Goal: Information Seeking & Learning: Learn about a topic

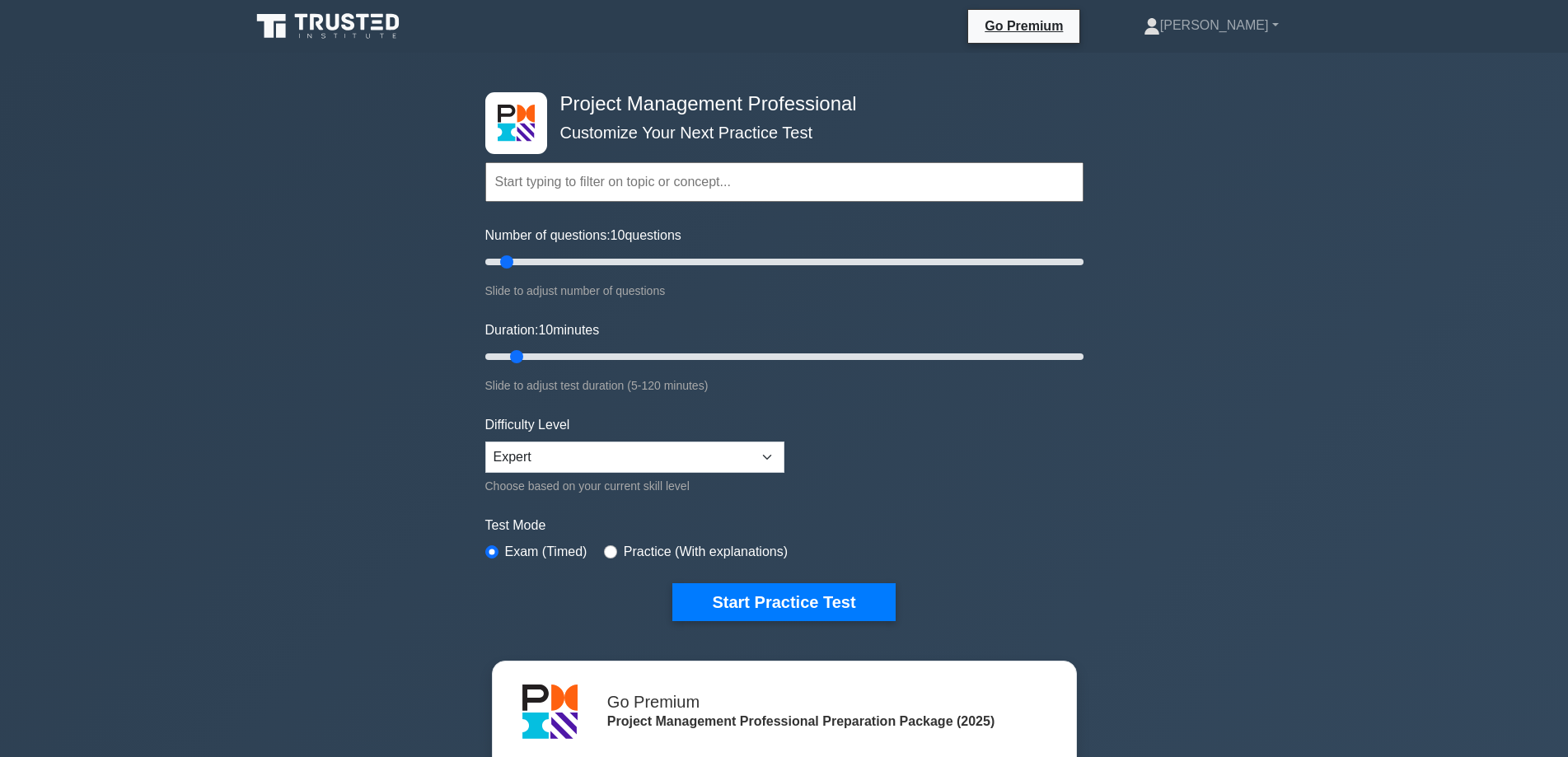
click at [778, 607] on button "Start Practice Test" at bounding box center [783, 602] width 222 height 38
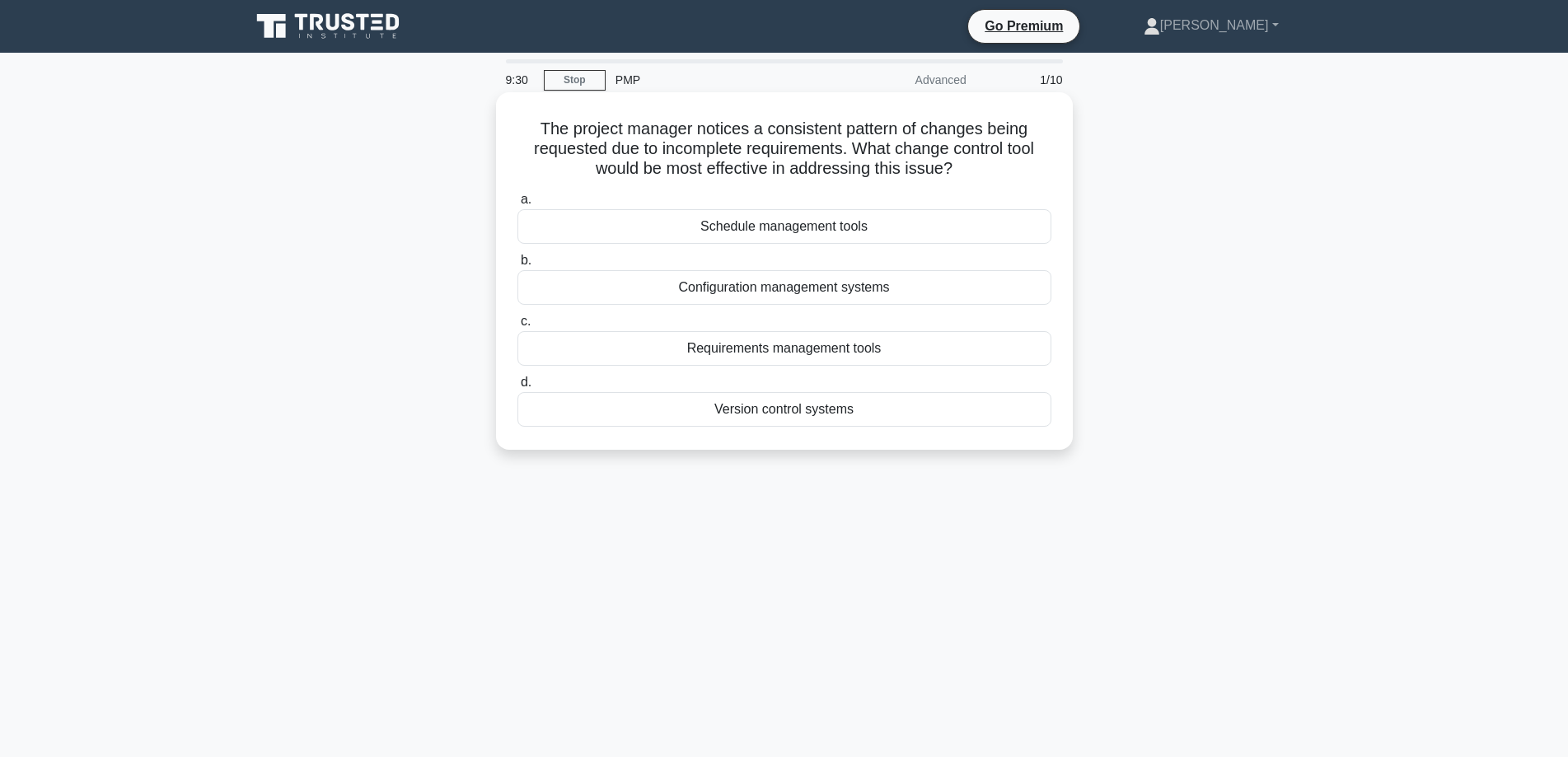
click at [880, 349] on div "Requirements management tools" at bounding box center [784, 348] width 534 height 35
click at [518, 327] on input "c. Requirements management tools" at bounding box center [518, 322] width 0 height 11
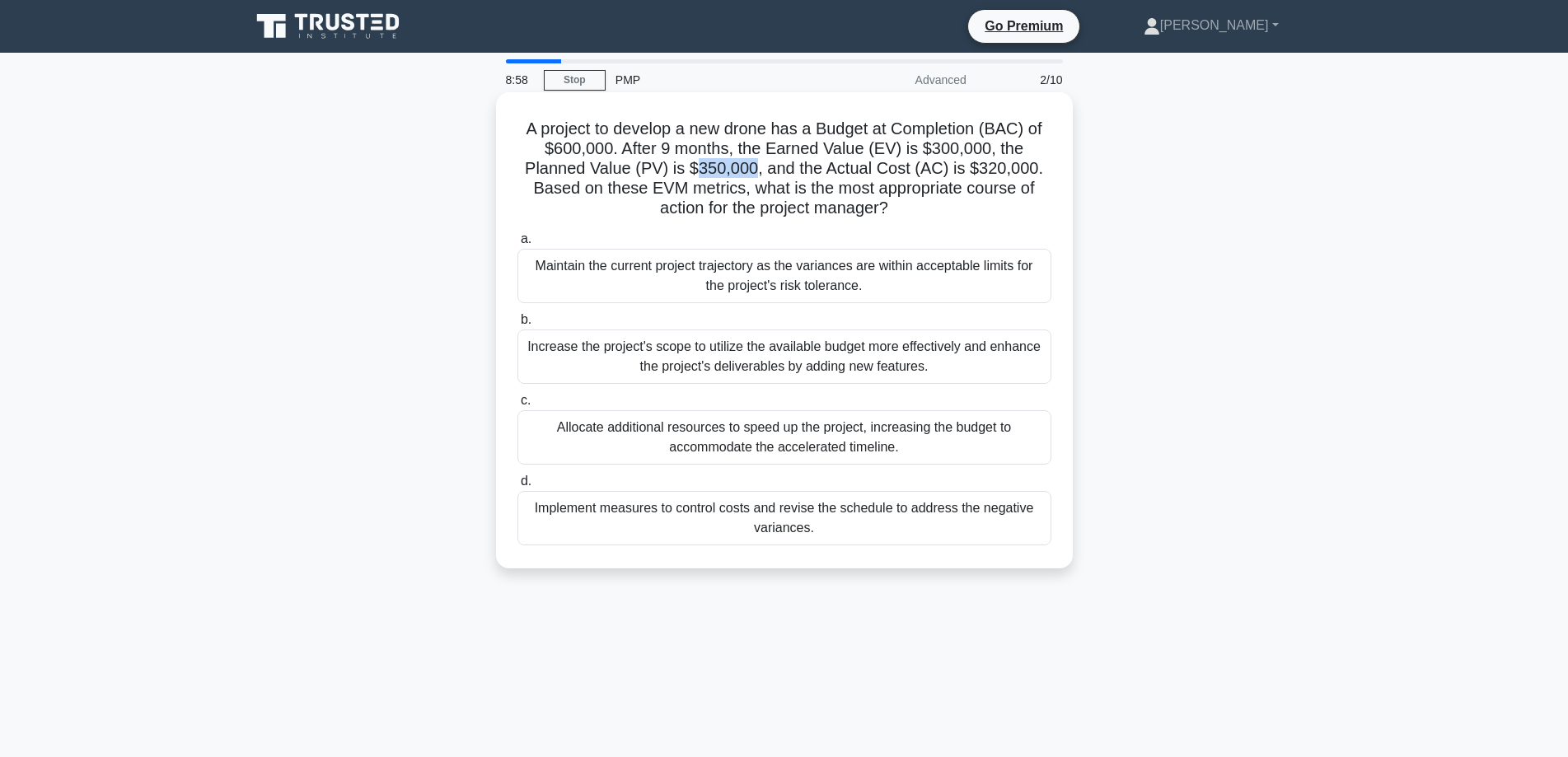
drag, startPoint x: 702, startPoint y: 169, endPoint x: 754, endPoint y: 170, distance: 52.0
click at [754, 170] on h5 "A project to develop a new drone has a Budget at Completion (BAC) of $600,000. …" at bounding box center [784, 169] width 537 height 100
click at [729, 173] on h5 "A project to develop a new drone has a Budget at Completion (BAC) of $600,000. …" at bounding box center [784, 169] width 537 height 100
click at [667, 526] on div "Implement measures to control costs and revise the schedule to address the nega…" at bounding box center [784, 519] width 534 height 54
click at [518, 487] on input "d. Implement measures to control costs and revise the schedule to address the n…" at bounding box center [518, 481] width 0 height 11
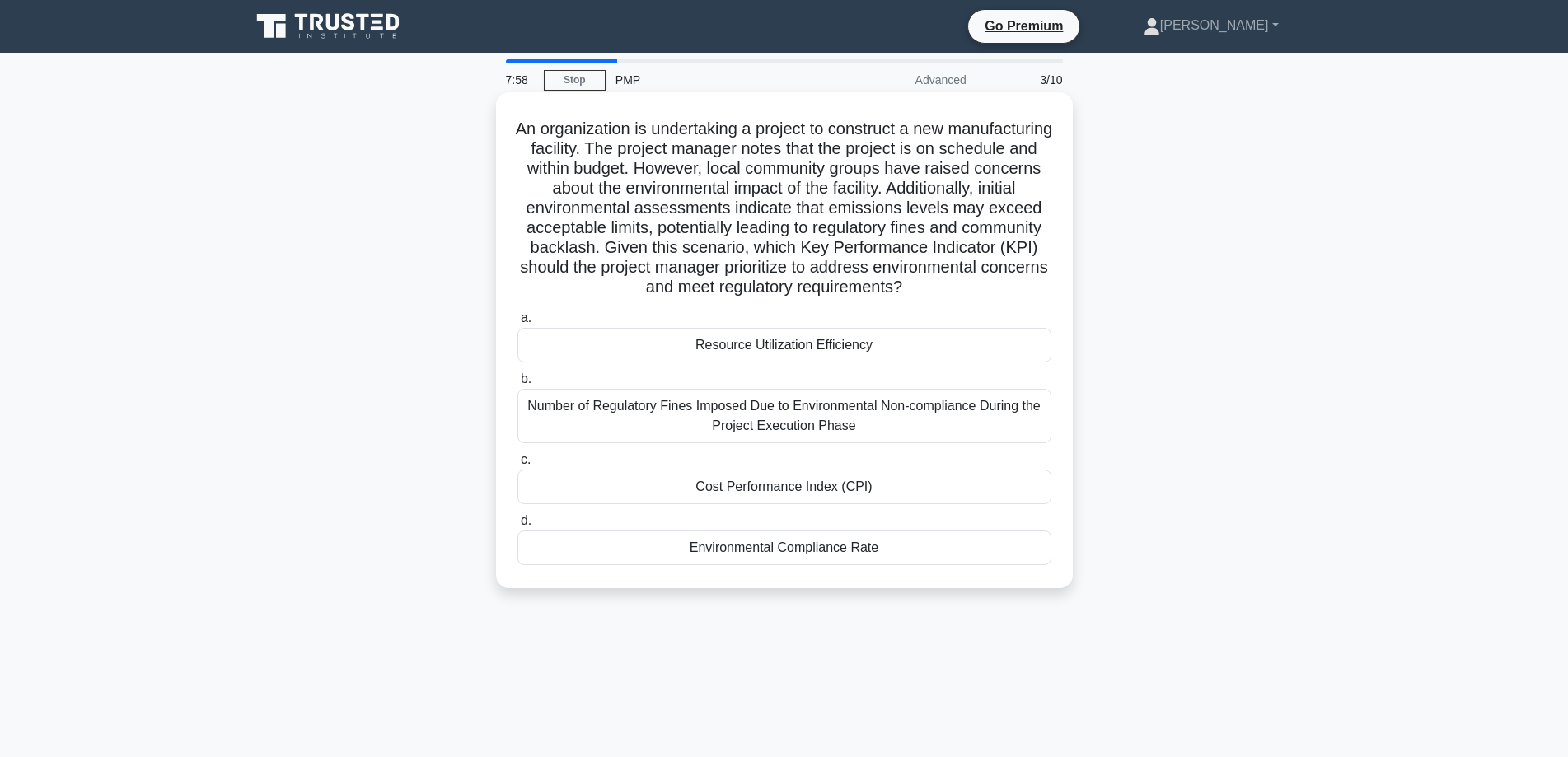
click at [826, 199] on h5 "An organization is undertaking a project to construct a new manufacturing facil…" at bounding box center [784, 209] width 537 height 180
click at [792, 565] on div "Environmental Compliance Rate" at bounding box center [784, 547] width 534 height 35
click at [518, 526] on input "d. Environmental Compliance Rate" at bounding box center [518, 521] width 0 height 11
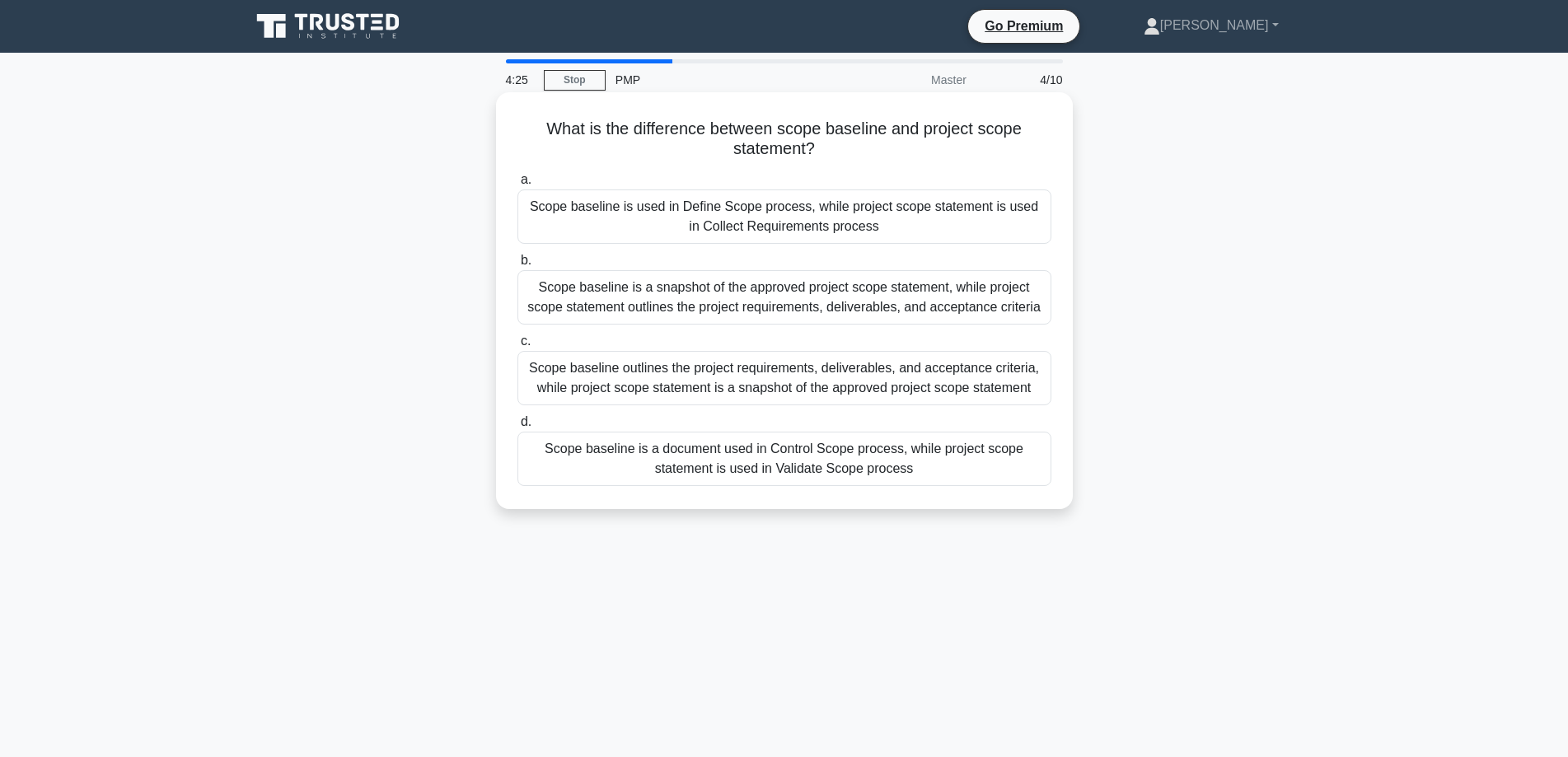
click at [670, 381] on div "Scope baseline outlines the project requirements, deliverables, and acceptance …" at bounding box center [784, 378] width 534 height 54
click at [518, 347] on input "c. Scope baseline outlines the project requirements, deliverables, and acceptan…" at bounding box center [518, 341] width 0 height 11
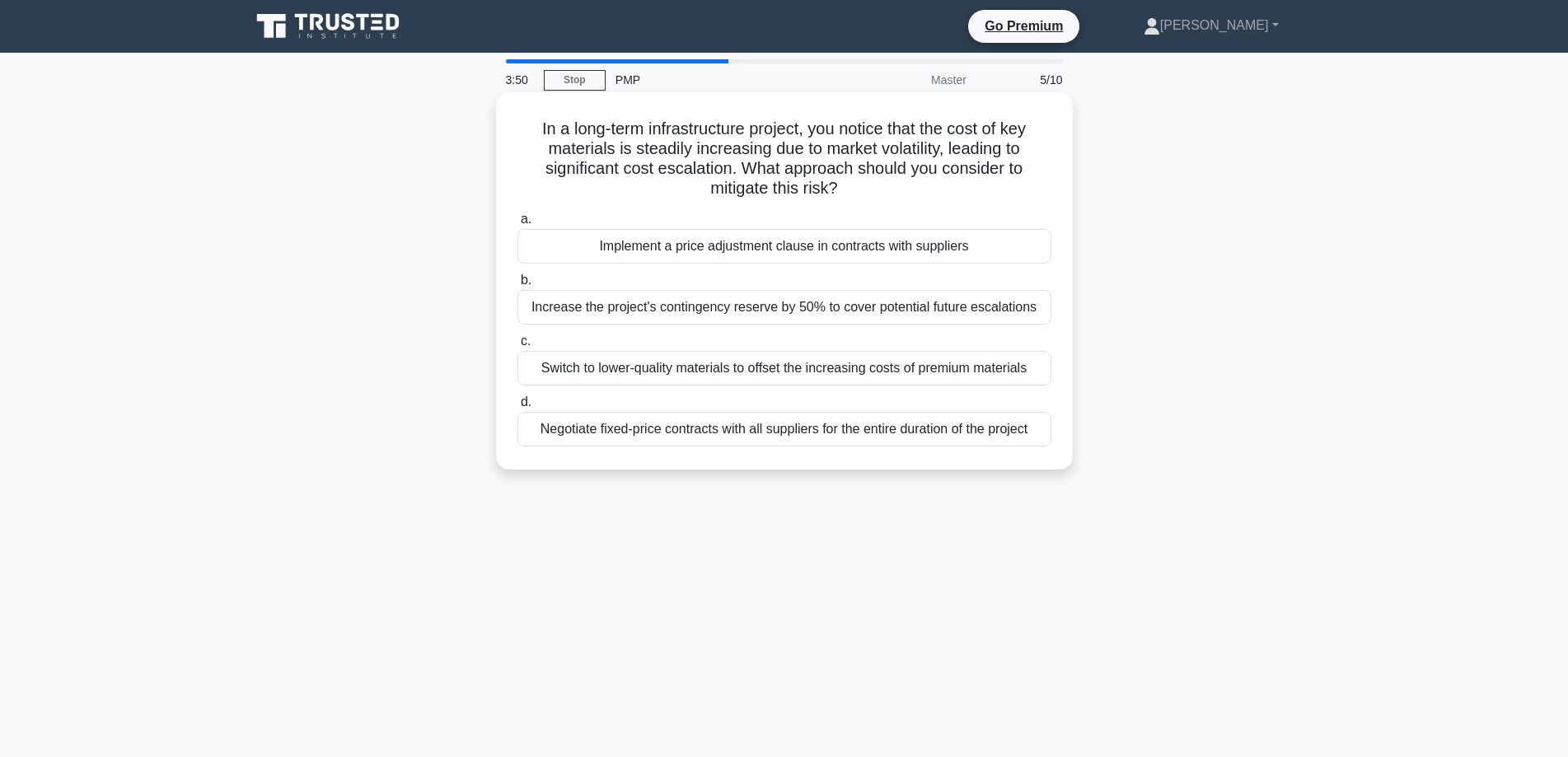
click at [714, 244] on div "Implement a price adjustment clause in contracts with suppliers" at bounding box center [784, 246] width 534 height 35
click at [518, 225] on input "a. Implement a price adjustment clause in contracts with suppliers" at bounding box center [518, 219] width 0 height 11
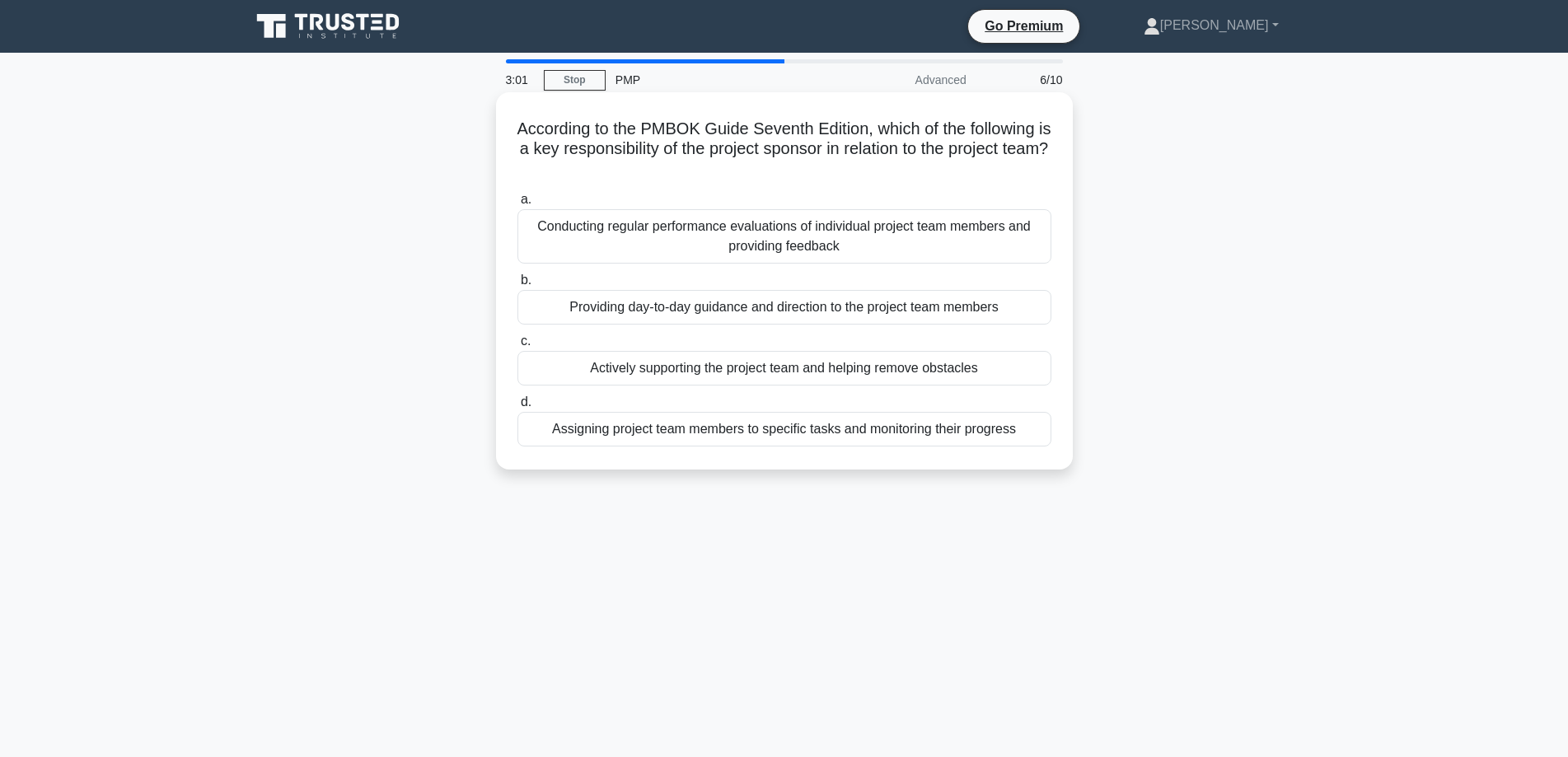
click at [661, 368] on div "Actively supporting the project team and helping remove obstacles" at bounding box center [784, 368] width 534 height 35
click at [518, 347] on input "c. Actively supporting the project team and helping remove obstacles" at bounding box center [518, 341] width 0 height 11
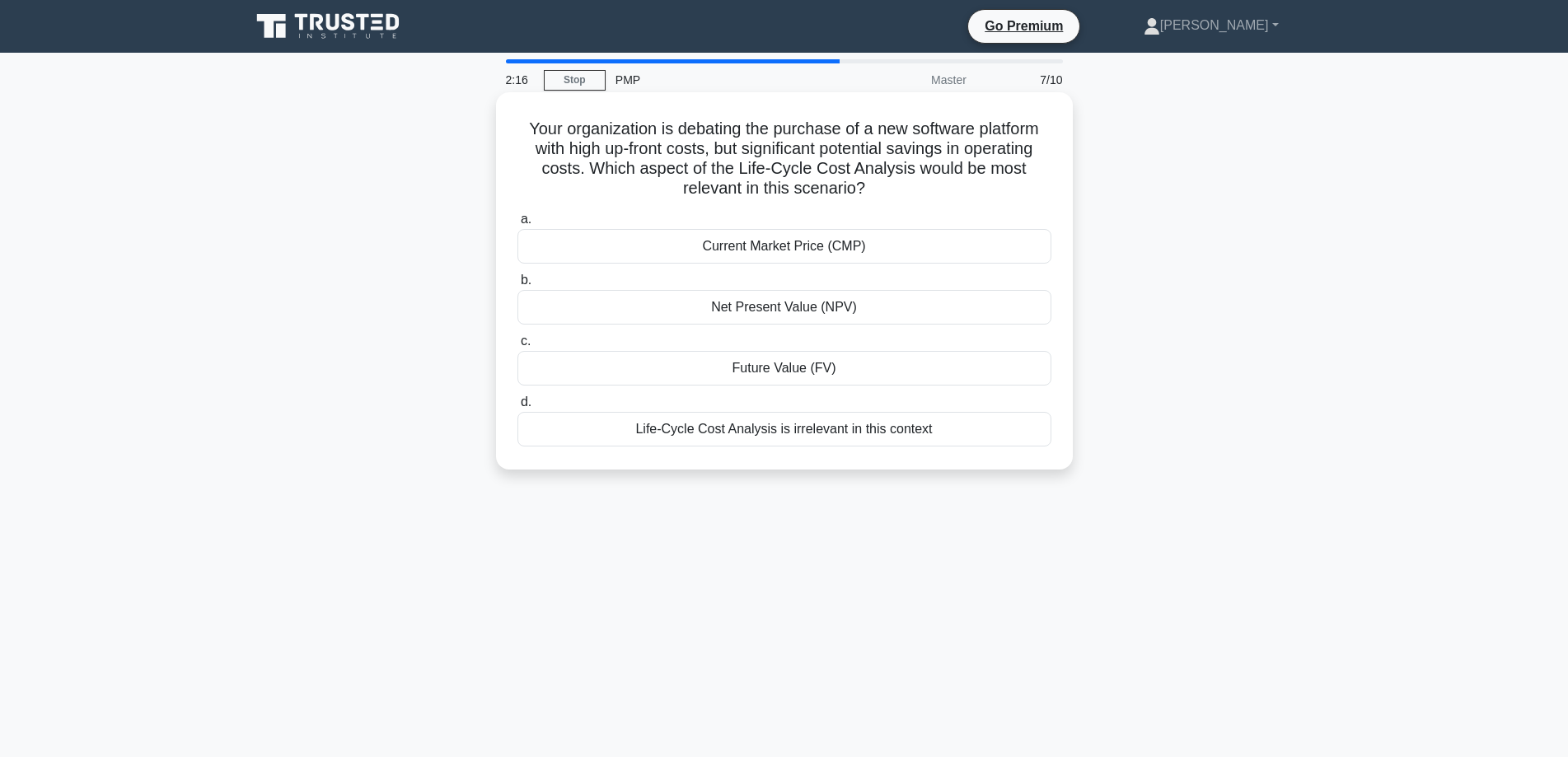
click at [848, 306] on div "Net Present Value (NPV)" at bounding box center [784, 307] width 534 height 35
click at [518, 286] on input "b. Net Present Value (NPV)" at bounding box center [518, 280] width 0 height 11
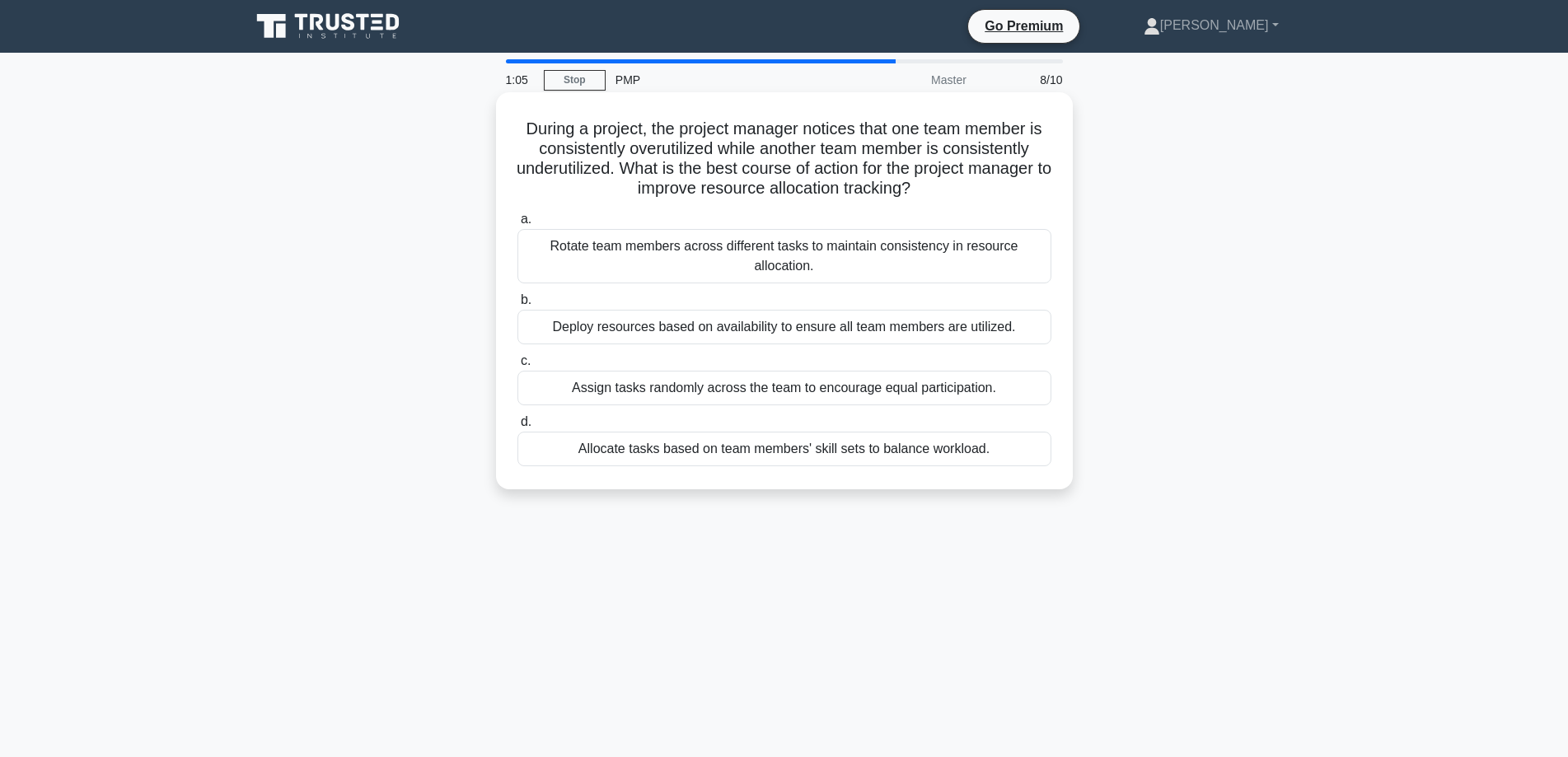
click at [815, 310] on div "Deploy resources based on availability to ensure all team members are utilized." at bounding box center [784, 327] width 534 height 35
click at [518, 306] on input "b. Deploy resources based on availability to ensure all team members are utiliz…" at bounding box center [518, 300] width 0 height 11
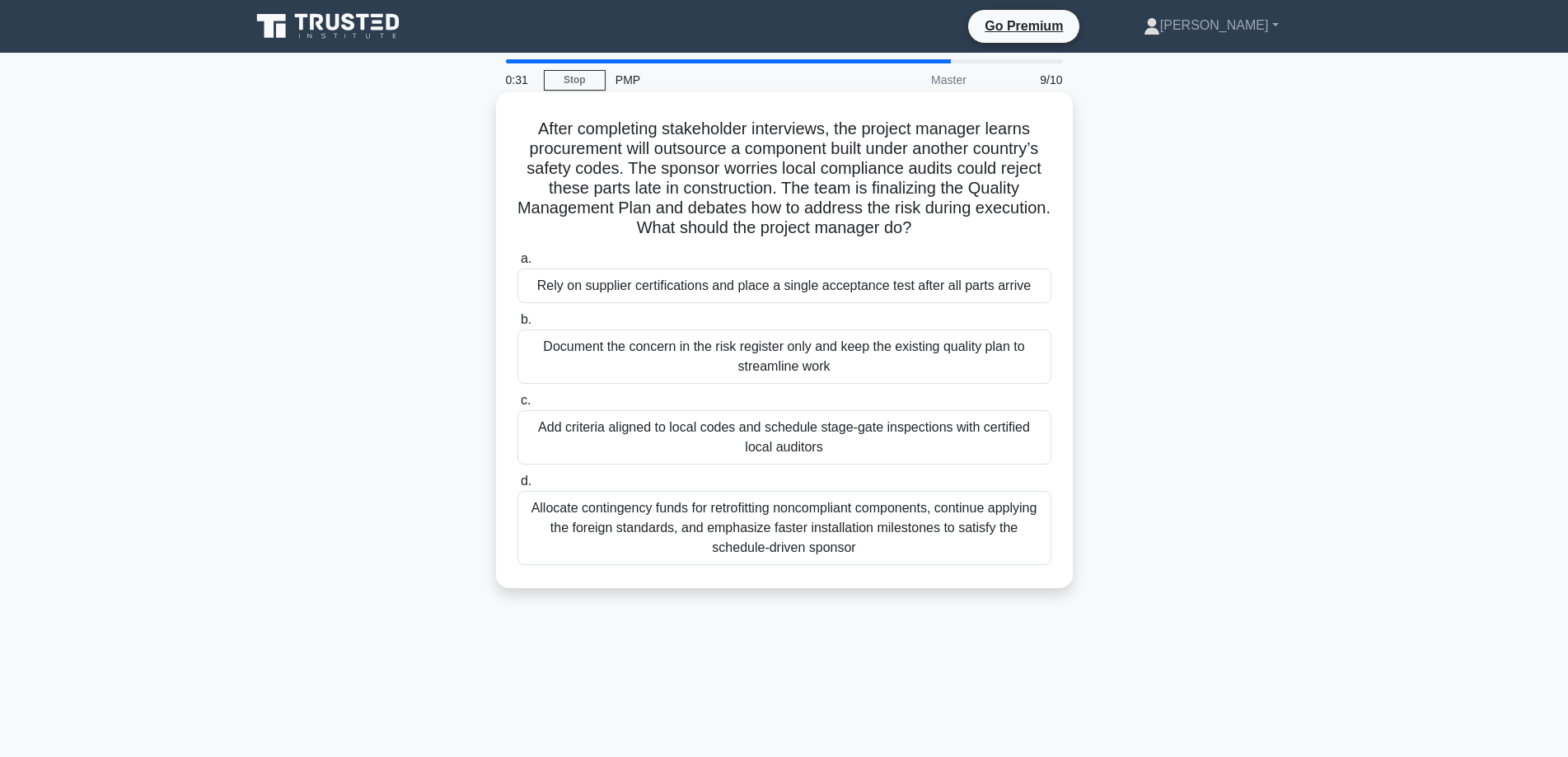
click at [663, 441] on div "Add criteria aligned to local codes and schedule stage-gate inspections with ce…" at bounding box center [784, 438] width 534 height 54
click at [518, 407] on input "c. Add criteria aligned to local codes and schedule stage-gate inspections with…" at bounding box center [518, 401] width 0 height 11
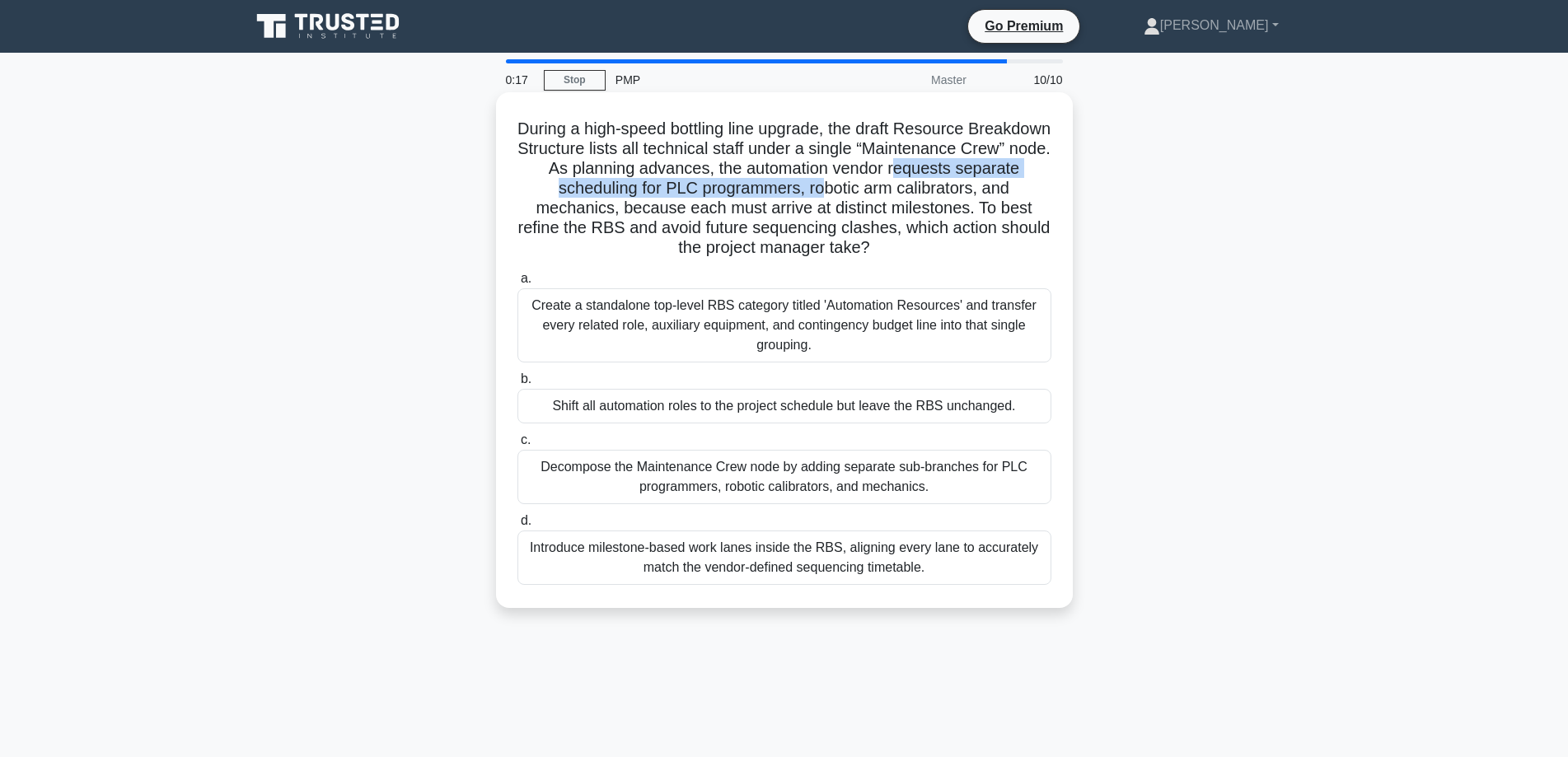
drag, startPoint x: 588, startPoint y: 191, endPoint x: 980, endPoint y: 193, distance: 392.0
click at [980, 193] on h5 "During a high-speed bottling line upgrade, the draft Resource Breakdown Structu…" at bounding box center [784, 188] width 537 height 140
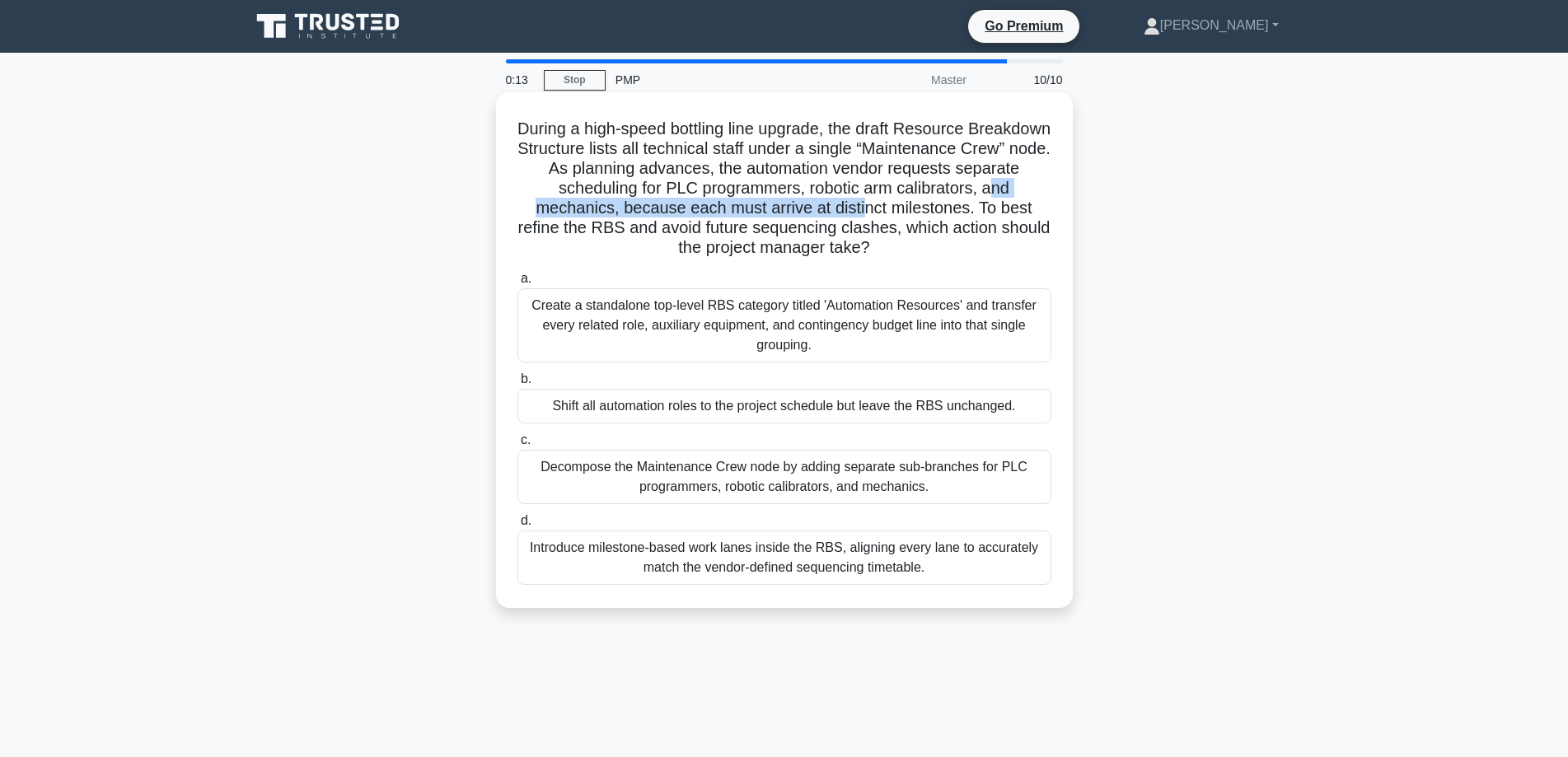
drag, startPoint x: 641, startPoint y: 212, endPoint x: 997, endPoint y: 212, distance: 356.0
click at [997, 212] on h5 "During a high-speed bottling line upgrade, the draft Resource Breakdown Structu…" at bounding box center [784, 188] width 537 height 140
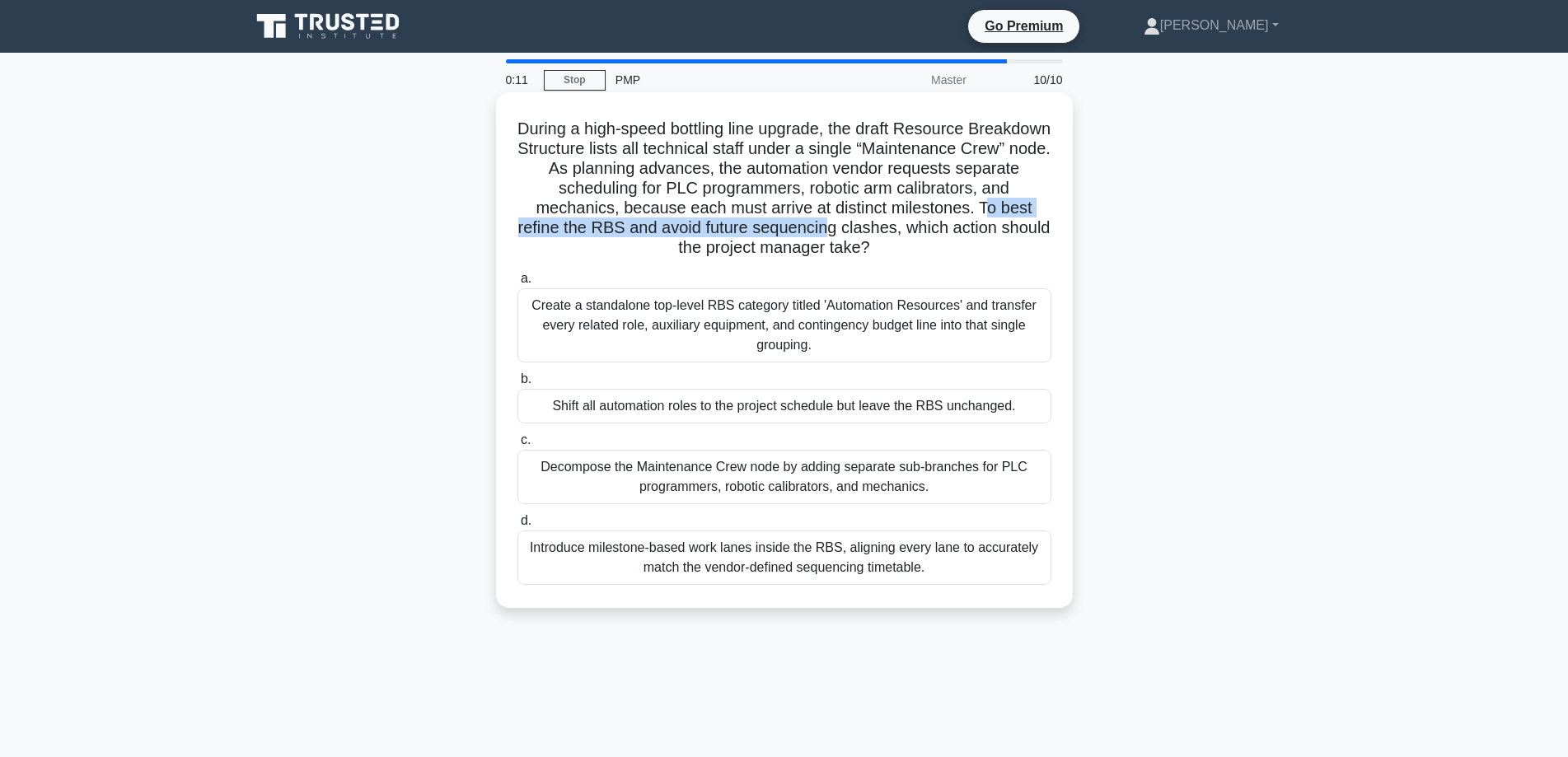
drag, startPoint x: 640, startPoint y: 233, endPoint x: 1016, endPoint y: 229, distance: 376.0
click at [1016, 229] on h5 "During a high-speed bottling line upgrade, the draft Resource Breakdown Structu…" at bounding box center [784, 188] width 537 height 140
click at [636, 485] on div "Decompose the Maintenance Crew node by adding separate sub-branches for PLC pro…" at bounding box center [784, 477] width 534 height 54
click at [518, 446] on input "c. Decompose the Maintenance Crew node by adding separate sub-branches for PLC …" at bounding box center [518, 440] width 0 height 11
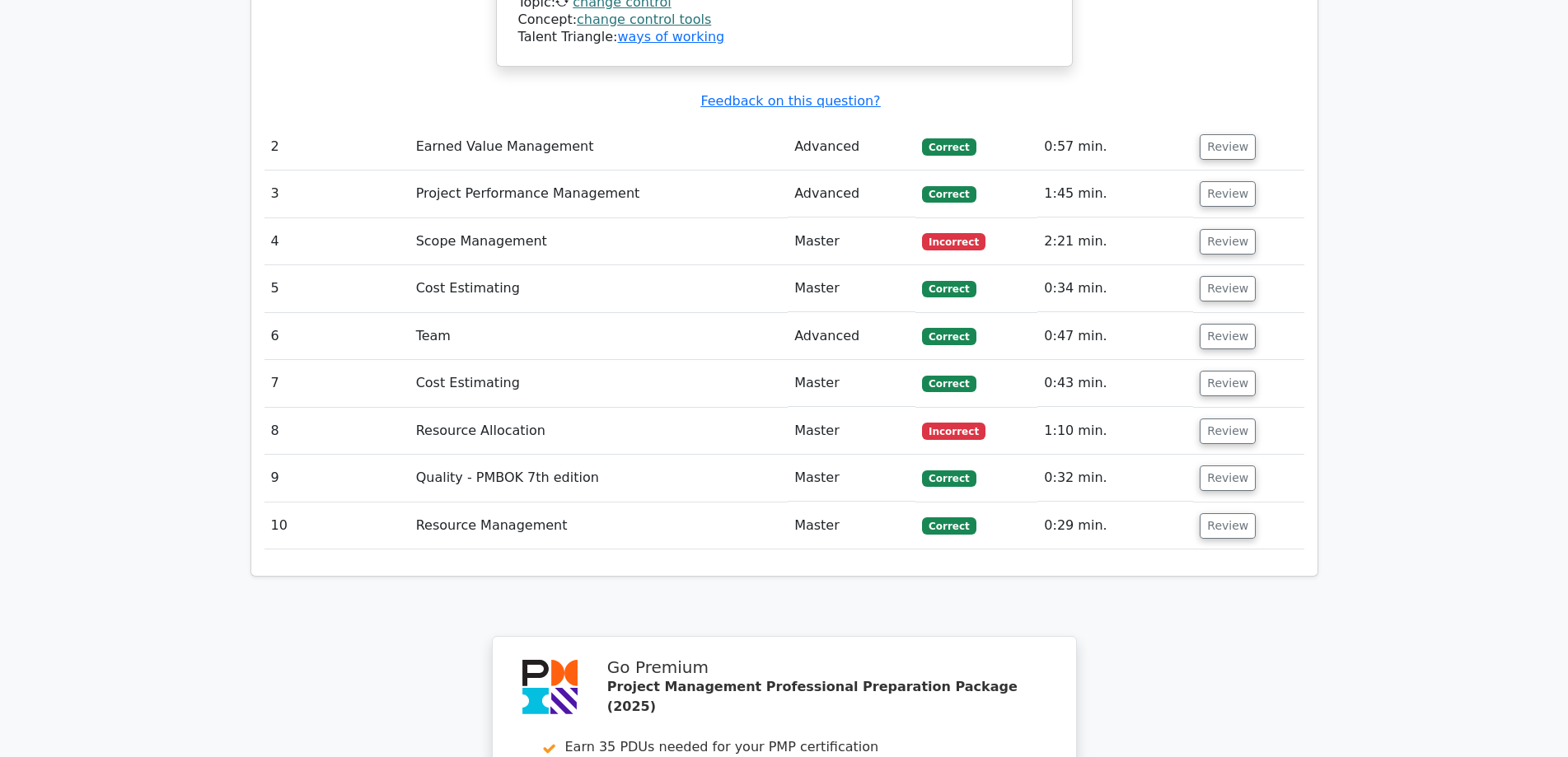
scroll to position [2060, 0]
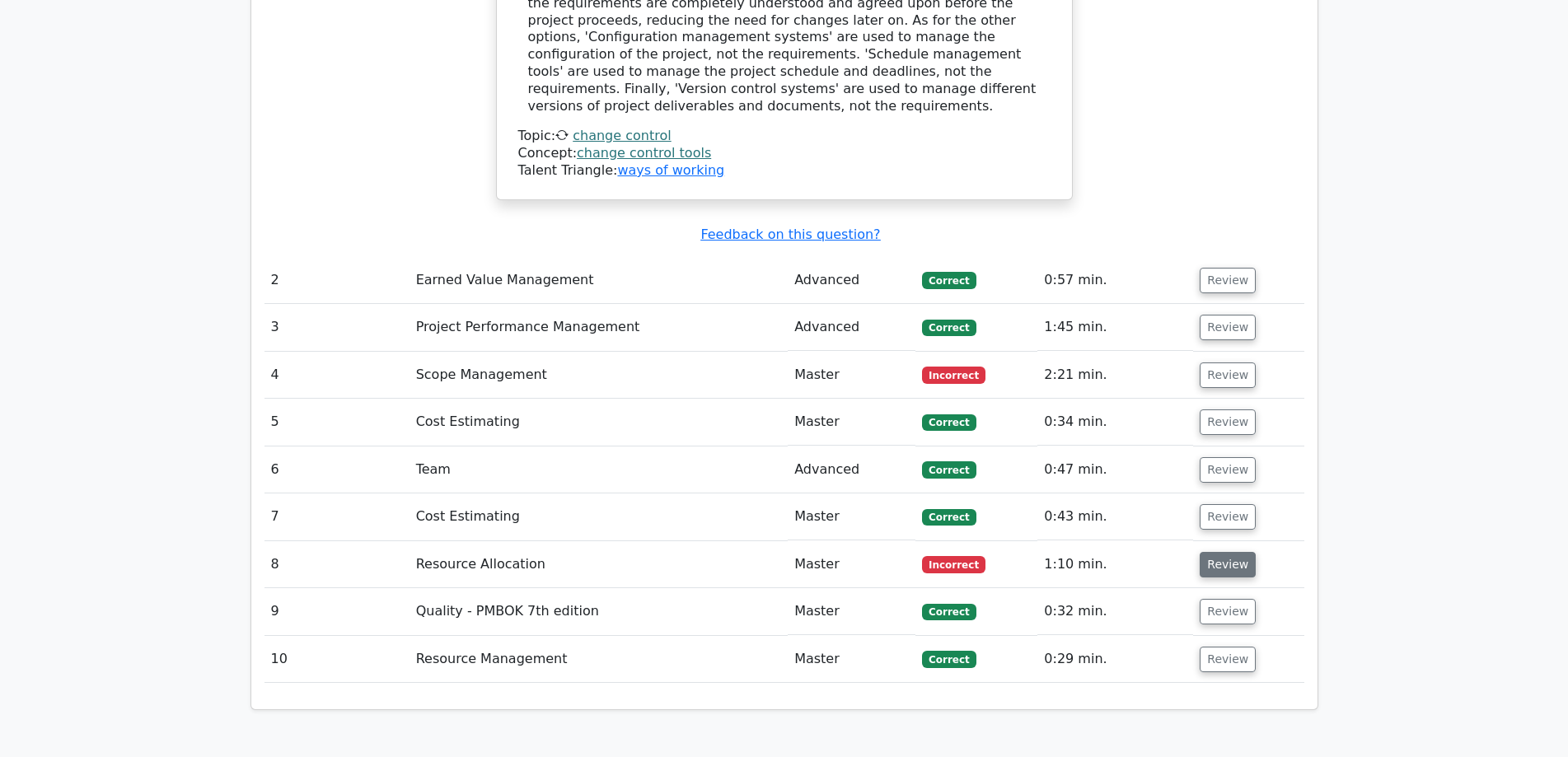
click at [1225, 552] on button "Review" at bounding box center [1228, 565] width 56 height 25
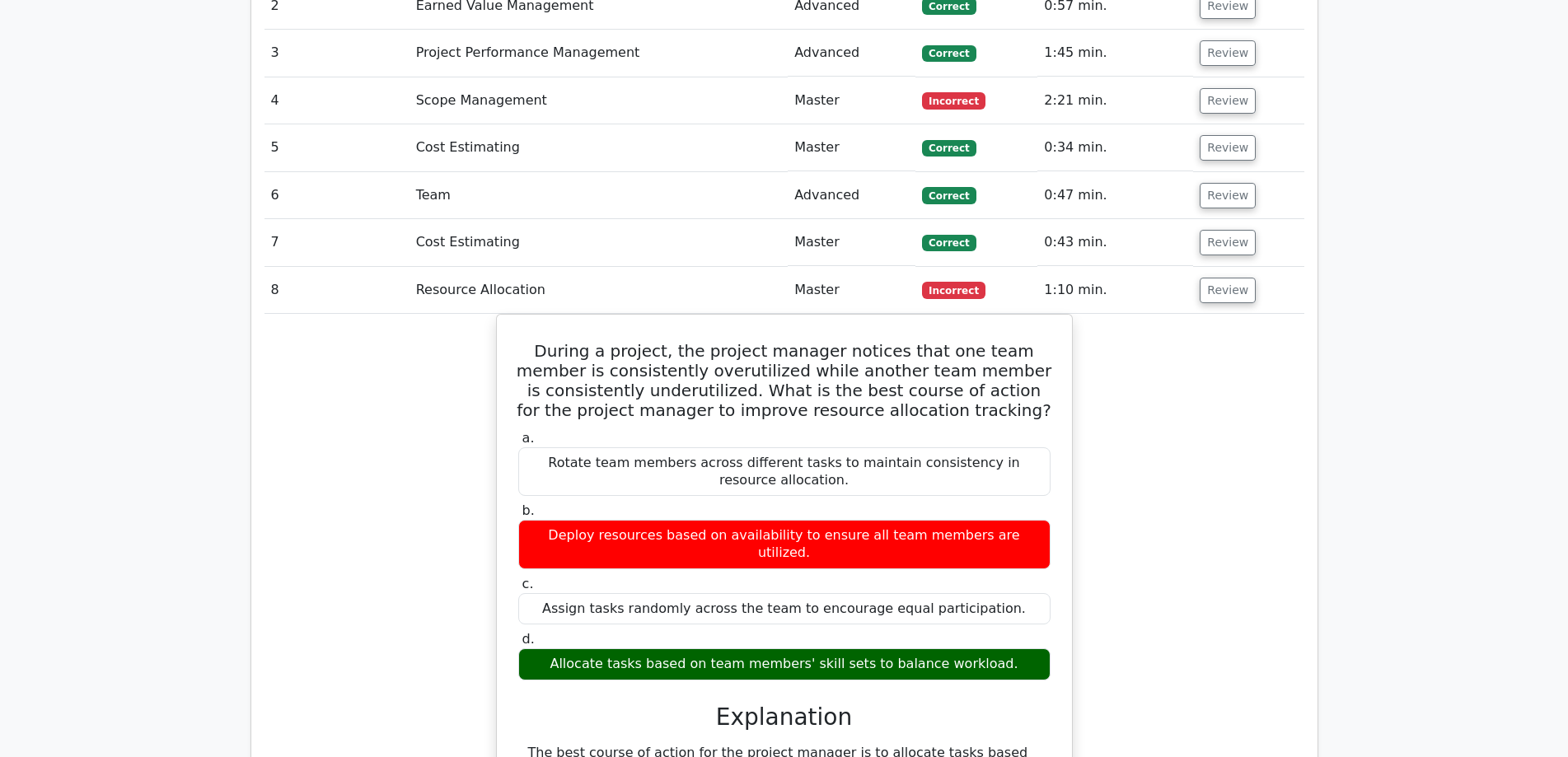
scroll to position [2610, 0]
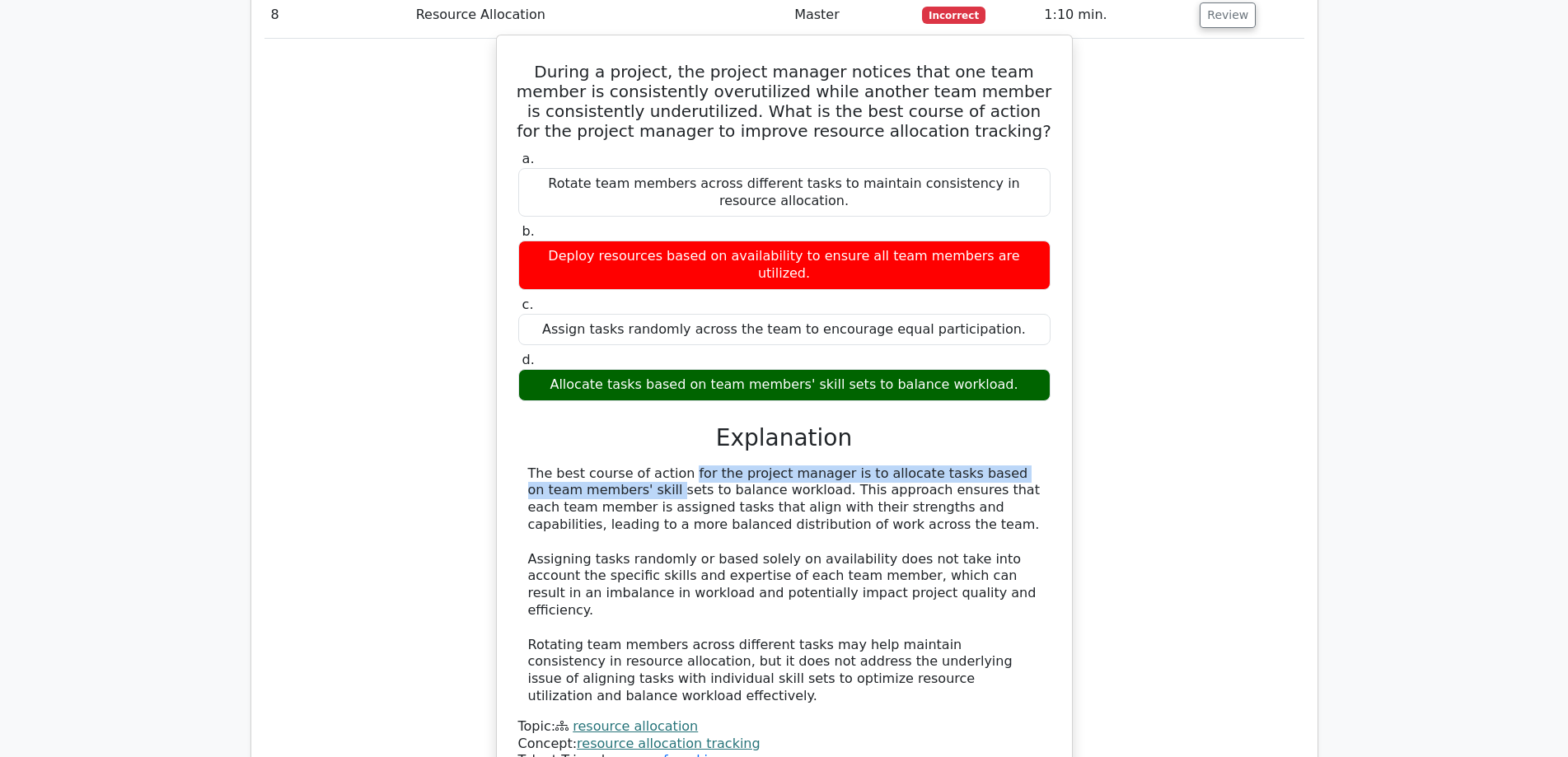
drag, startPoint x: 579, startPoint y: 342, endPoint x: 994, endPoint y: 342, distance: 415.0
click at [994, 466] on div "The best course of action for the project manager is to allocate tasks based on…" at bounding box center [784, 586] width 512 height 240
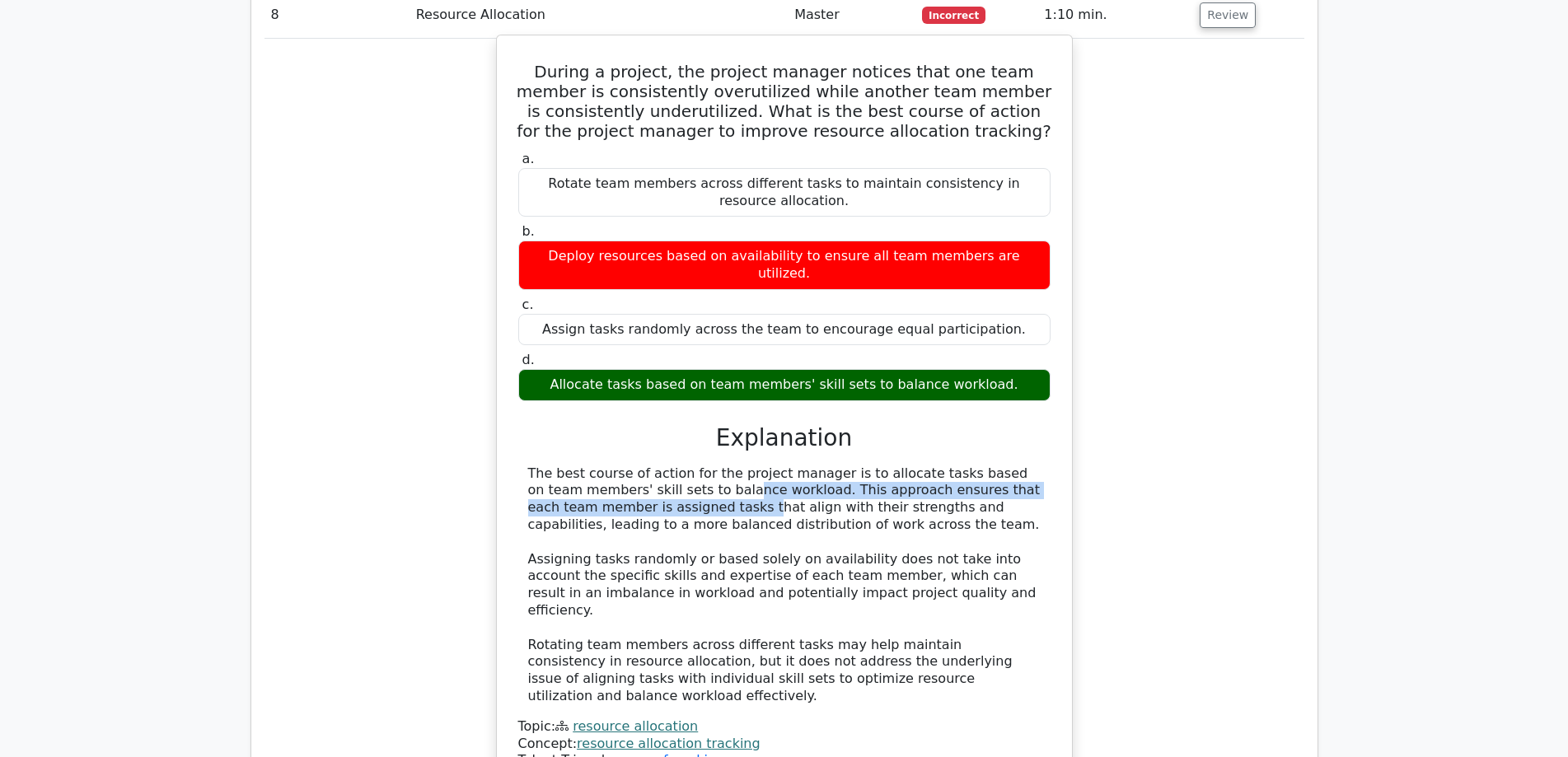
drag, startPoint x: 596, startPoint y: 361, endPoint x: 1041, endPoint y: 358, distance: 445.0
click at [1041, 466] on div "The best course of action for the project manager is to allocate tasks based on…" at bounding box center [784, 586] width 532 height 240
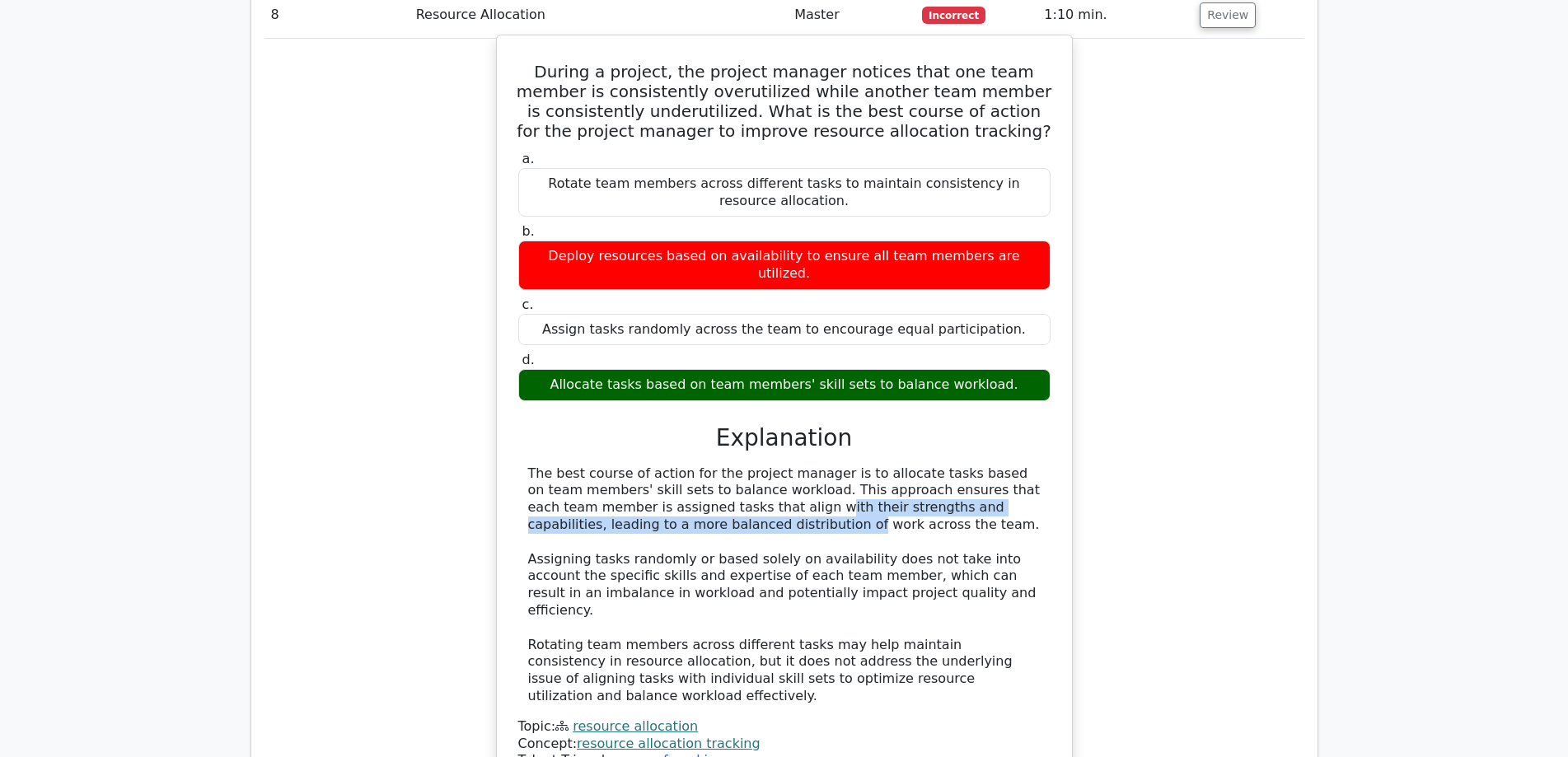
drag, startPoint x: 585, startPoint y: 382, endPoint x: 1026, endPoint y: 372, distance: 441.1
click at [1026, 466] on div "The best course of action for the project manager is to allocate tasks based on…" at bounding box center [784, 586] width 512 height 240
click at [642, 466] on div "The best course of action for the project manager is to allocate tasks based on…" at bounding box center [784, 586] width 512 height 240
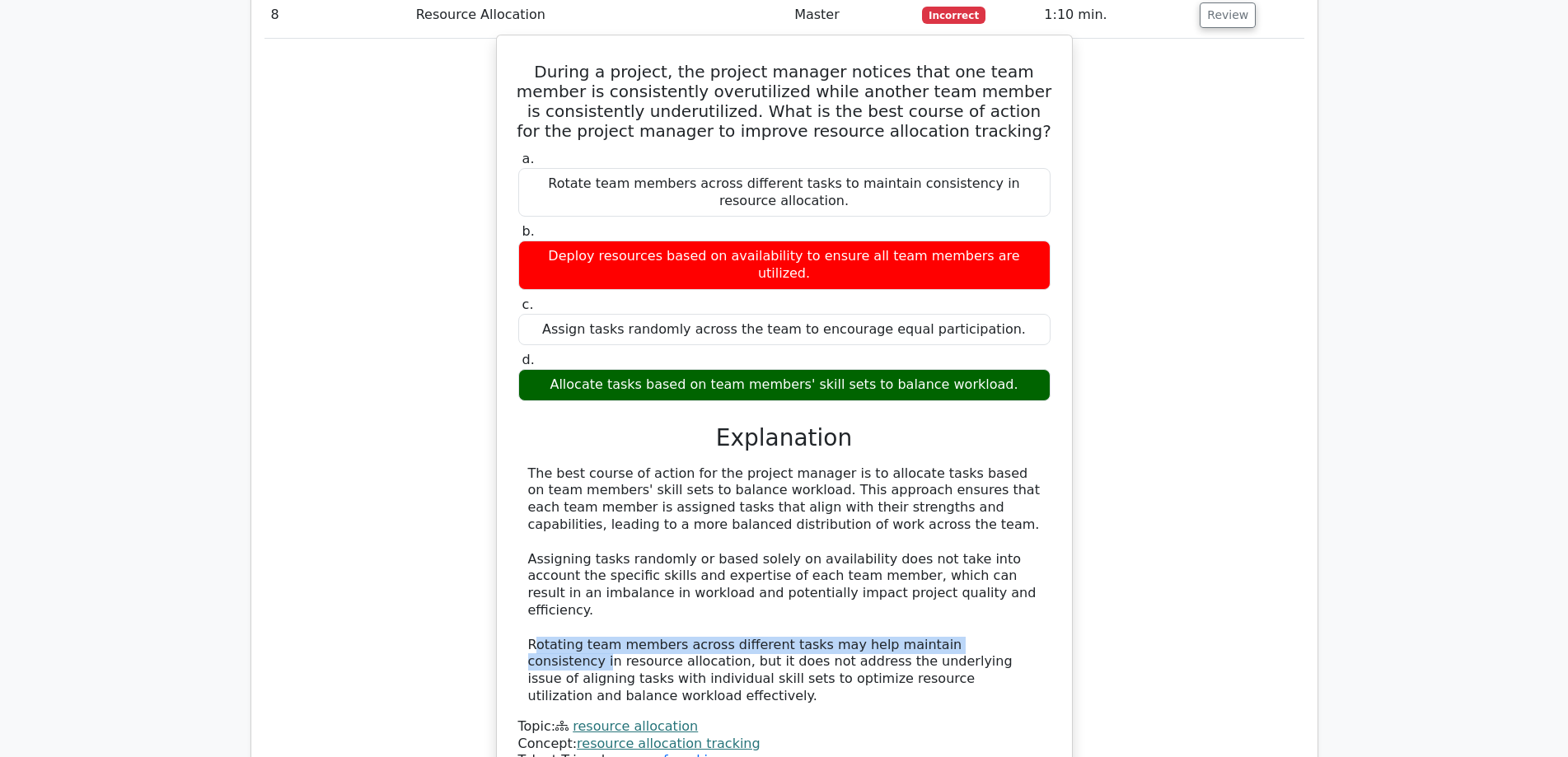
drag, startPoint x: 532, startPoint y: 492, endPoint x: 976, endPoint y: 491, distance: 444.0
click at [976, 491] on div "The best course of action for the project manager is to allocate tasks based on…" at bounding box center [784, 586] width 512 height 240
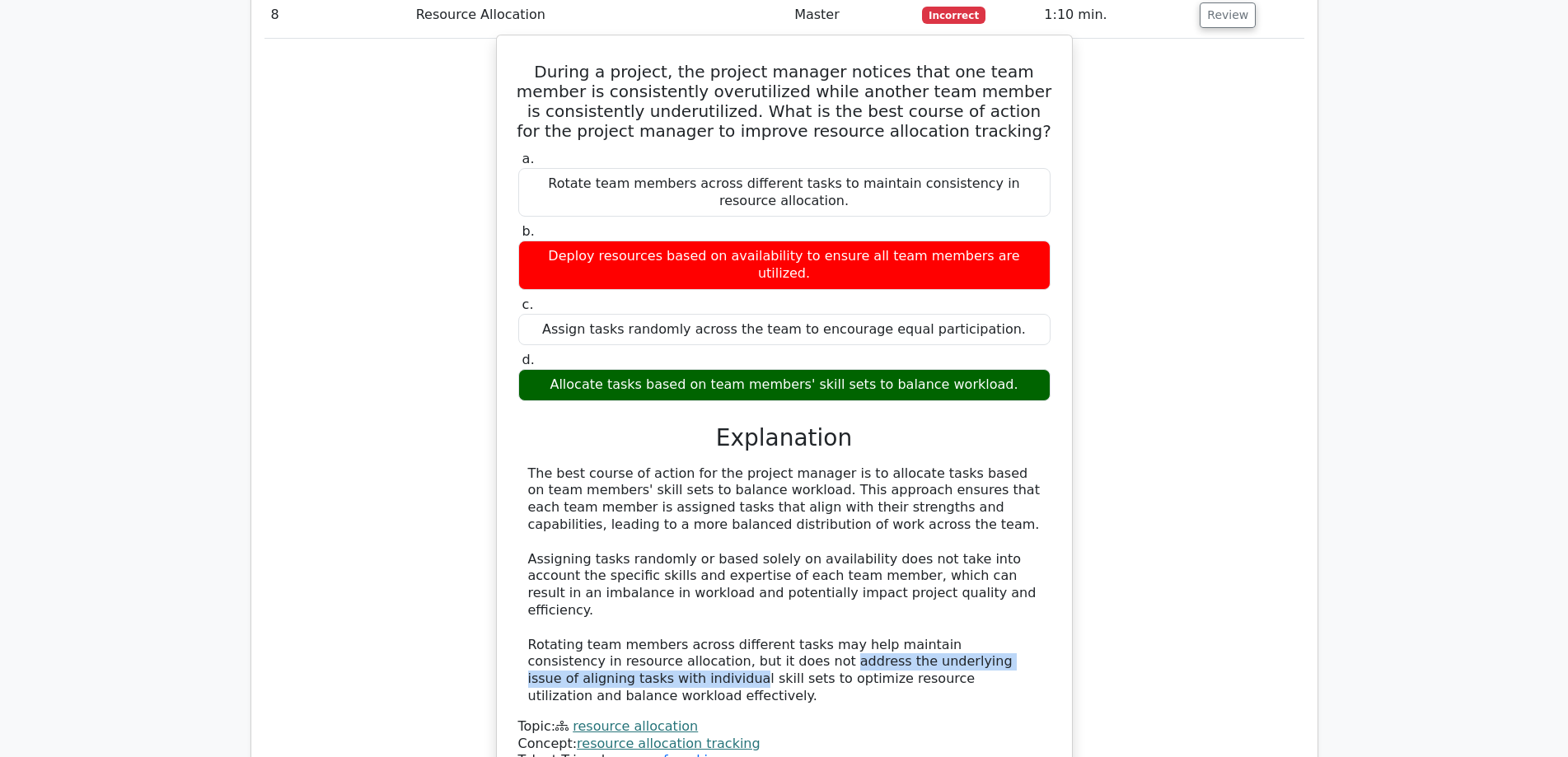
drag, startPoint x: 676, startPoint y: 515, endPoint x: 1017, endPoint y: 510, distance: 341.0
click at [1017, 510] on div "The best course of action for the project manager is to allocate tasks based on…" at bounding box center [784, 586] width 512 height 240
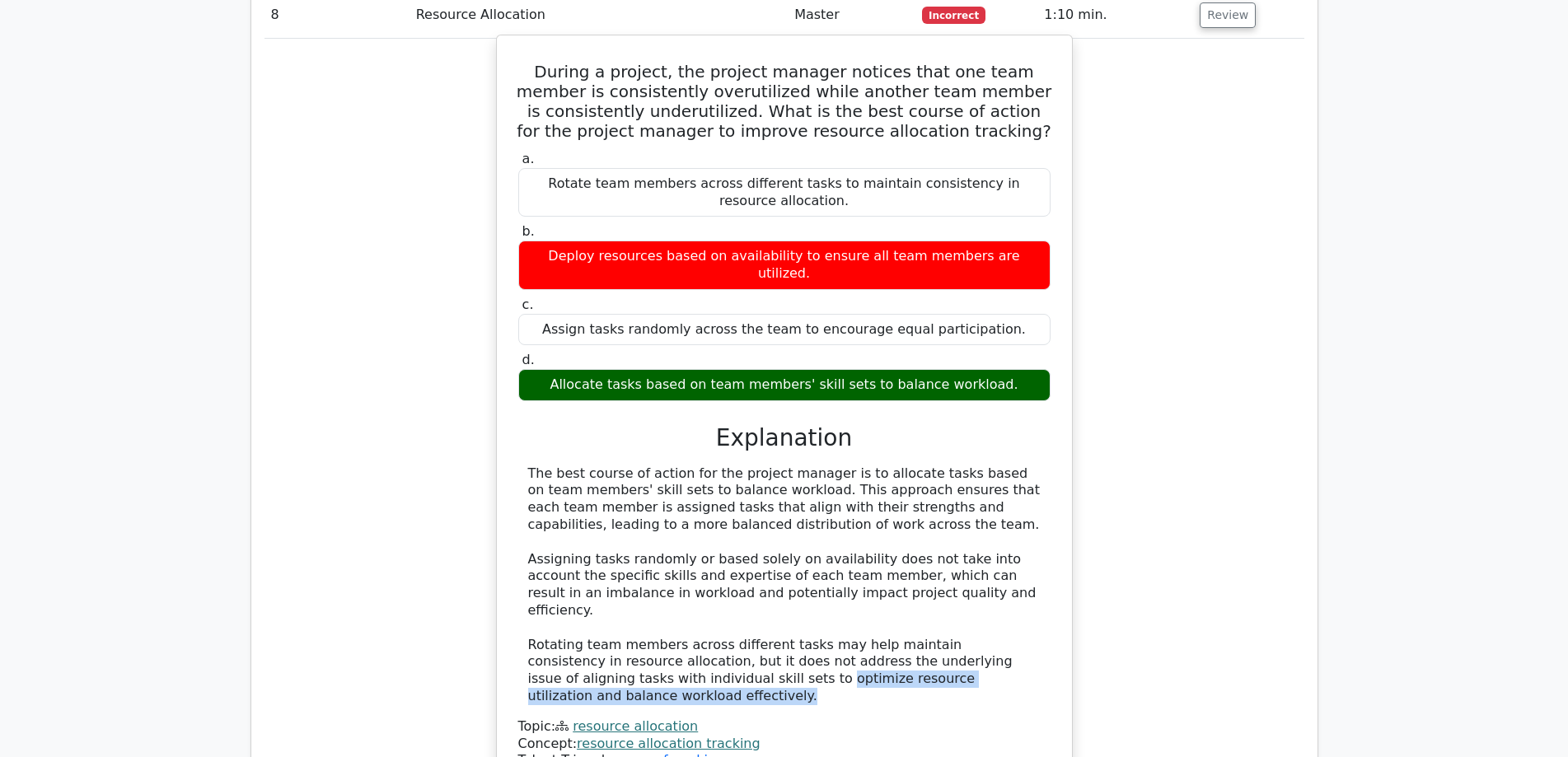
drag, startPoint x: 594, startPoint y: 534, endPoint x: 966, endPoint y: 535, distance: 372.0
click at [966, 535] on div "The best course of action for the project manager is to allocate tasks based on…" at bounding box center [784, 586] width 512 height 240
click at [744, 466] on div "The best course of action for the project manager is to allocate tasks based on…" at bounding box center [784, 586] width 512 height 240
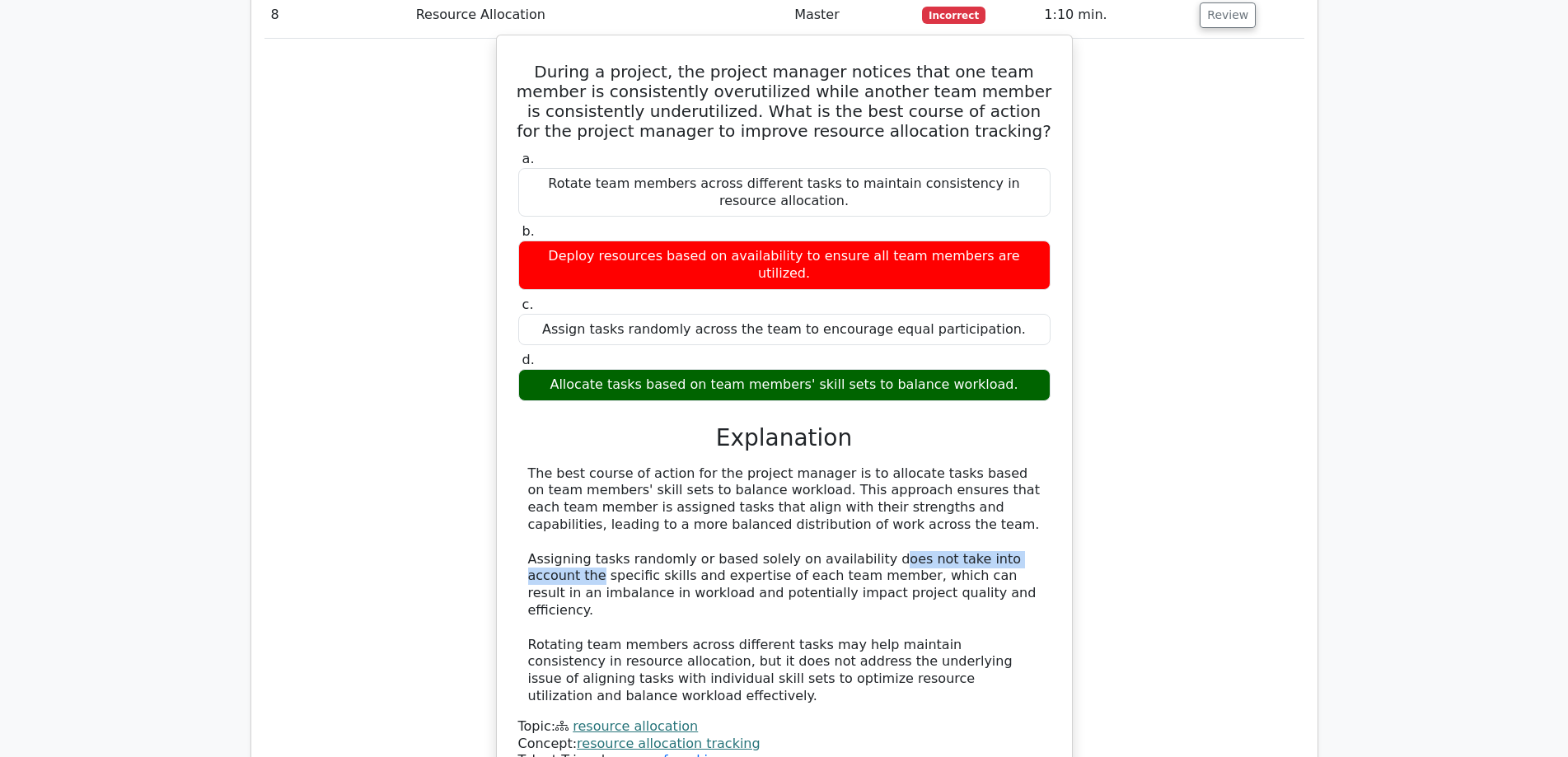
drag, startPoint x: 855, startPoint y: 429, endPoint x: 1026, endPoint y: 428, distance: 171.0
click at [1026, 466] on div "The best course of action for the project manager is to allocate tasks based on…" at bounding box center [784, 586] width 512 height 240
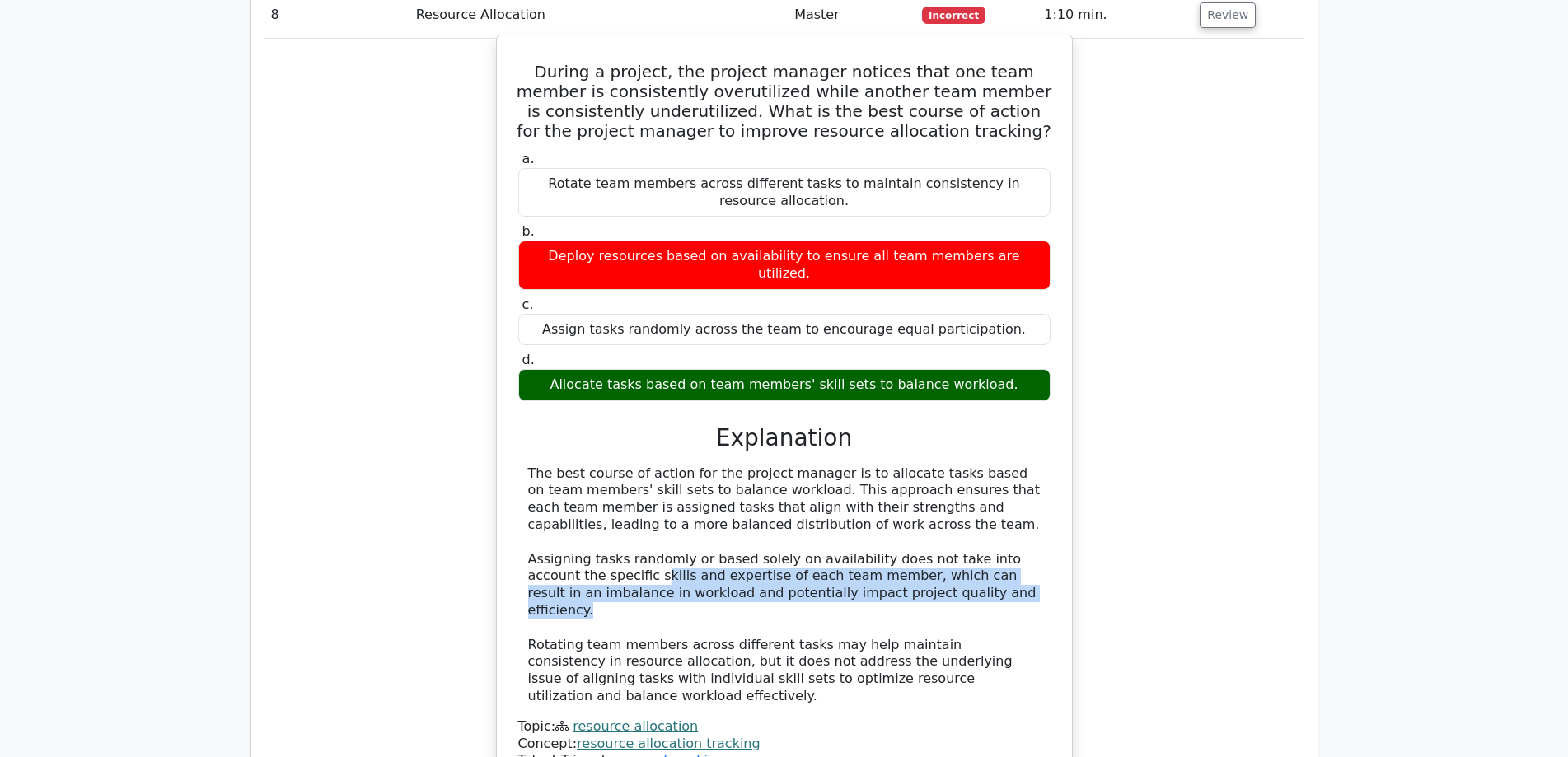
drag, startPoint x: 577, startPoint y: 442, endPoint x: 1040, endPoint y: 457, distance: 463.2
click at [1040, 466] on div "The best course of action for the project manager is to allocate tasks based on…" at bounding box center [784, 586] width 532 height 240
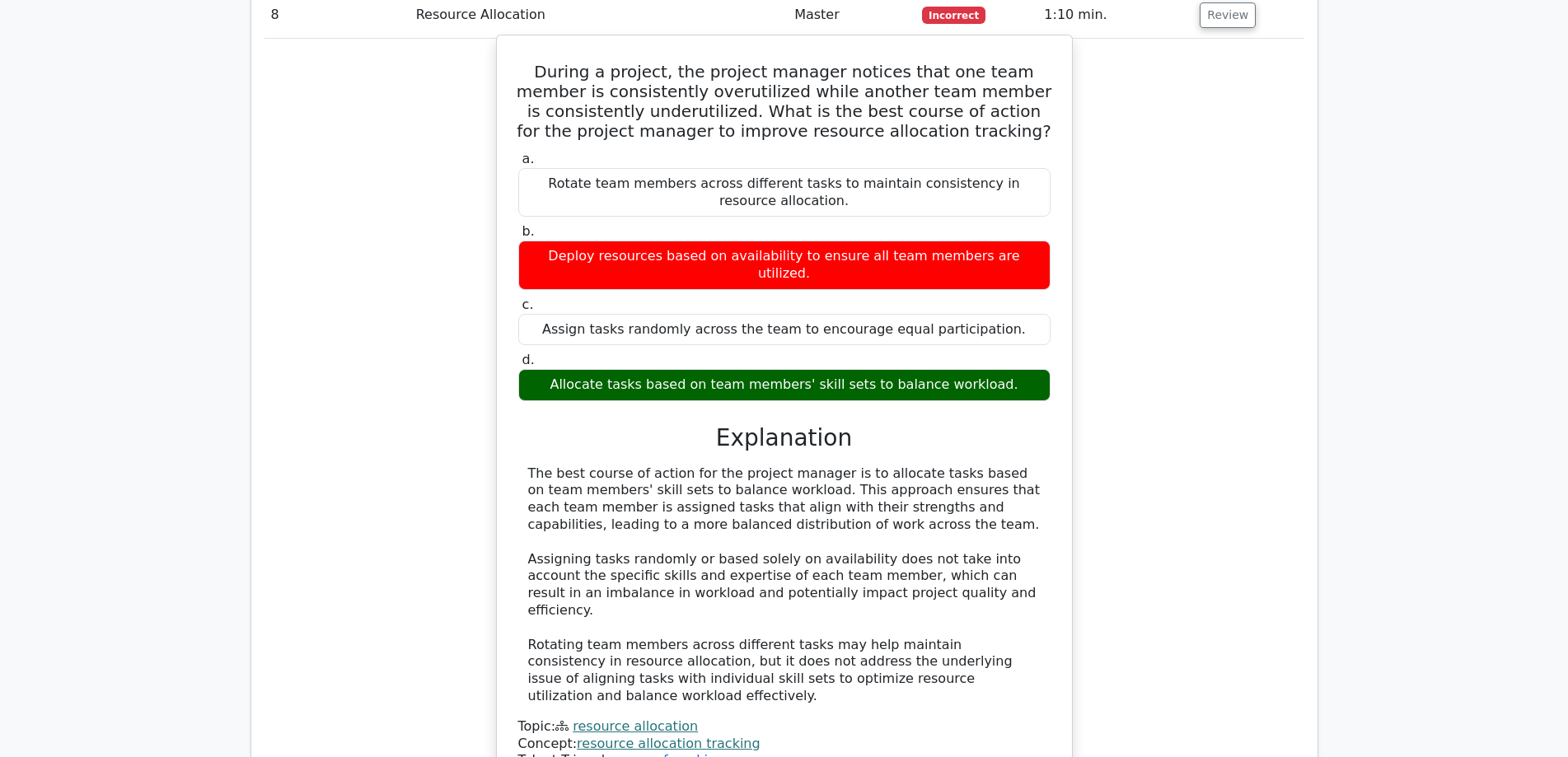
click at [783, 466] on div "The best course of action for the project manager is to allocate tasks based on…" at bounding box center [784, 586] width 512 height 240
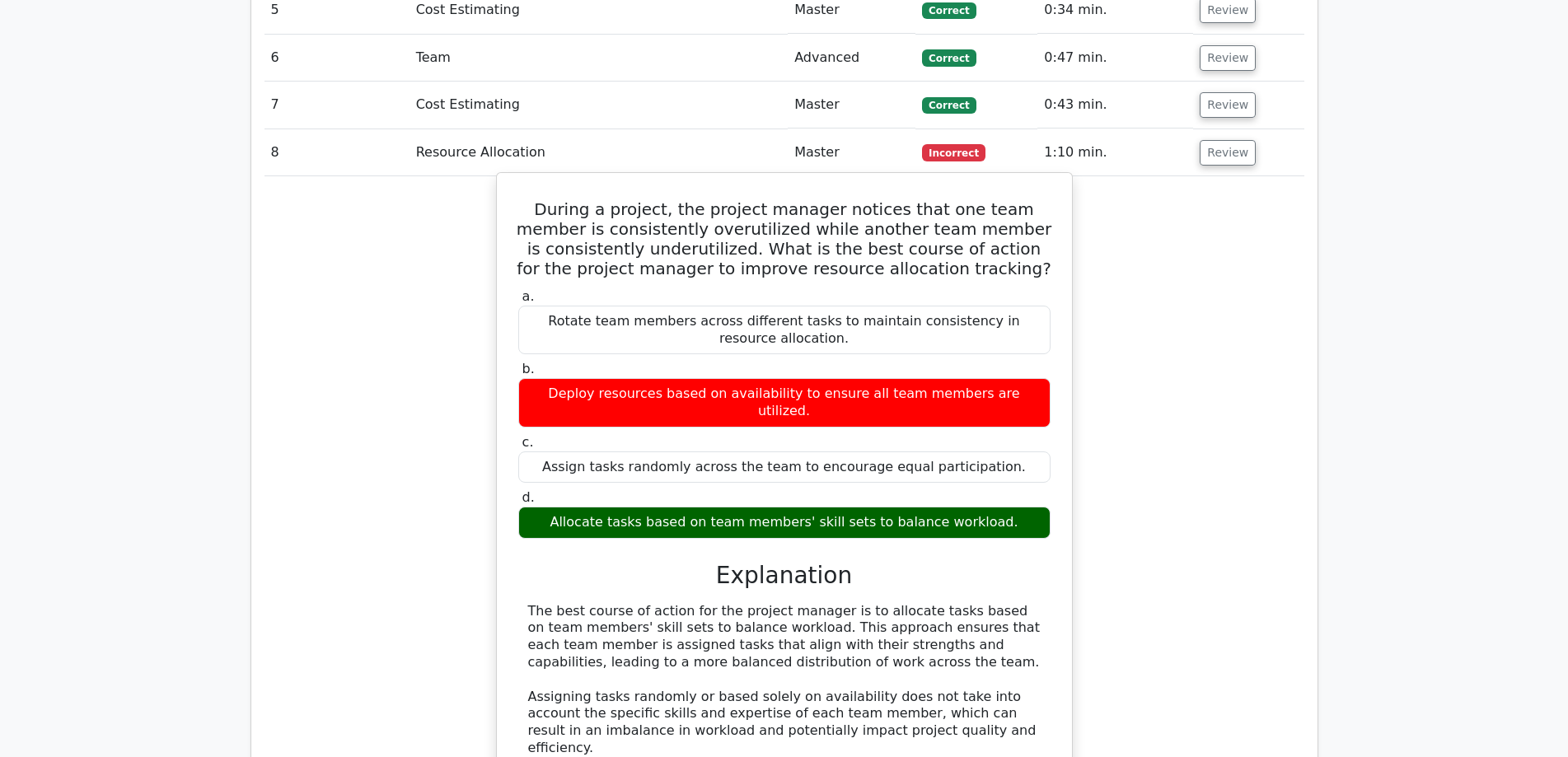
drag, startPoint x: 524, startPoint y: 114, endPoint x: 1009, endPoint y: 398, distance: 562.0
click at [1009, 398] on div "During a project, the project manager notices that one team member is consisten…" at bounding box center [784, 550] width 562 height 741
copy div "During a project, the project manager notices that one team member is consisten…"
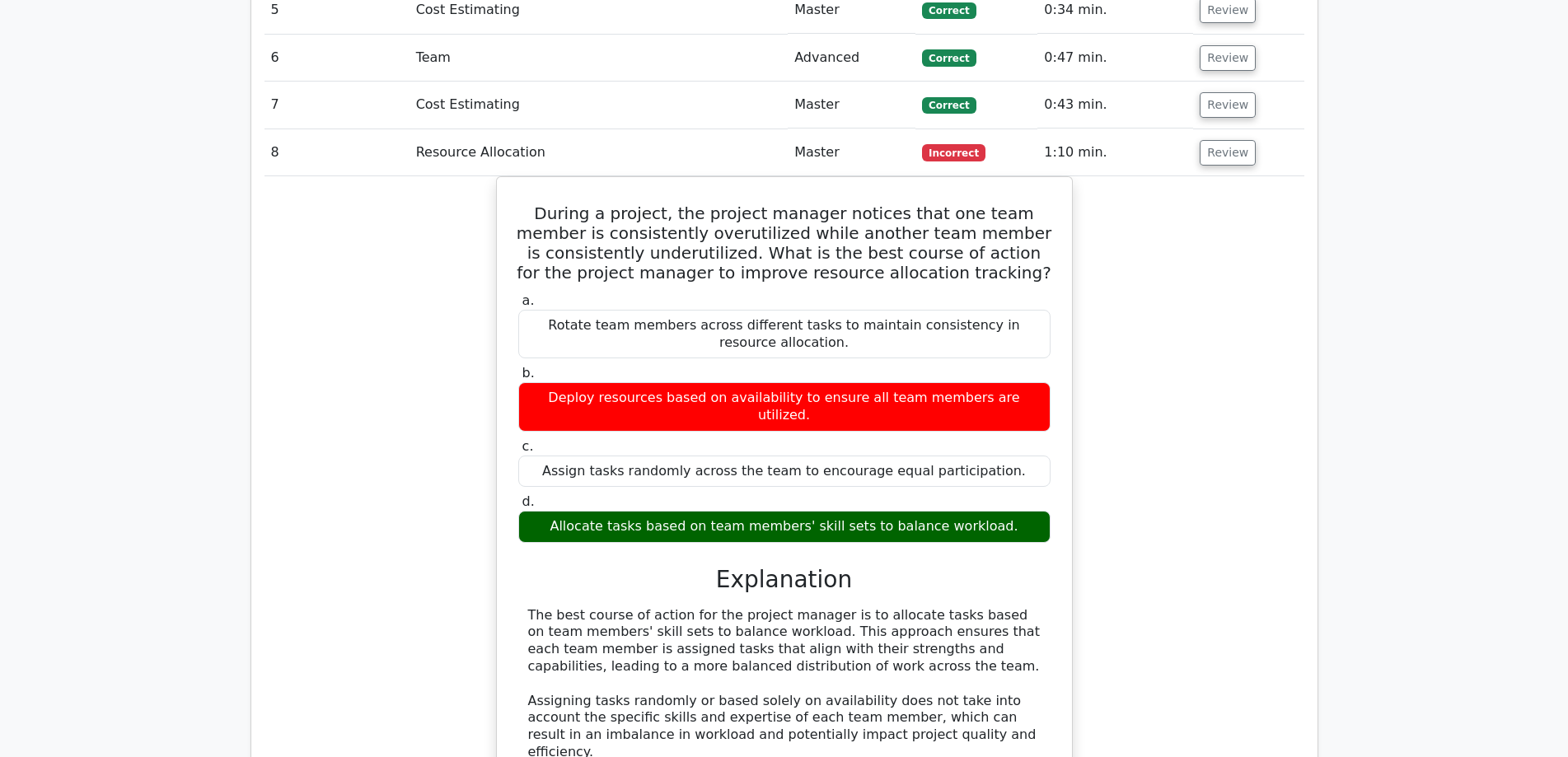
click at [1193, 423] on div "During a project, the project manager notices that one team member is consisten…" at bounding box center [784, 564] width 1039 height 776
click at [1226, 140] on button "Review" at bounding box center [1228, 153] width 56 height 25
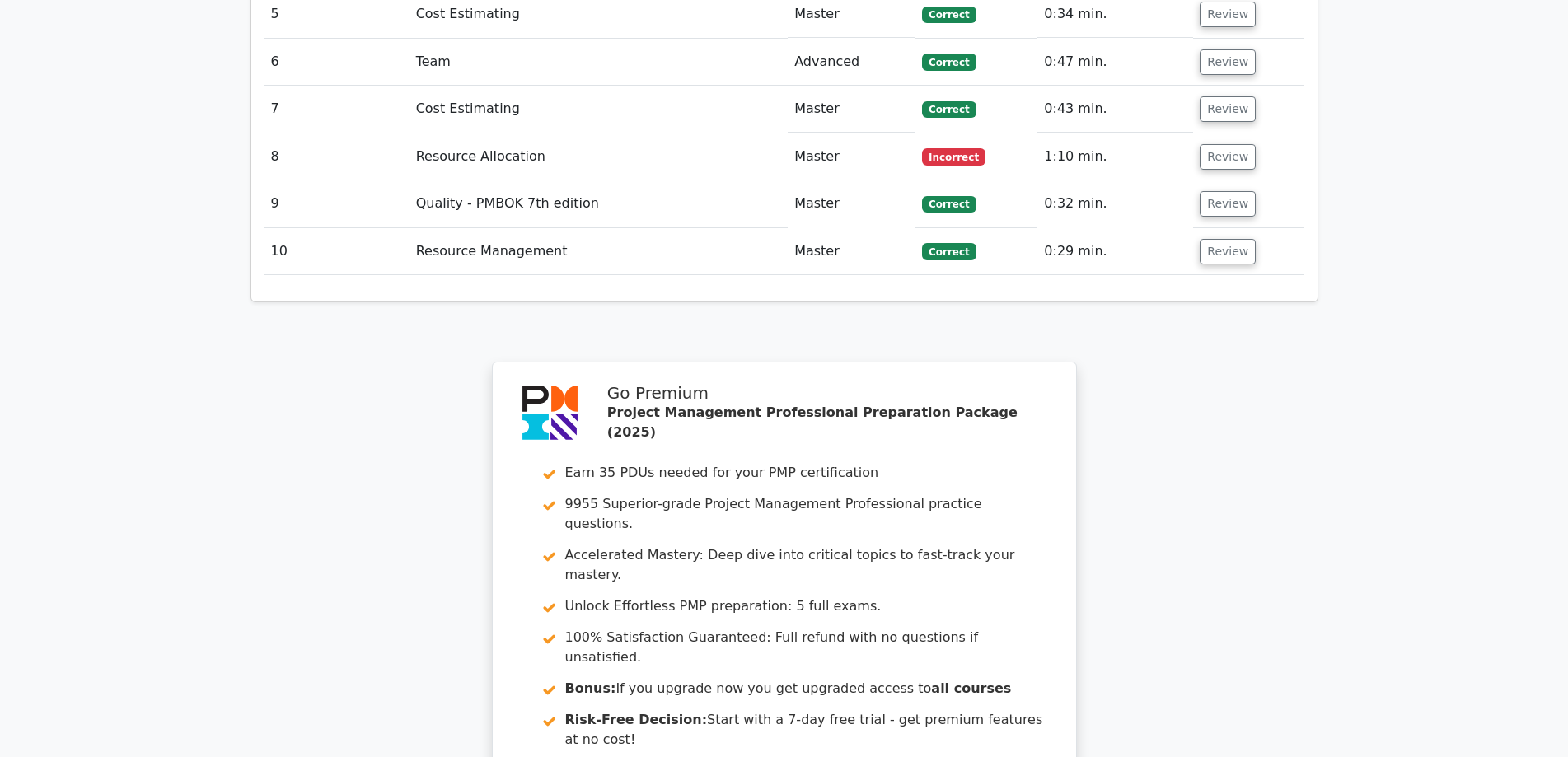
scroll to position [2060, 0]
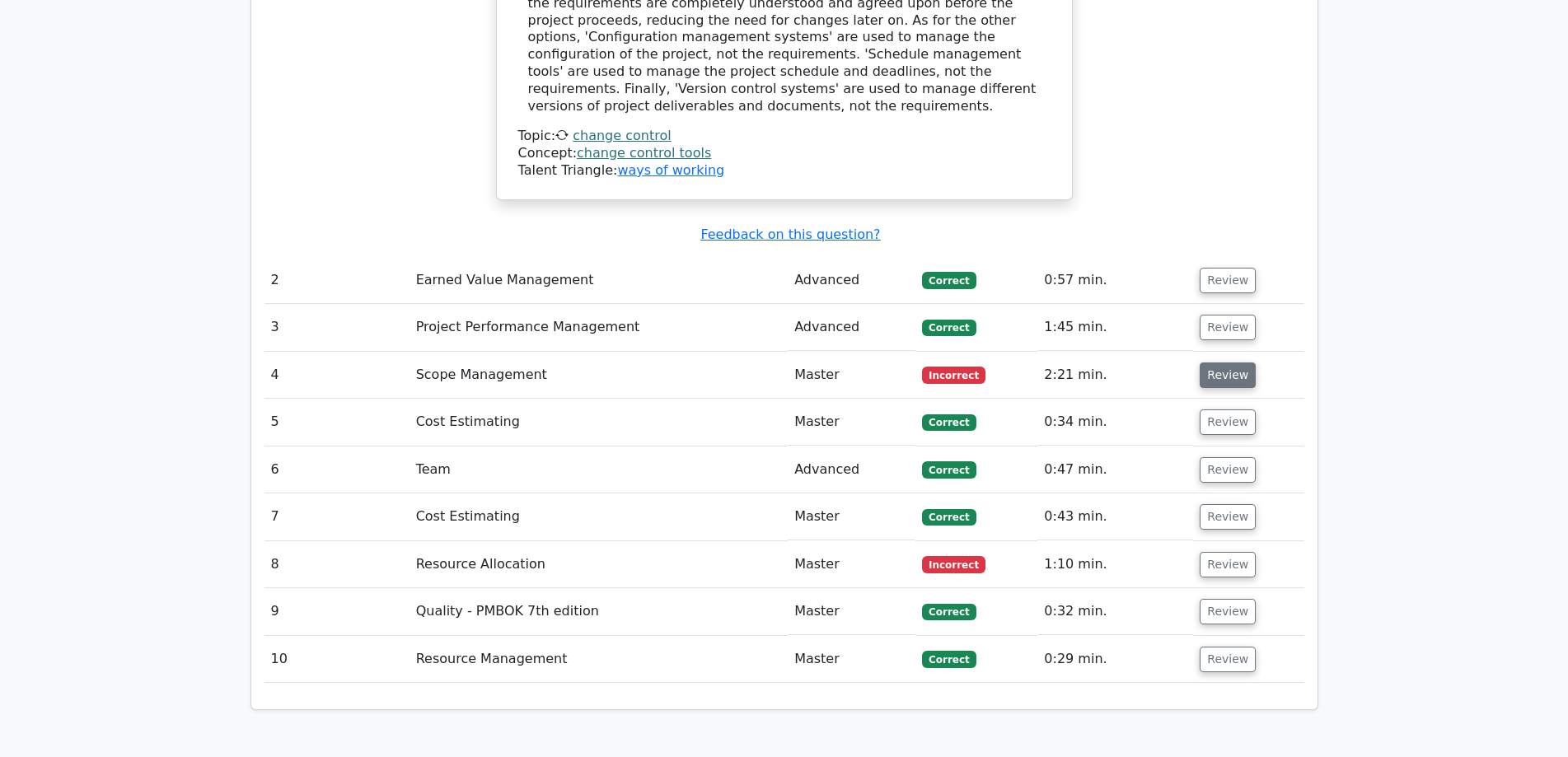
click at [1232, 362] on button "Review" at bounding box center [1228, 375] width 56 height 25
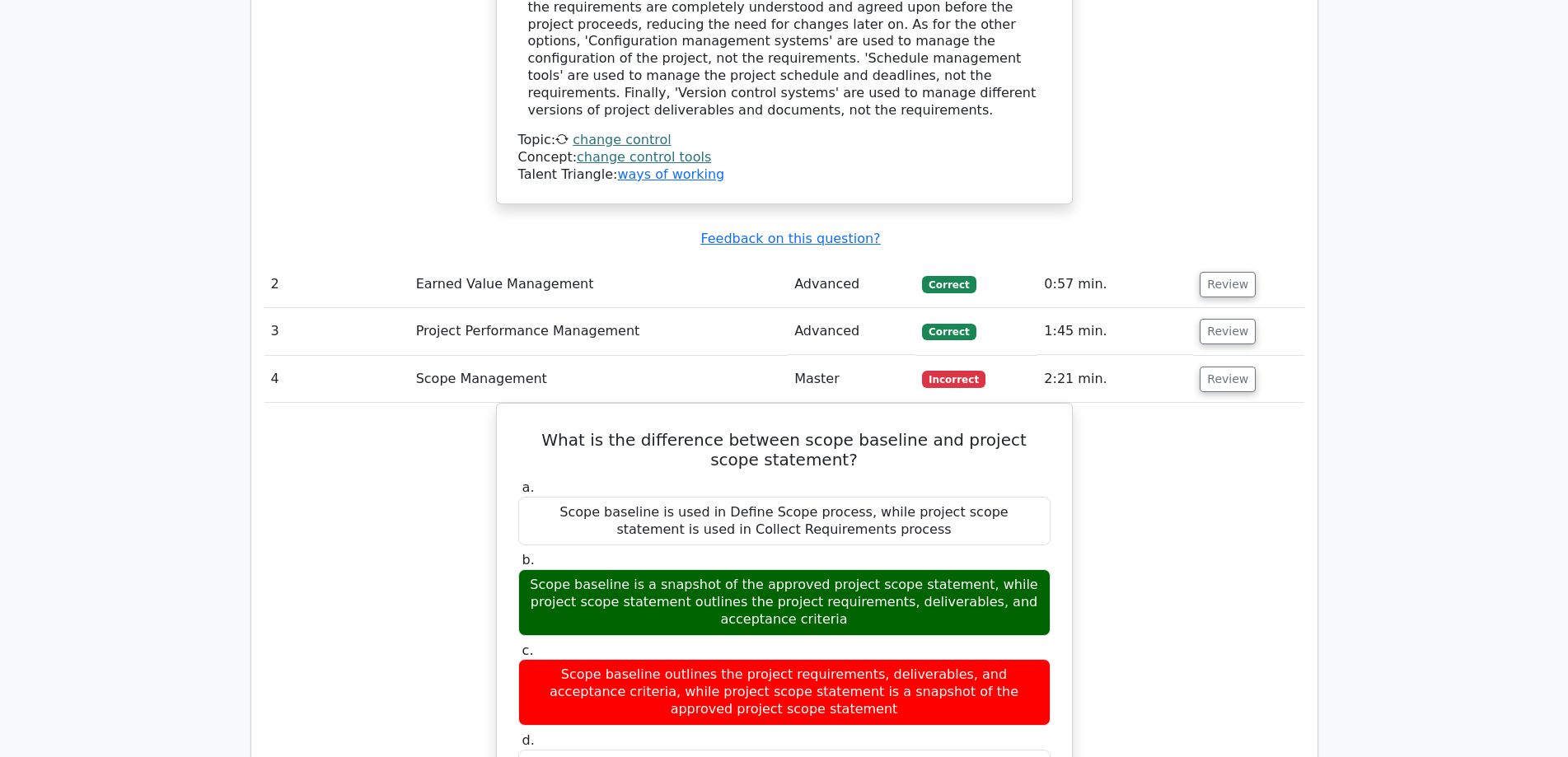
scroll to position [2198, 0]
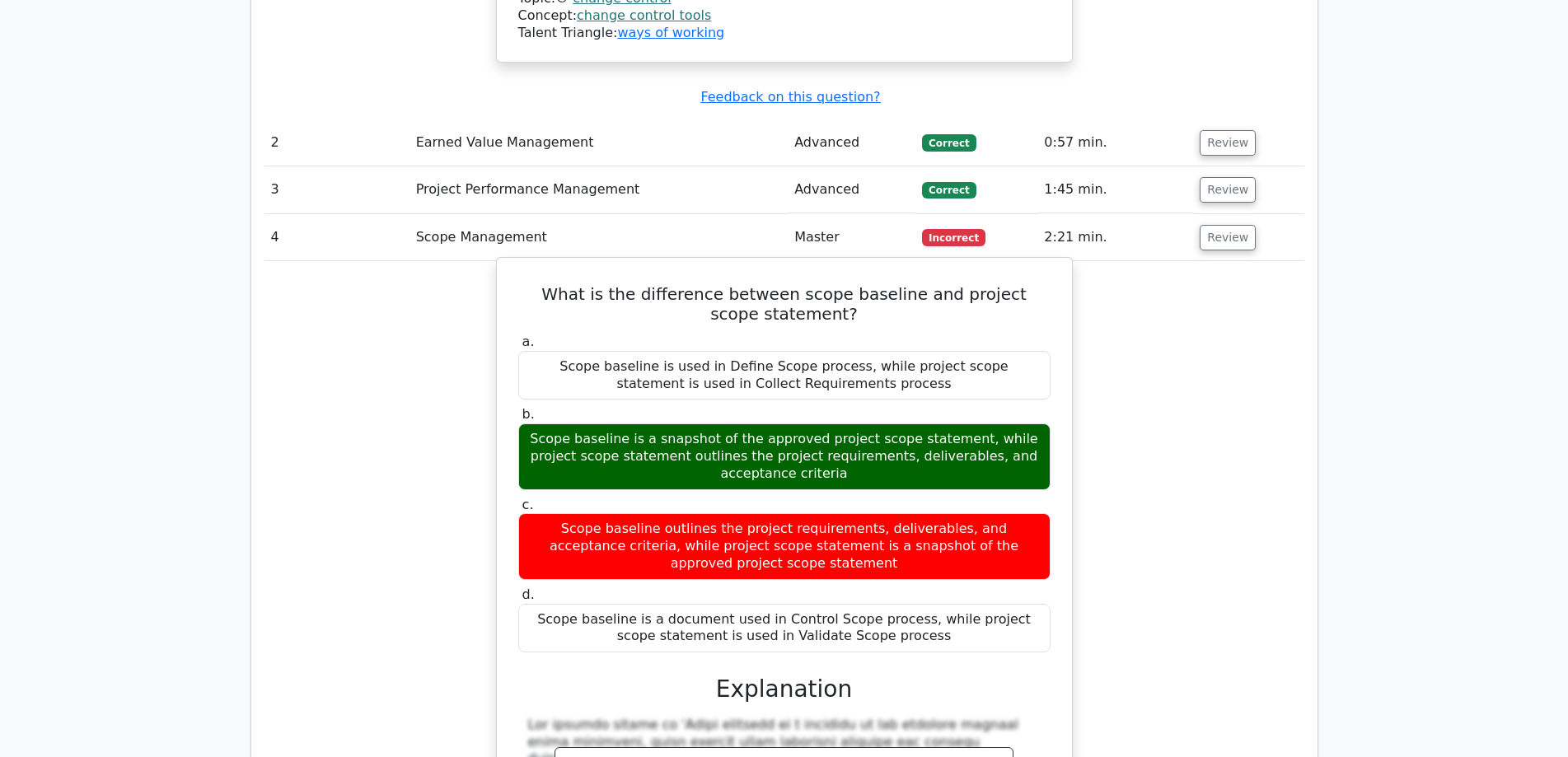
drag, startPoint x: 529, startPoint y: 345, endPoint x: 832, endPoint y: 391, distance: 306.5
click at [832, 423] on div "Scope baseline is a snapshot of the approved project scope statement, while pro…" at bounding box center [784, 457] width 532 height 66
copy div "Scope baseline is a snapshot of the approved project scope statement, while pro…"
click at [542, 351] on div "Scope baseline is used in Define Scope process, while project scope statement i…" at bounding box center [784, 376] width 532 height 49
click at [553, 284] on h5 "What is the difference between scope baseline and project scope statement?" at bounding box center [784, 304] width 535 height 40
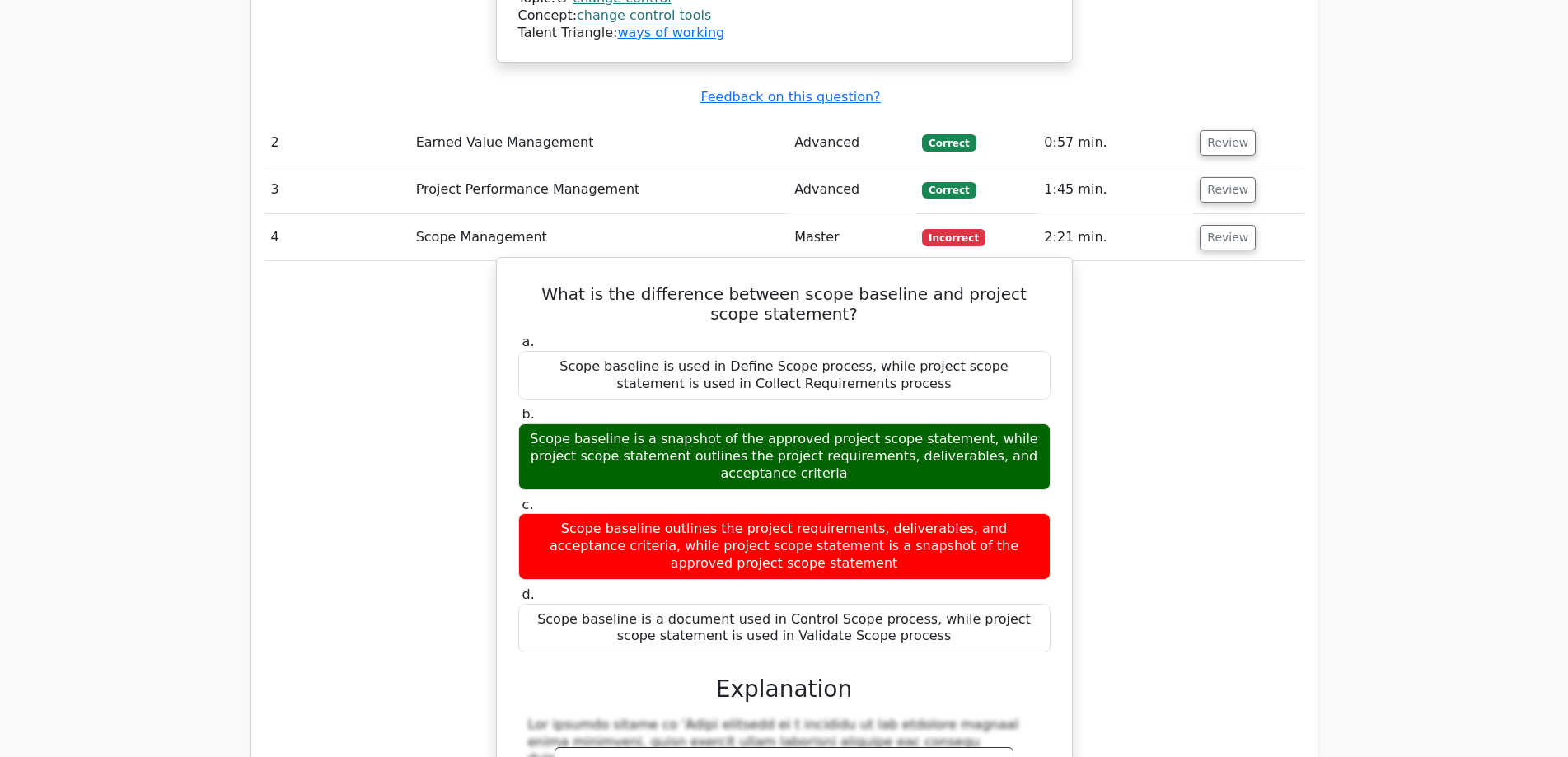
drag, startPoint x: 539, startPoint y: 199, endPoint x: 940, endPoint y: 549, distance: 532.3
click at [940, 549] on div "What is the difference between scope baseline and project scope statement? a. S…" at bounding box center [784, 658] width 562 height 787
copy div "What is the difference between scope baseline and project scope statement? a. S…"
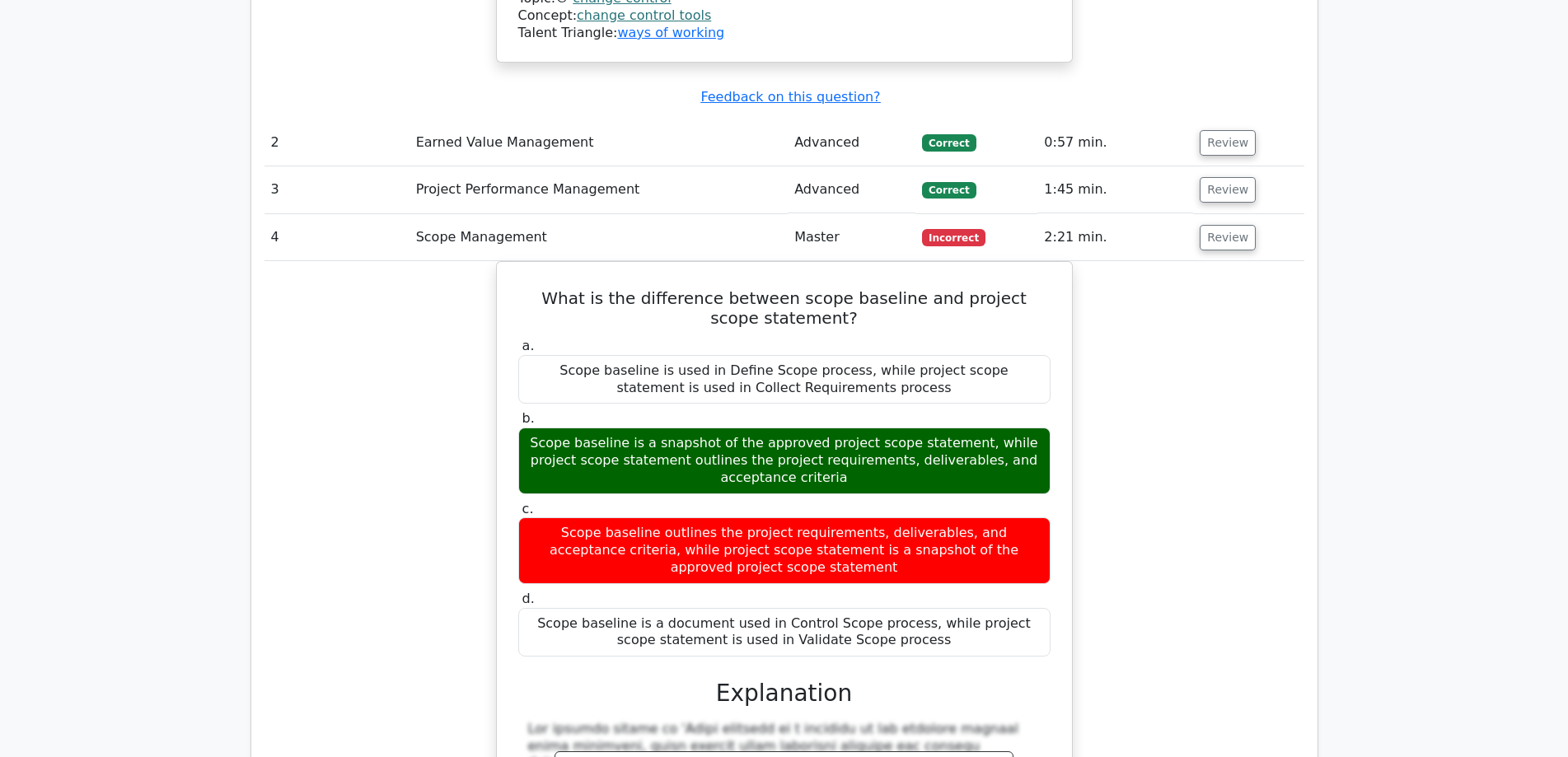
click at [1194, 429] on div "What is the difference between scope baseline and project scope statement? a. S…" at bounding box center [784, 672] width 1039 height 821
click at [1229, 225] on button "Review" at bounding box center [1228, 238] width 56 height 25
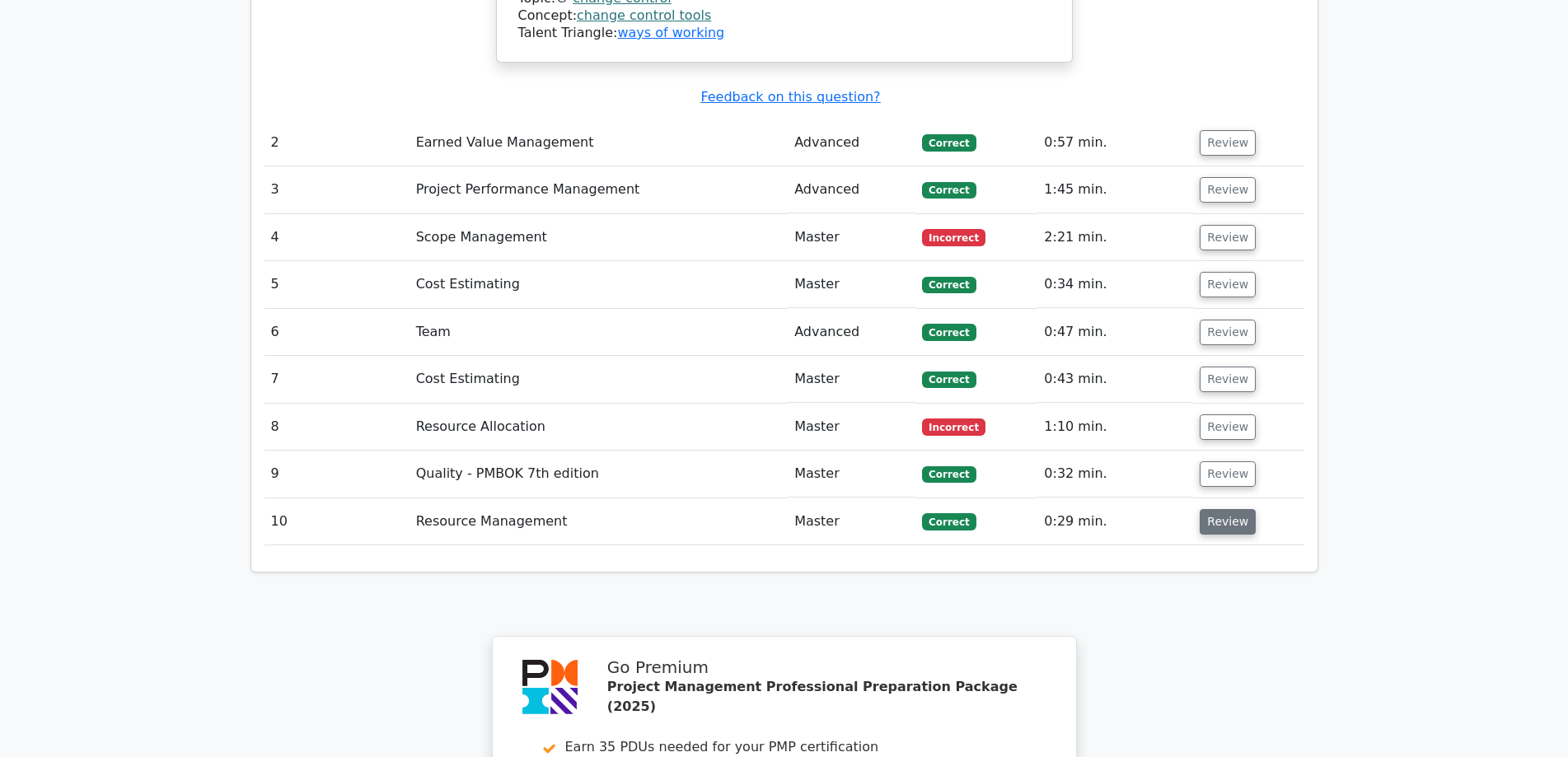
click at [1227, 509] on button "Review" at bounding box center [1228, 522] width 56 height 25
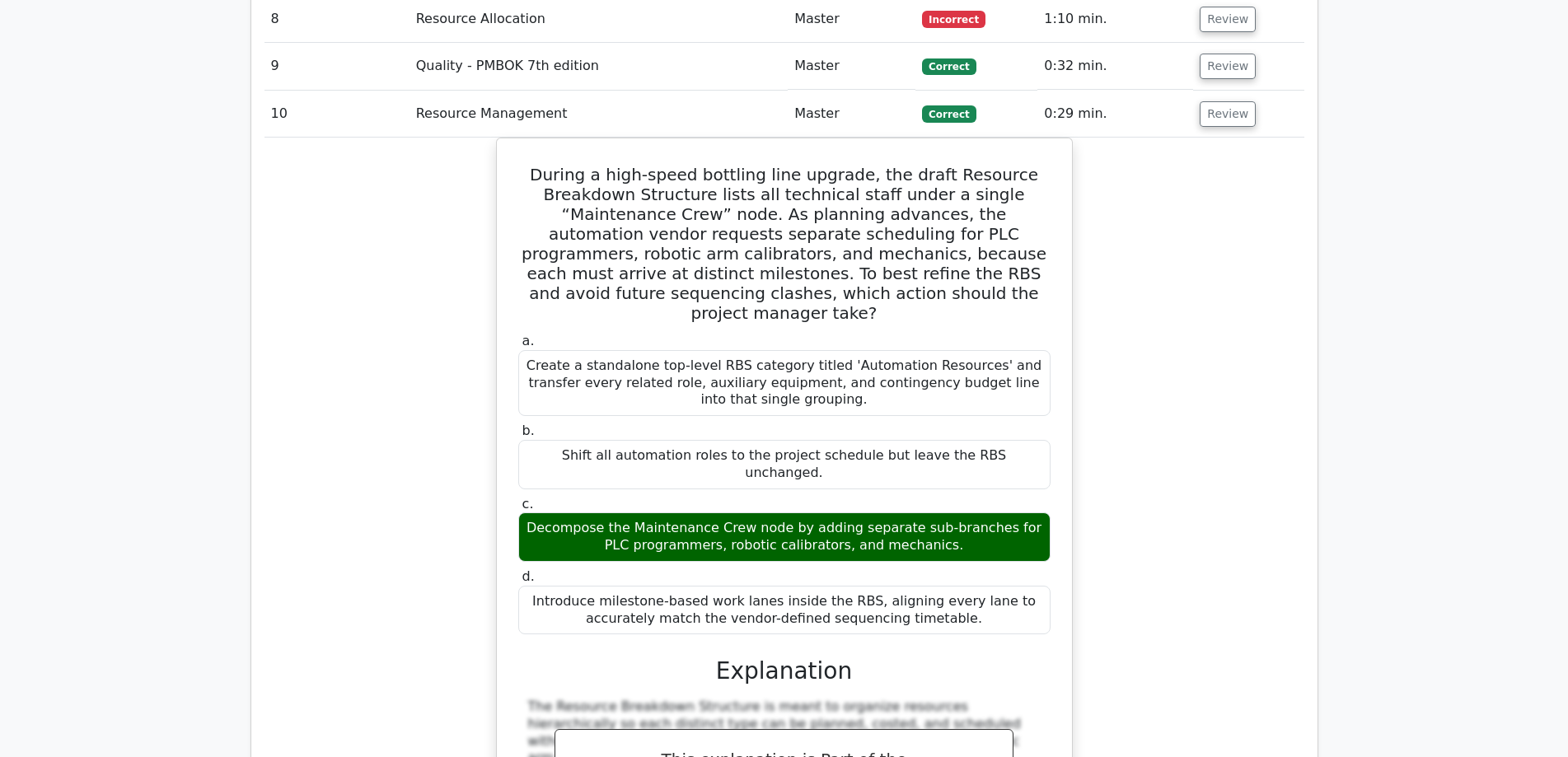
scroll to position [2472, 0]
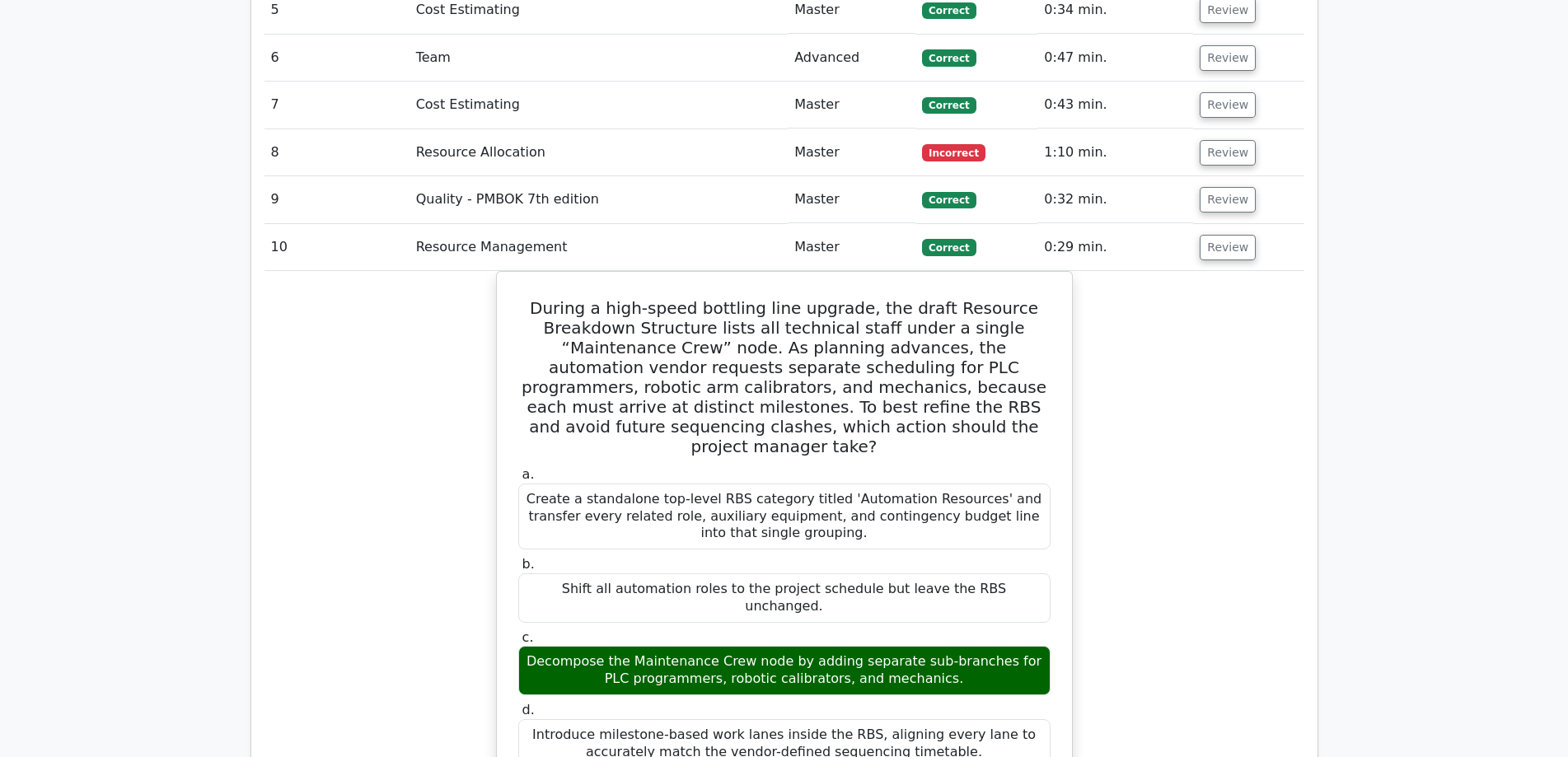
click at [1184, 459] on div "During a high-speed bottling line upgrade, the draft Resource Breakdown Structu…" at bounding box center [784, 749] width 1039 height 957
click at [1218, 235] on button "Review" at bounding box center [1228, 248] width 56 height 25
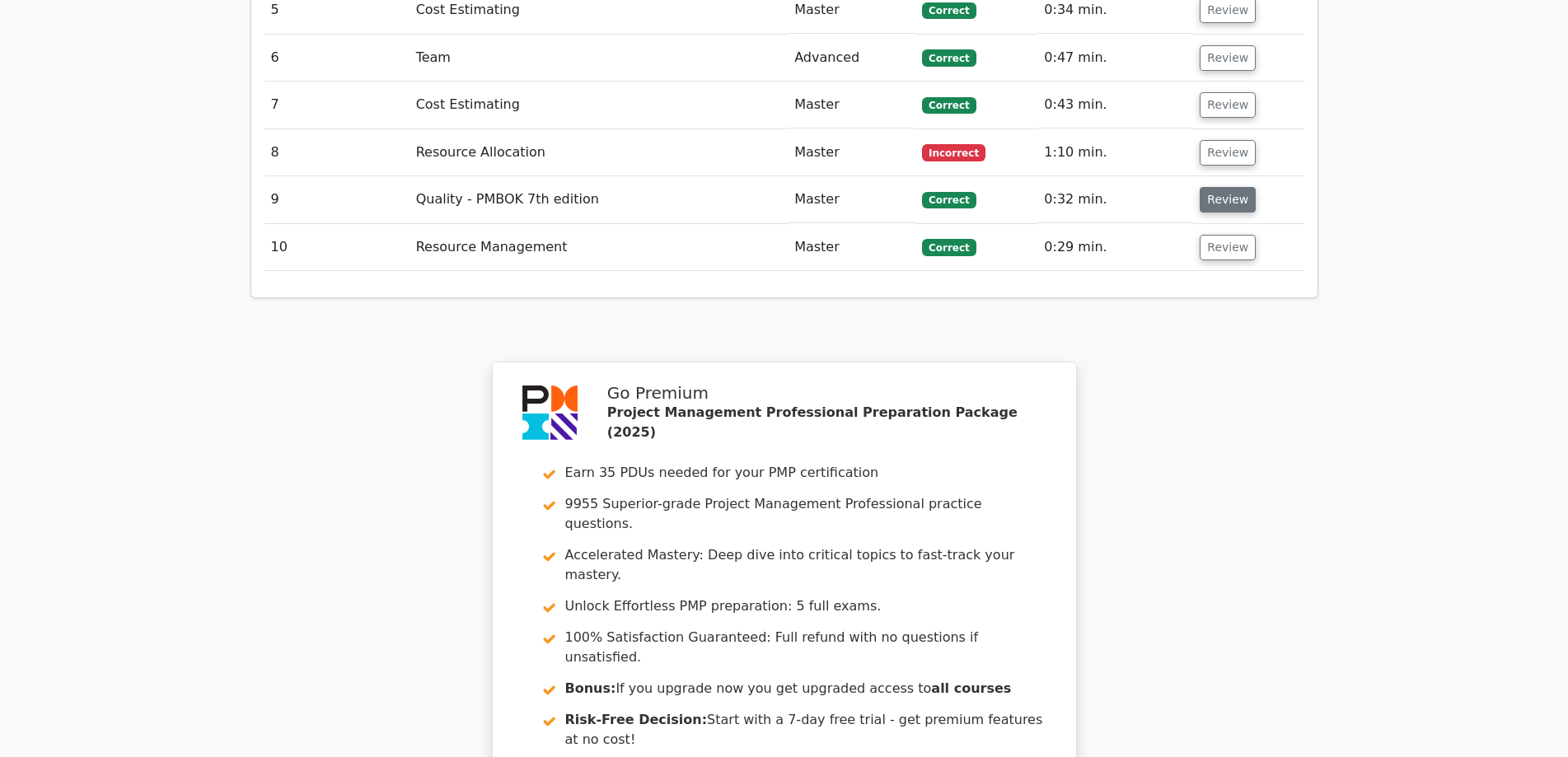
click at [1220, 187] on button "Review" at bounding box center [1228, 199] width 56 height 25
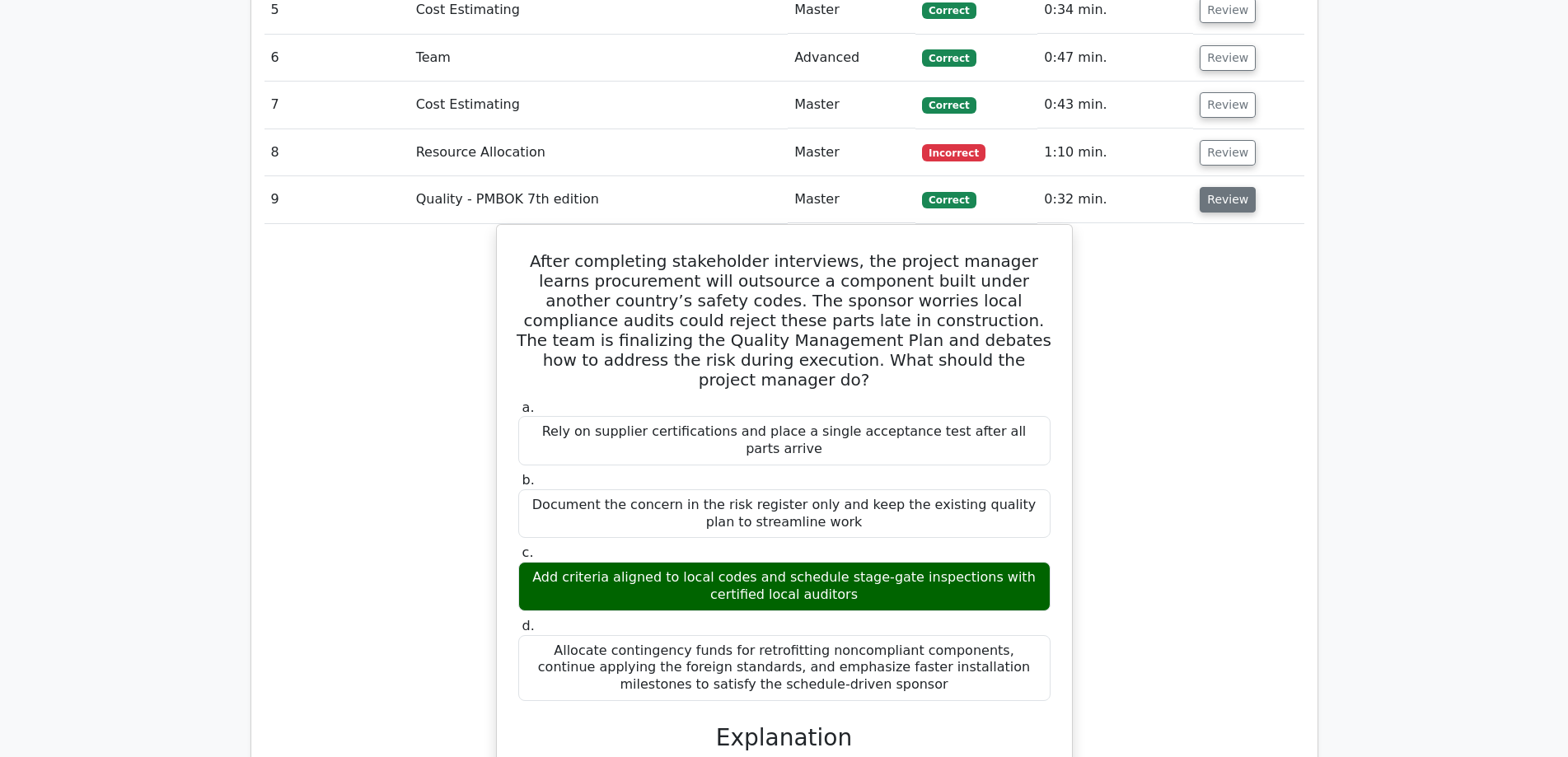
click at [1216, 187] on button "Review" at bounding box center [1228, 199] width 56 height 25
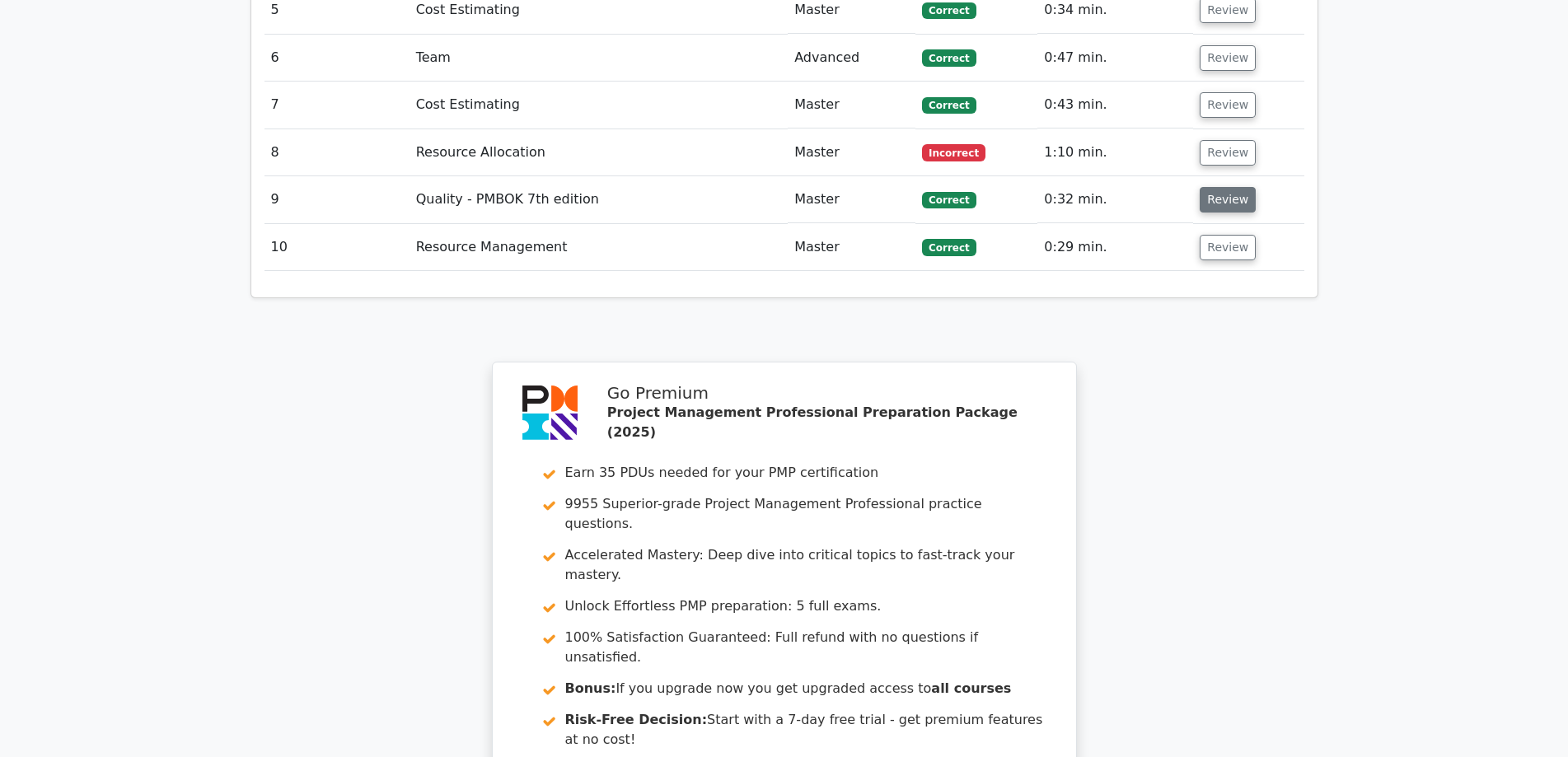
scroll to position [2198, 0]
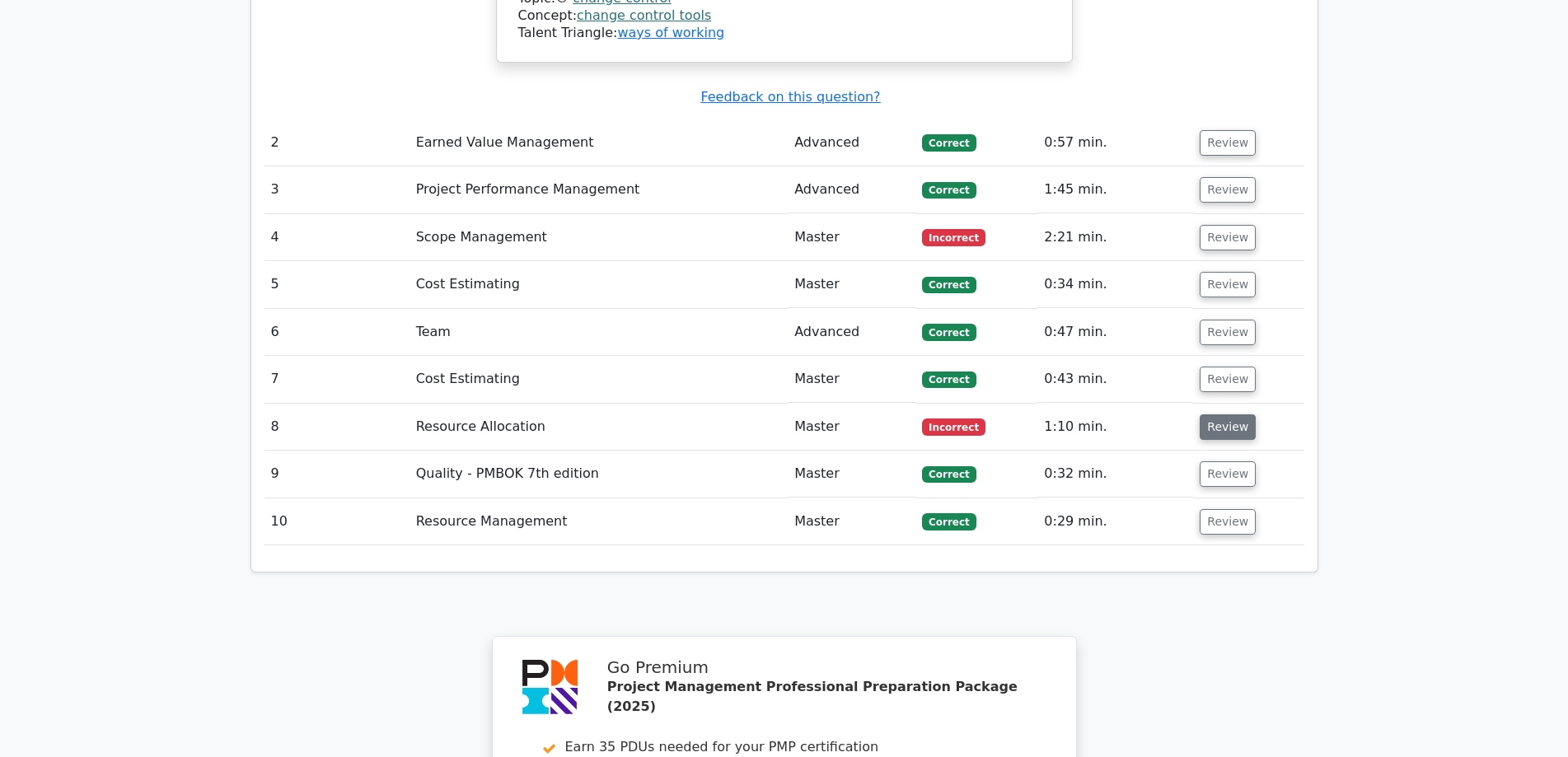
click at [1229, 414] on button "Review" at bounding box center [1228, 427] width 56 height 25
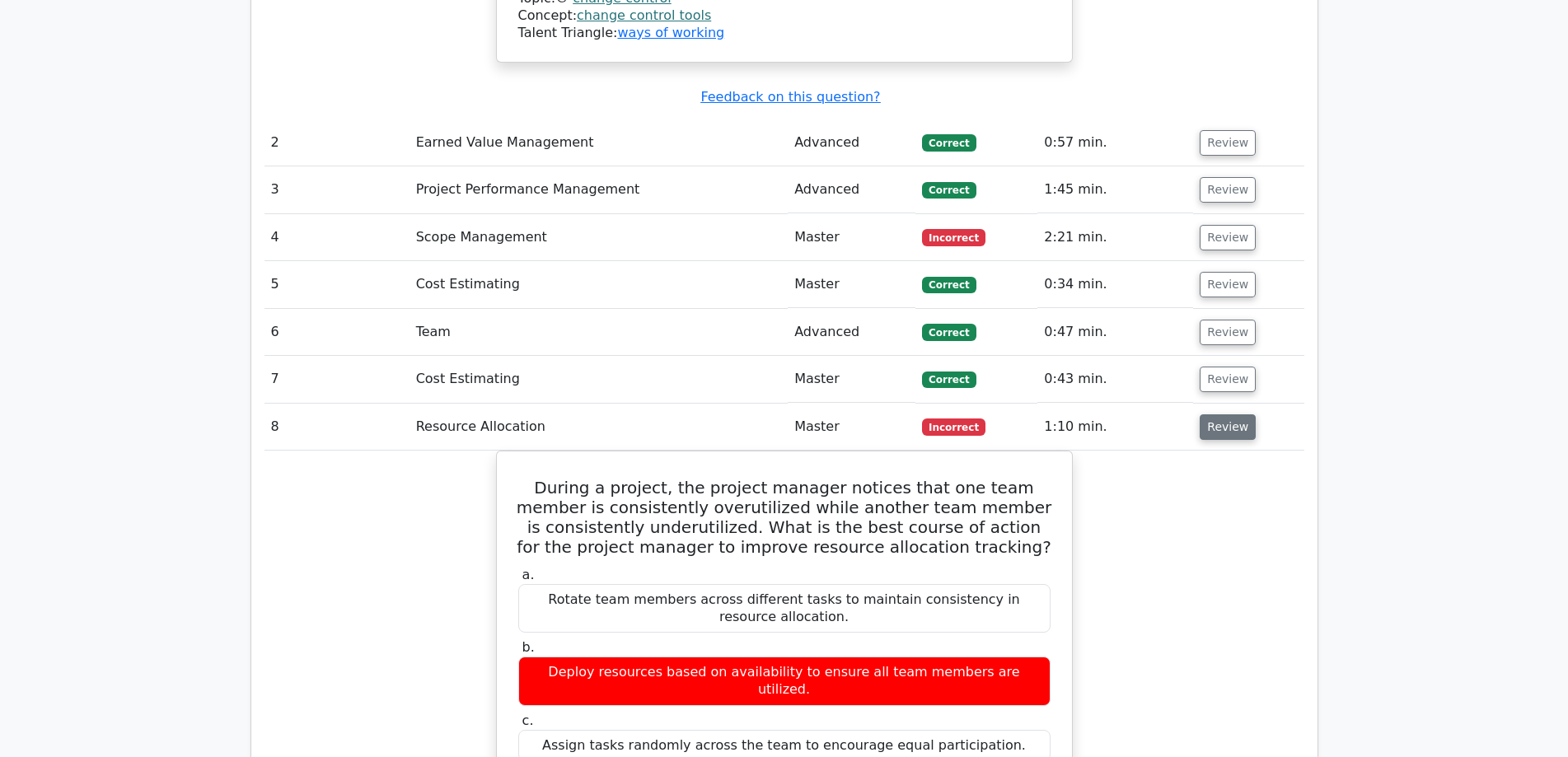
click at [1229, 414] on button "Review" at bounding box center [1228, 427] width 56 height 25
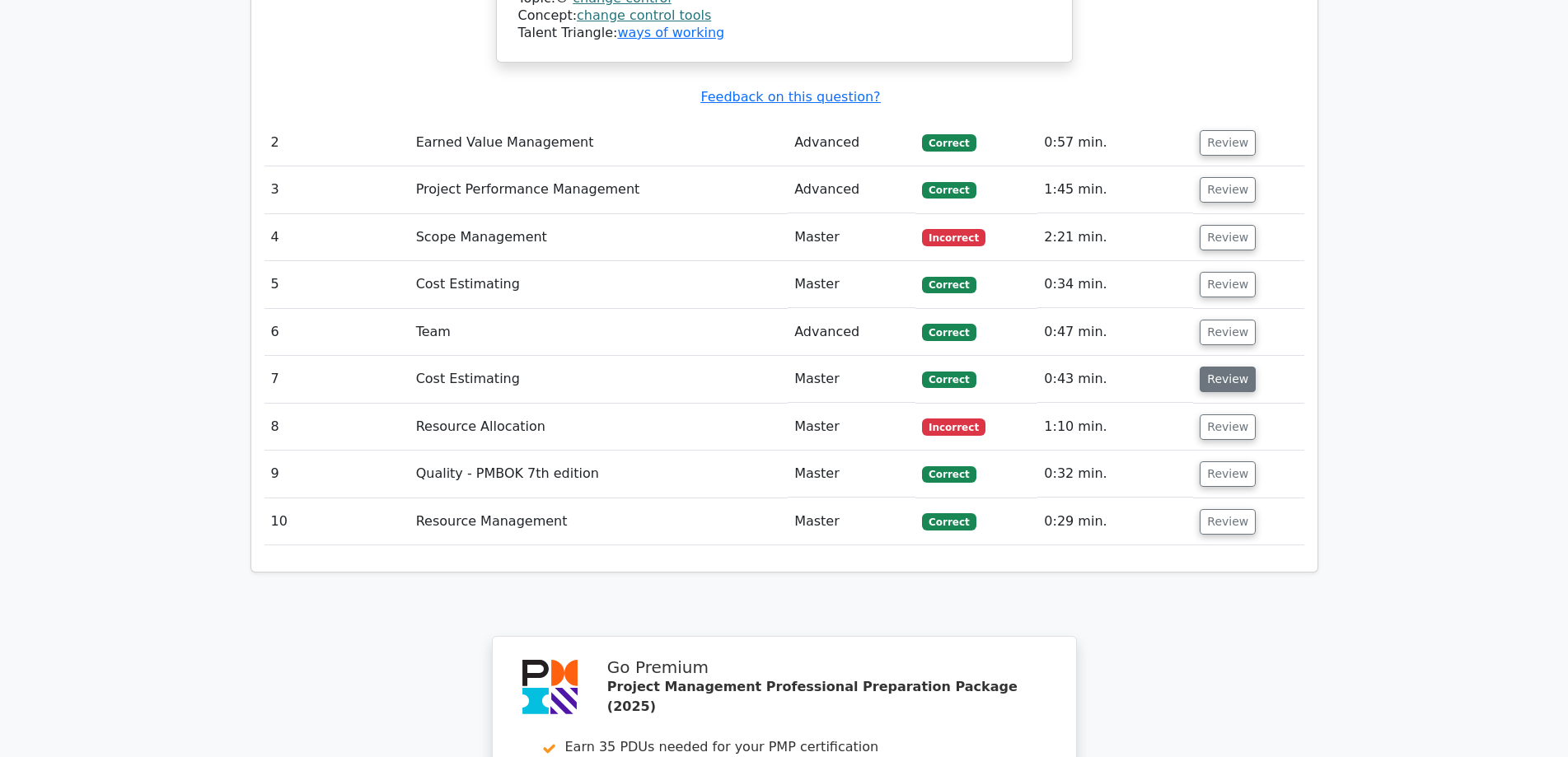
click at [1232, 367] on button "Review" at bounding box center [1228, 379] width 56 height 25
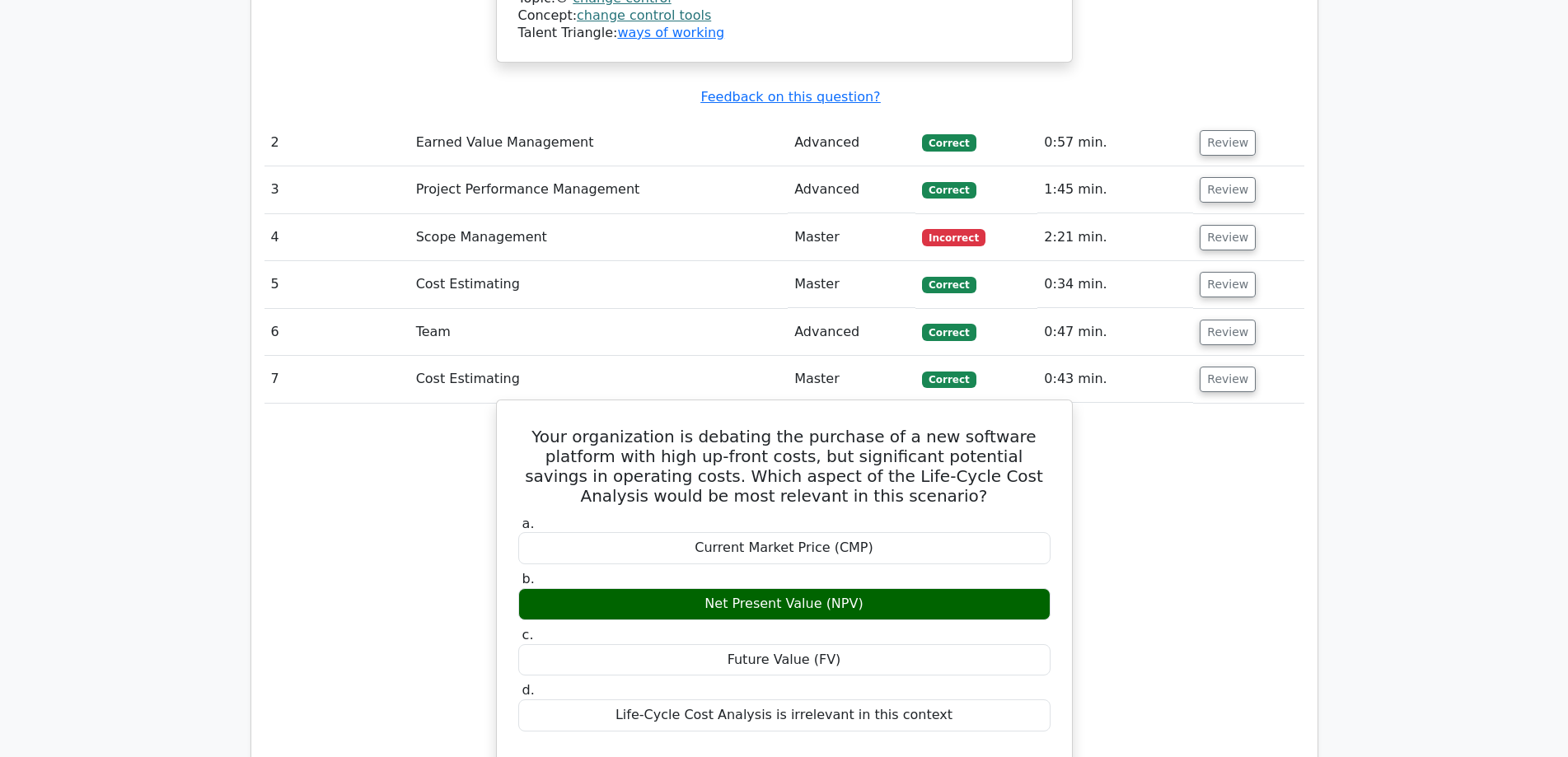
drag, startPoint x: 697, startPoint y: 504, endPoint x: 904, endPoint y: 508, distance: 207.0
click at [904, 588] on div "Net Present Value (NPV)" at bounding box center [784, 604] width 532 height 32
copy div "Net Present Value (NPV)"
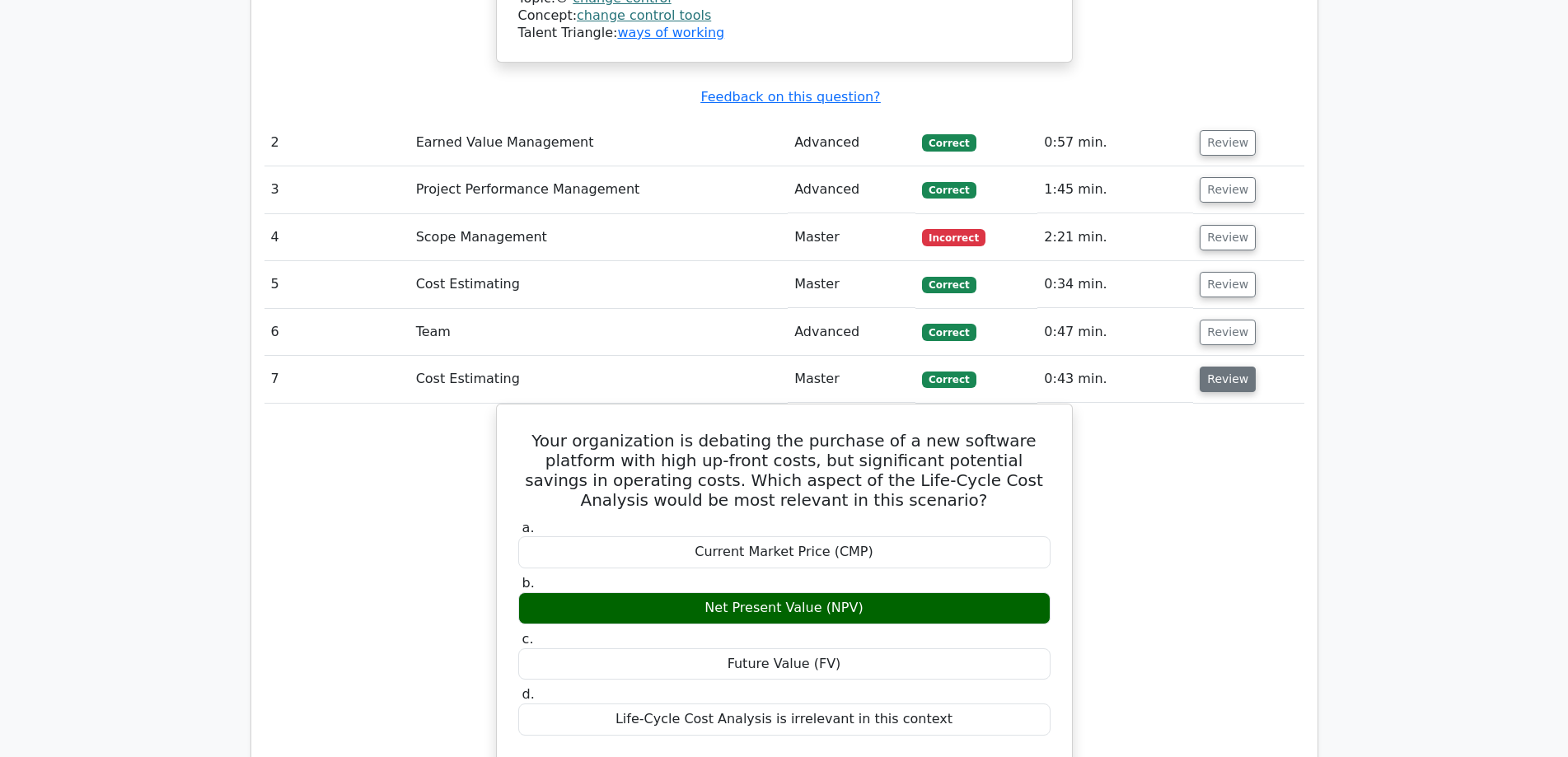
click at [1229, 367] on button "Review" at bounding box center [1228, 379] width 56 height 25
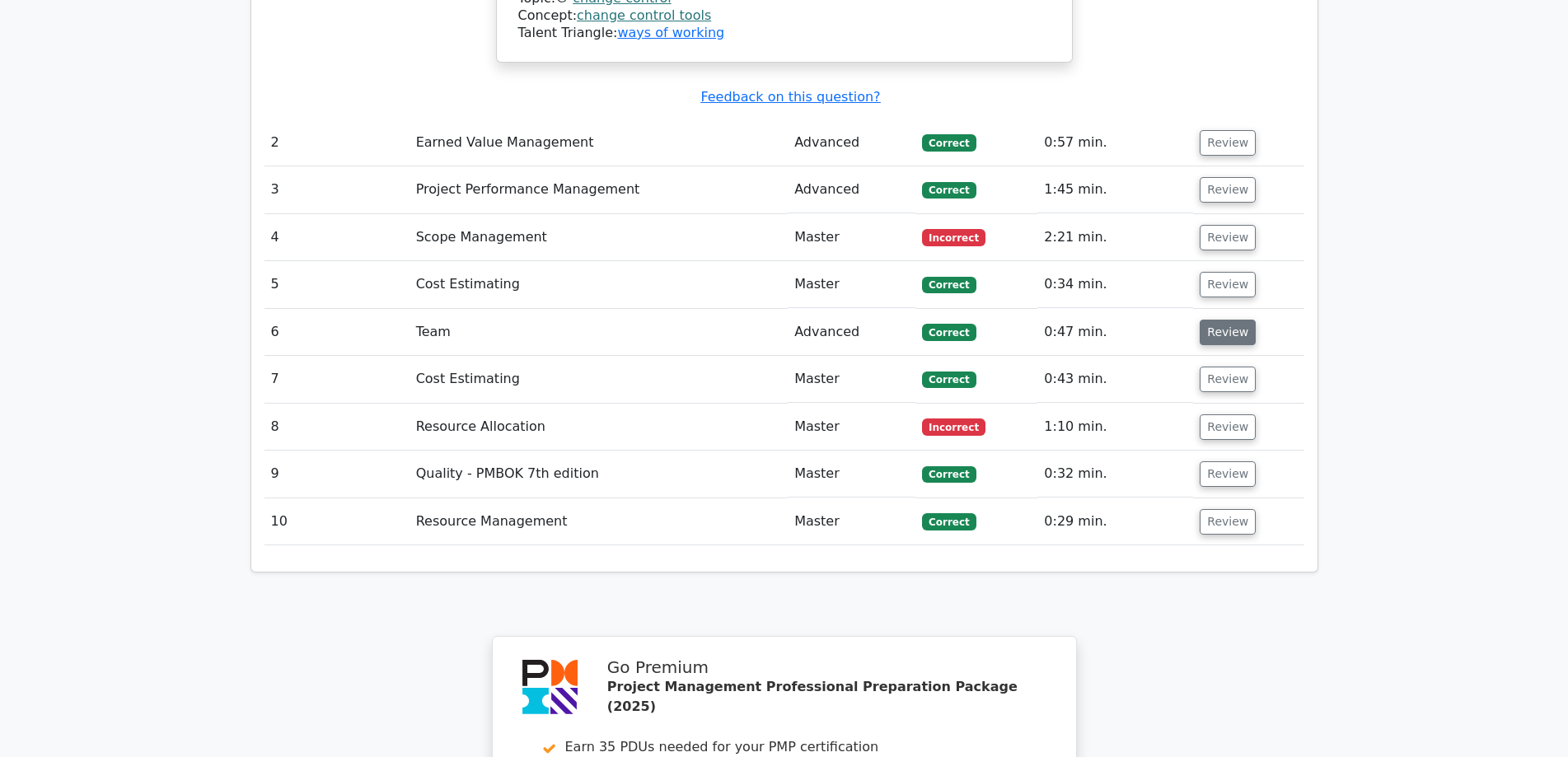
click at [1224, 320] on button "Review" at bounding box center [1228, 333] width 56 height 25
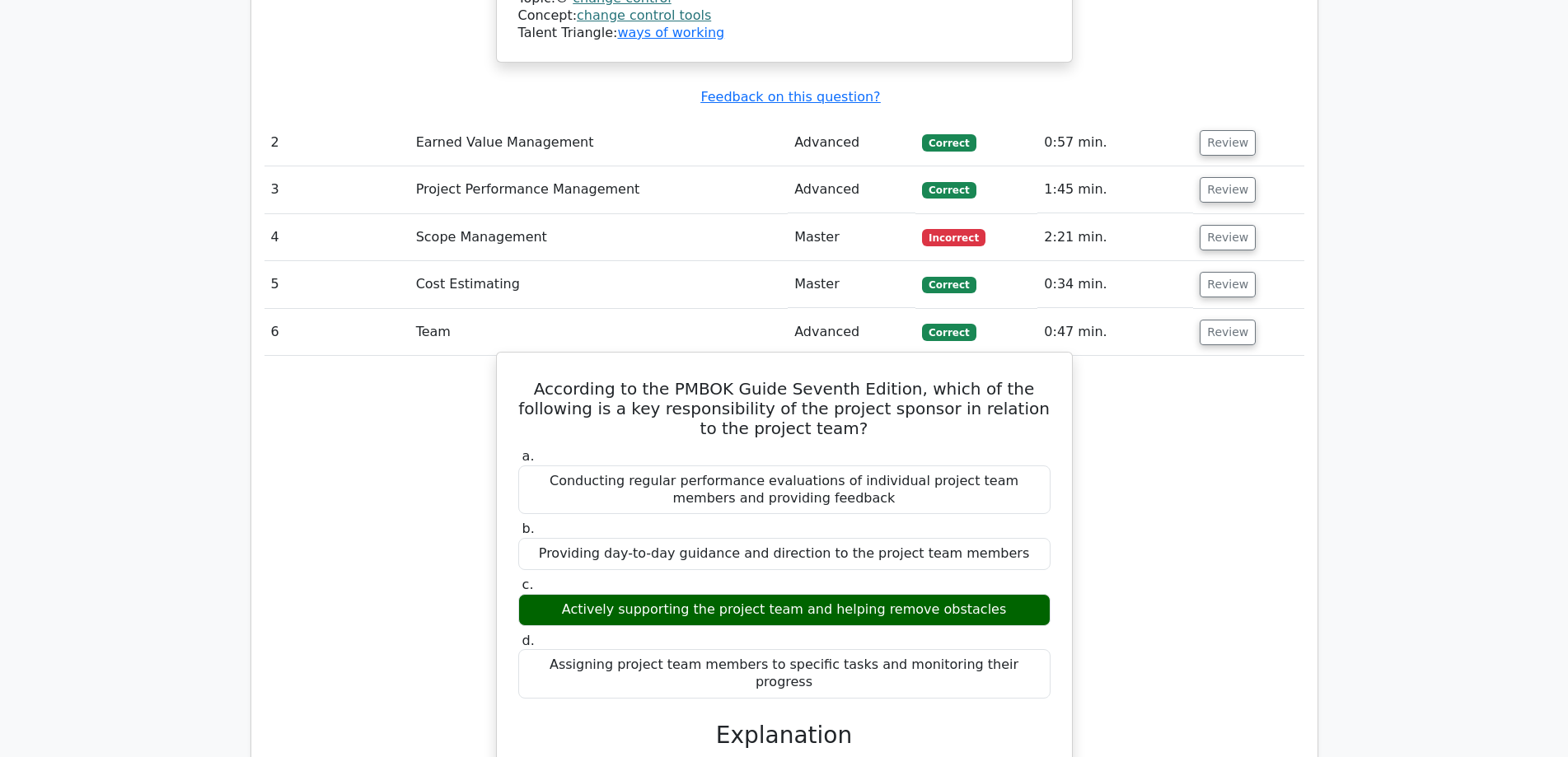
drag, startPoint x: 554, startPoint y: 296, endPoint x: 1025, endPoint y: 563, distance: 541.4
click at [1025, 563] on div "According to the PMBOK Guide Seventh Edition, which of the following is a key r…" at bounding box center [784, 745] width 562 height 773
copy div "According to the PMBOK Guide Seventh Edition, which of the following is a key r…"
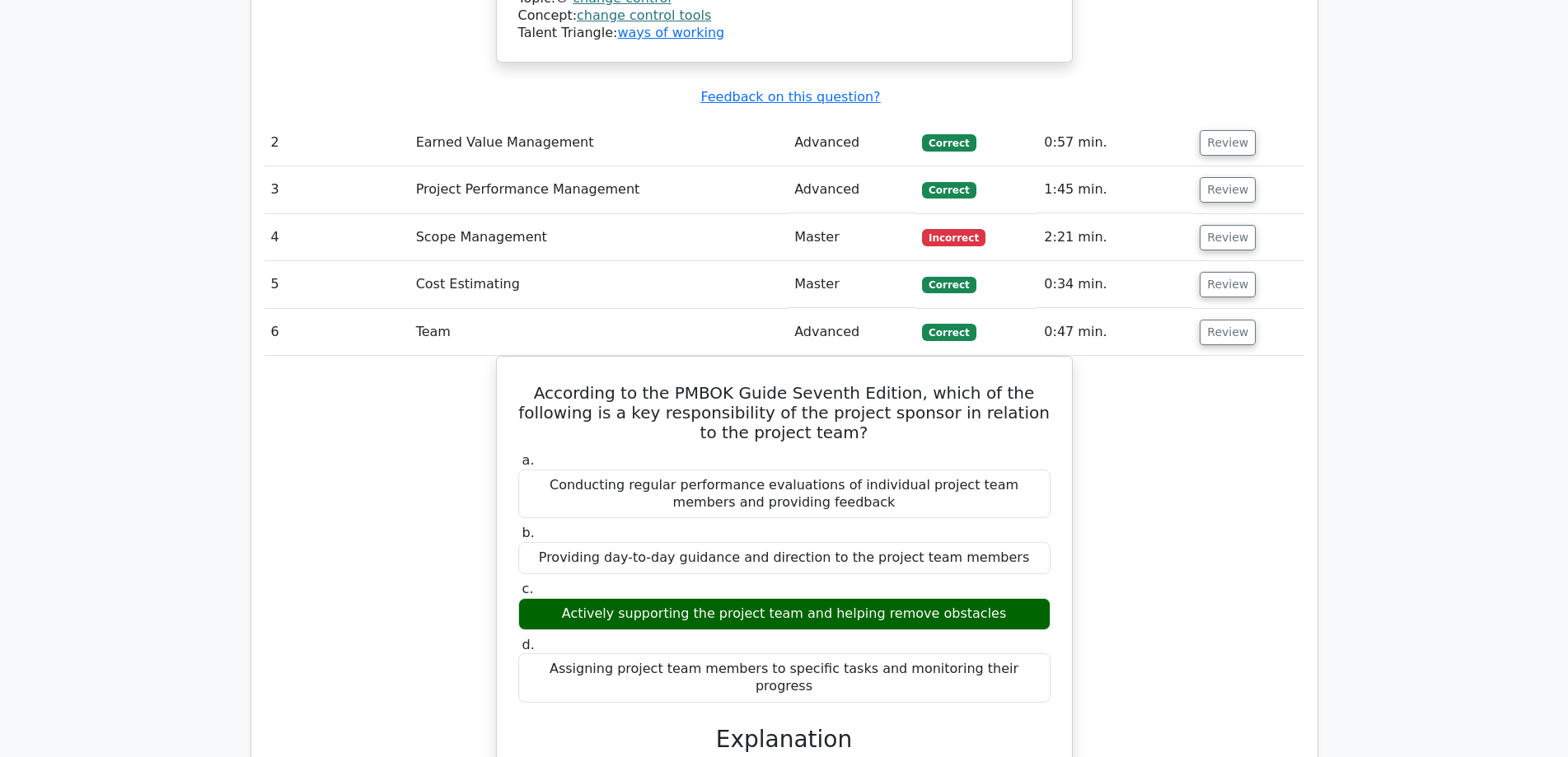
click at [1209, 371] on div "According to the PMBOK Guide Seventh Edition, which of the following is a key r…" at bounding box center [784, 760] width 1039 height 808
click at [1213, 320] on button "Review" at bounding box center [1228, 333] width 56 height 25
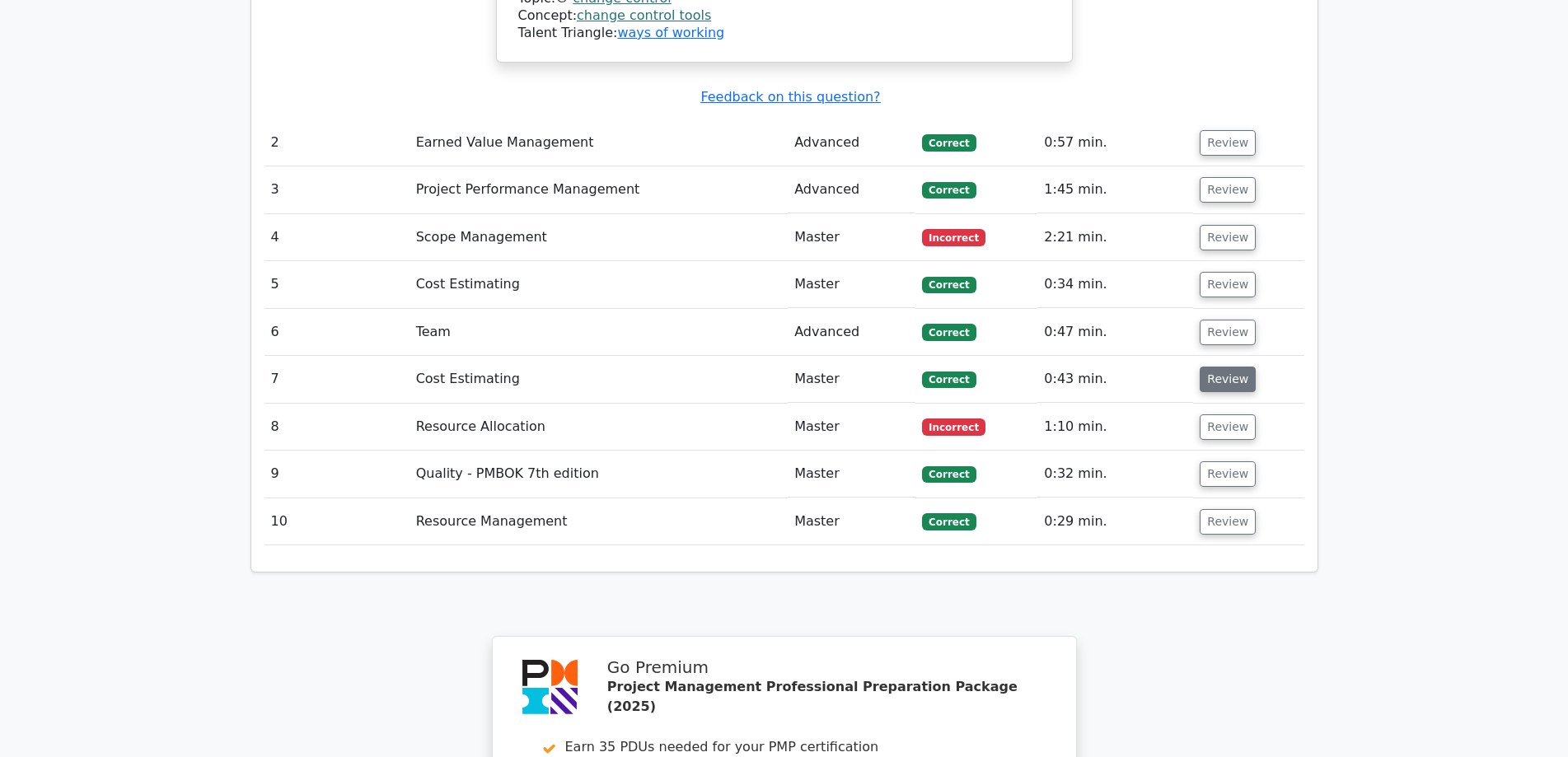
click at [1220, 367] on button "Review" at bounding box center [1228, 379] width 56 height 25
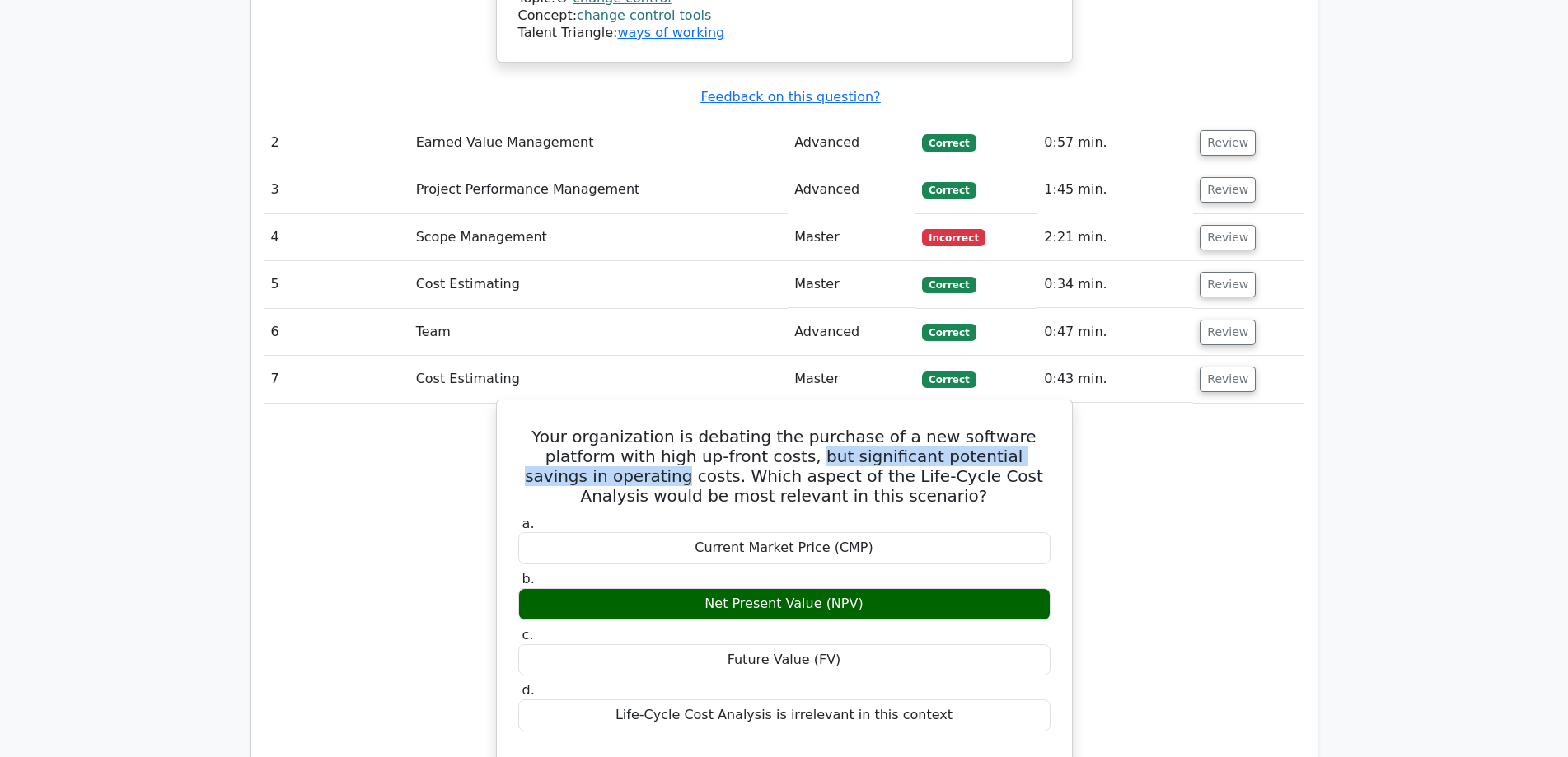
drag, startPoint x: 710, startPoint y: 367, endPoint x: 1043, endPoint y: 367, distance: 333.0
click at [1043, 427] on h5 "Your organization is debating the purchase of a new software platform with high…" at bounding box center [784, 466] width 535 height 79
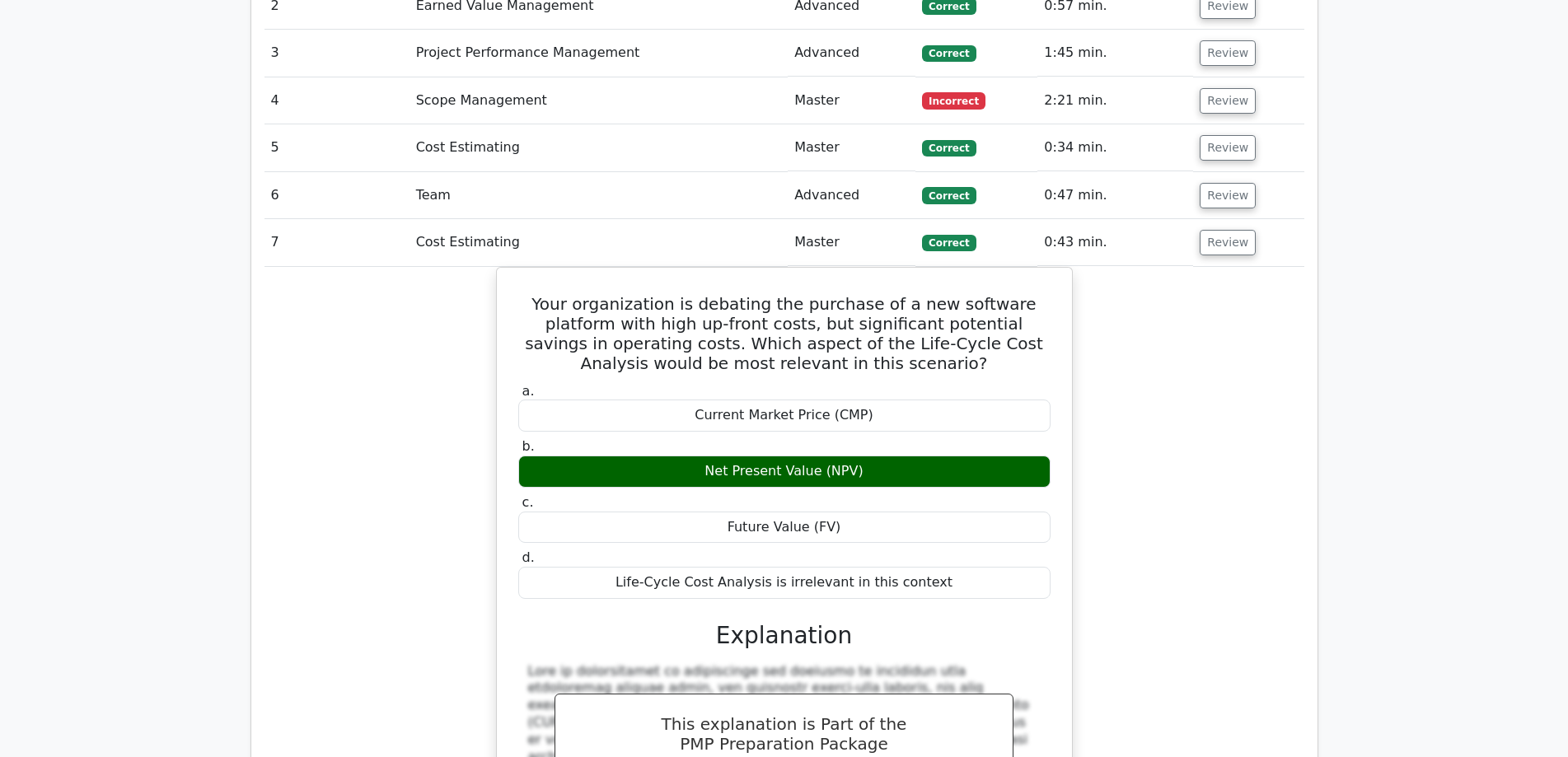
click at [1215, 383] on div "Your organization is debating the purchase of a new software platform with high…" at bounding box center [784, 655] width 1039 height 776
click at [1229, 230] on button "Review" at bounding box center [1228, 243] width 56 height 25
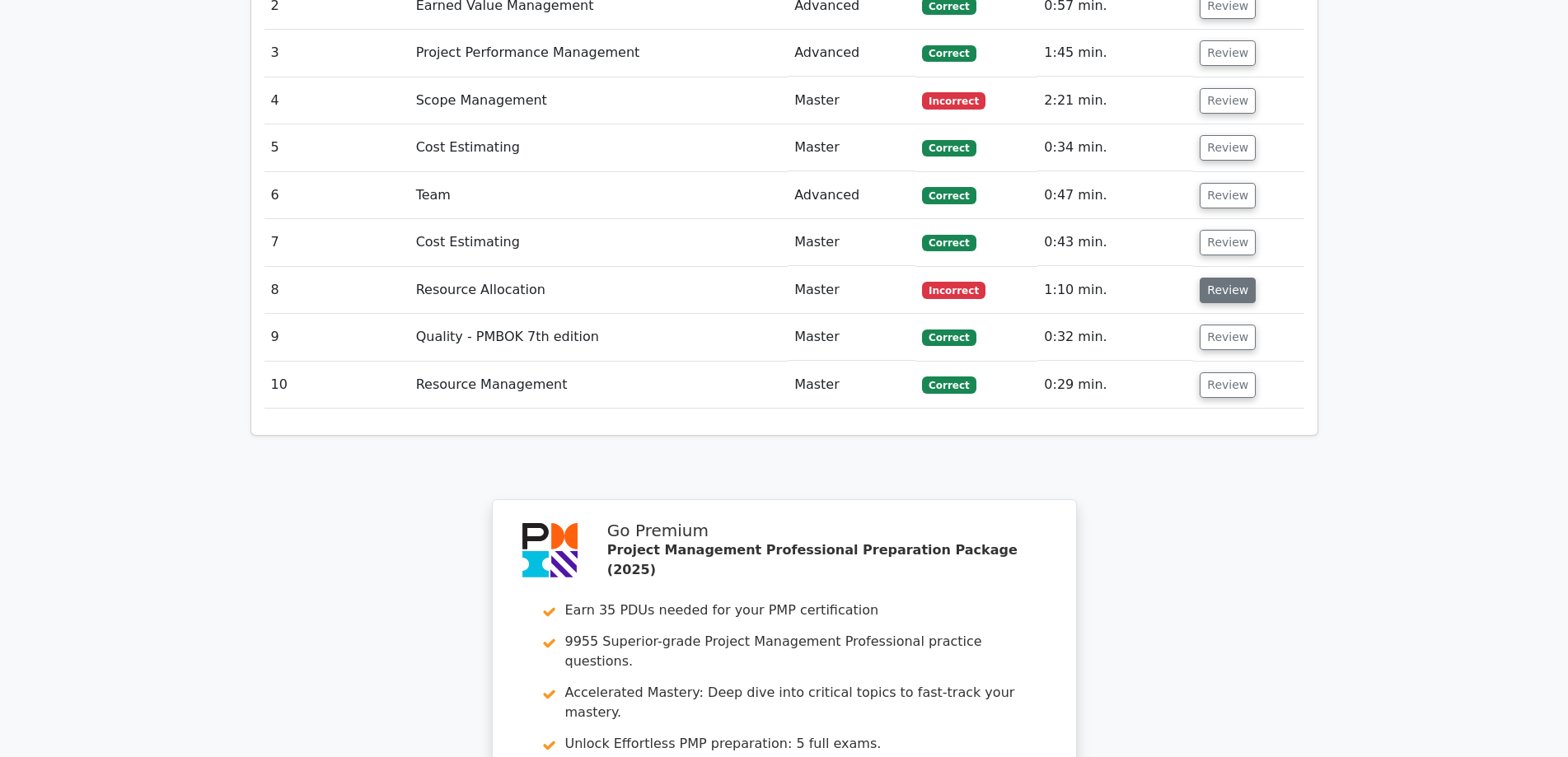
click at [1220, 278] on button "Review" at bounding box center [1228, 290] width 56 height 25
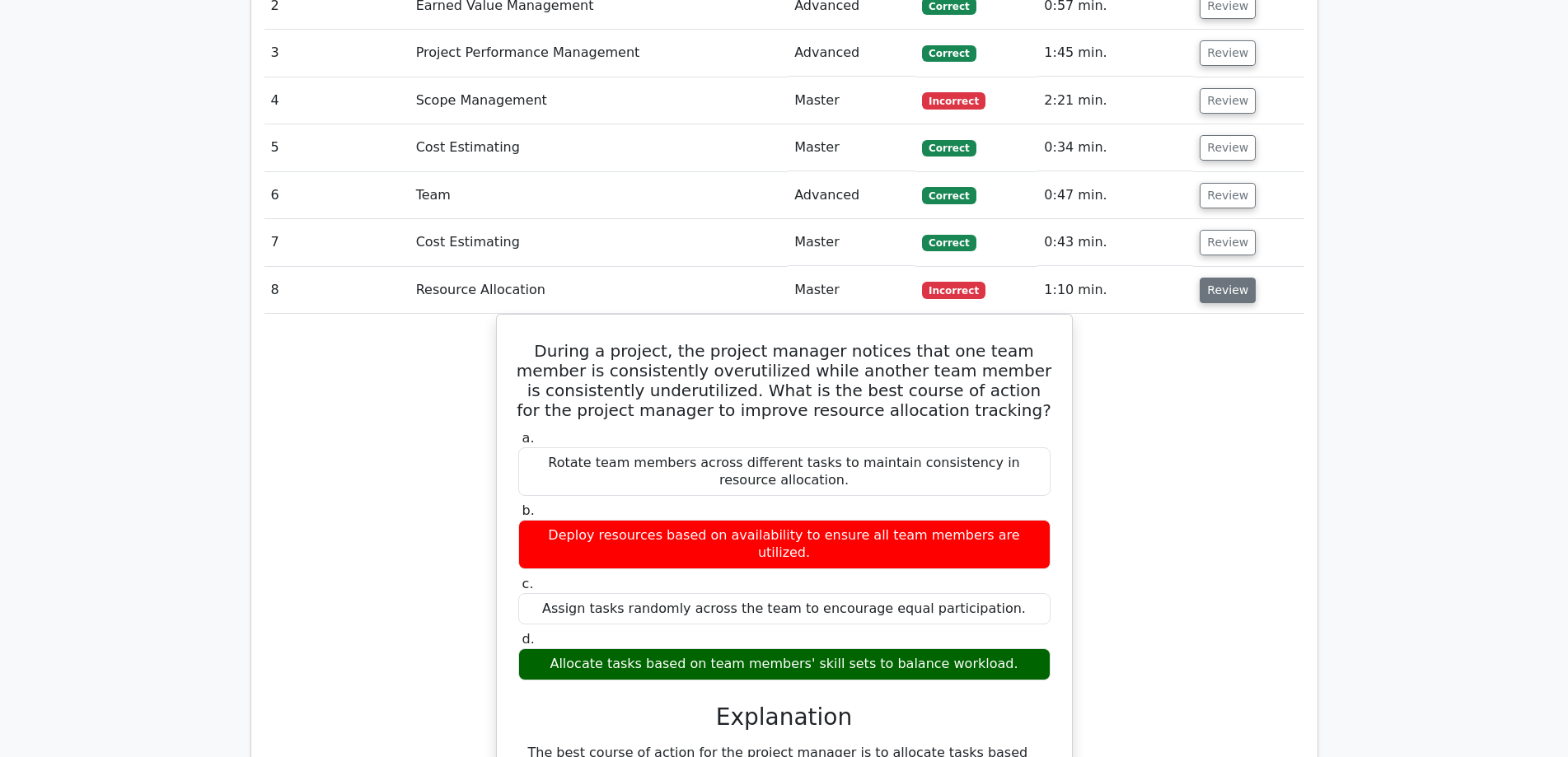
click at [1220, 278] on button "Review" at bounding box center [1228, 290] width 56 height 25
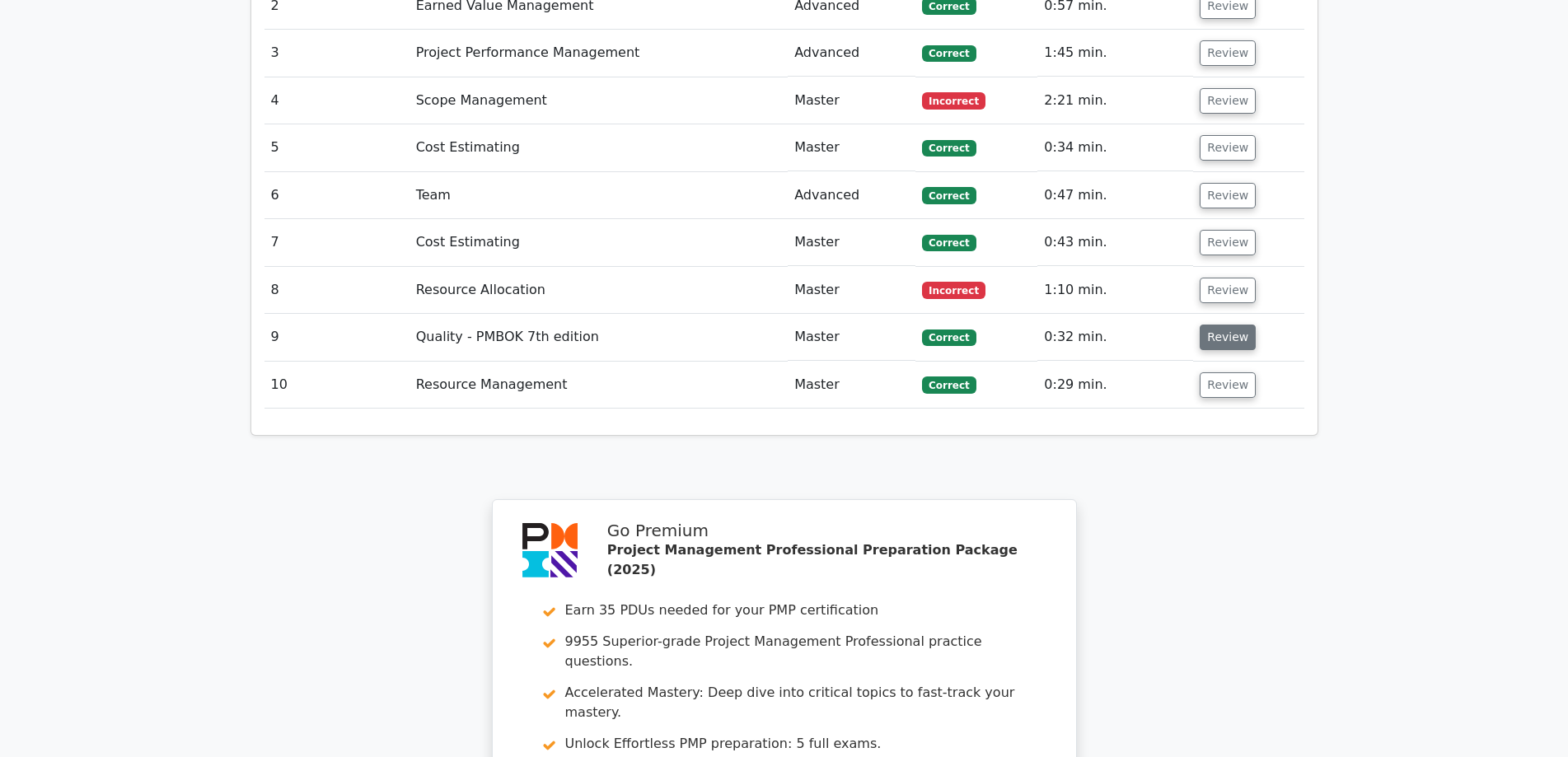
click at [1226, 325] on button "Review" at bounding box center [1228, 338] width 56 height 25
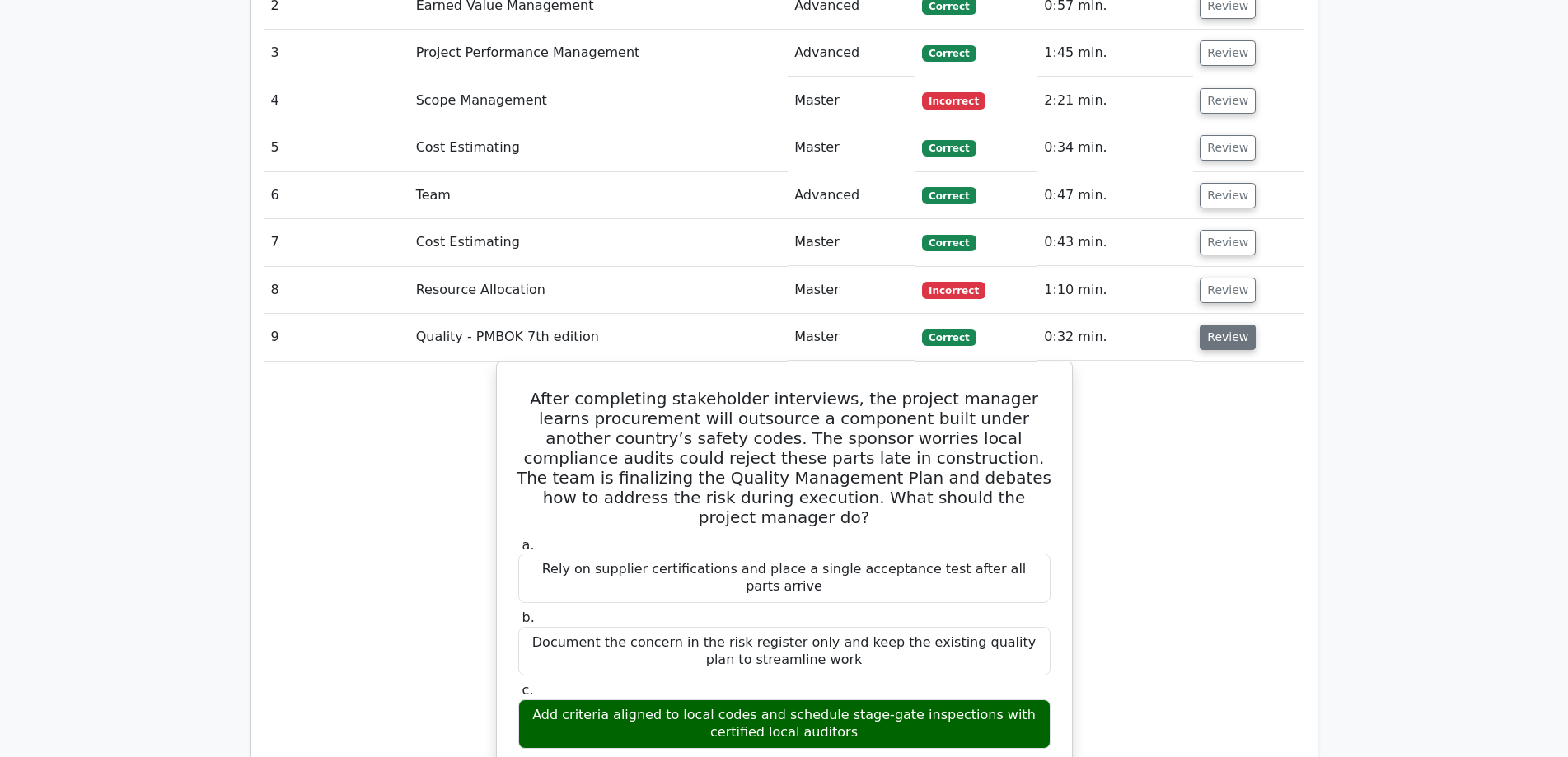
click at [1226, 325] on button "Review" at bounding box center [1228, 338] width 56 height 25
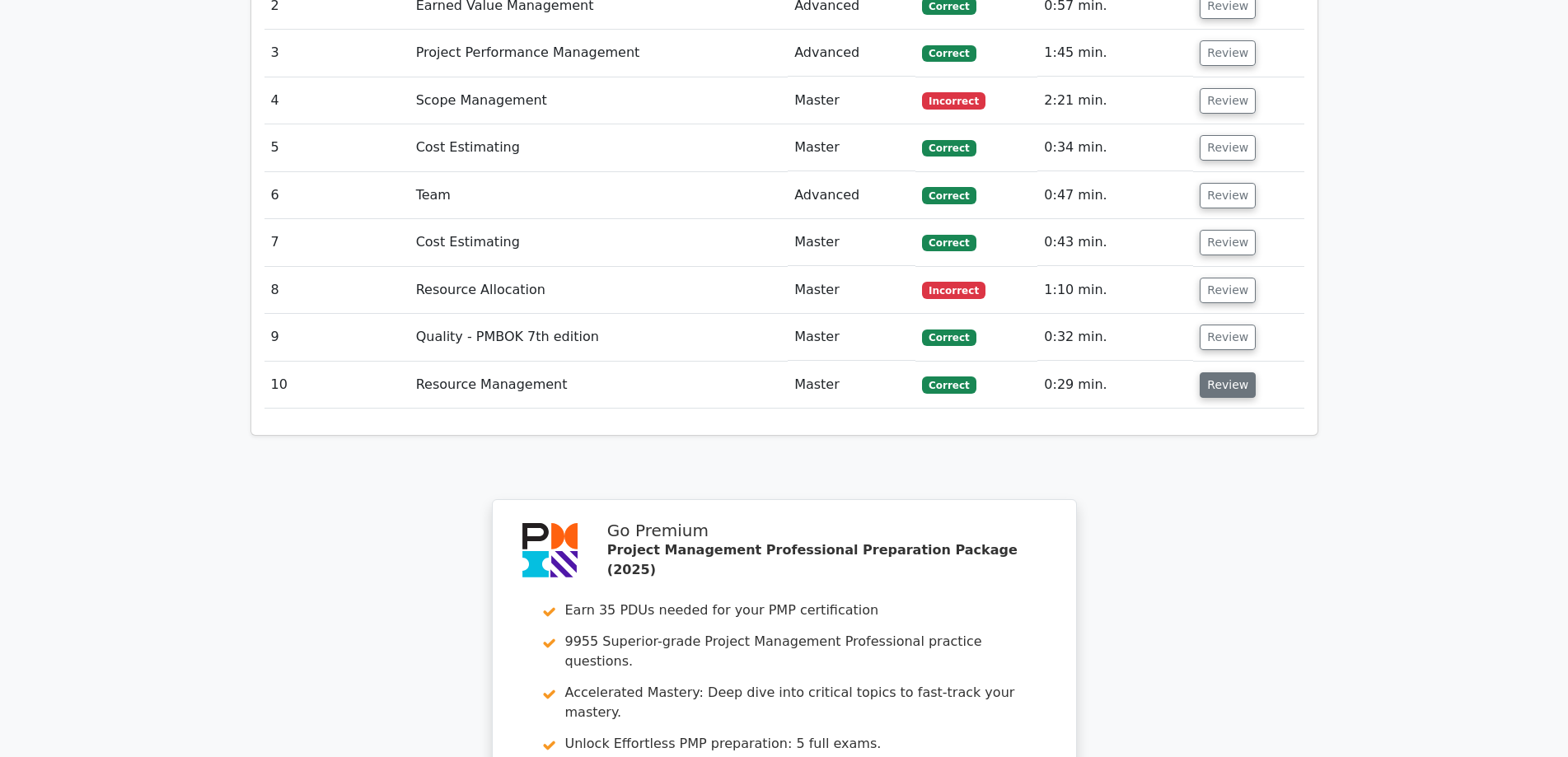
click at [1229, 373] on button "Review" at bounding box center [1228, 385] width 56 height 25
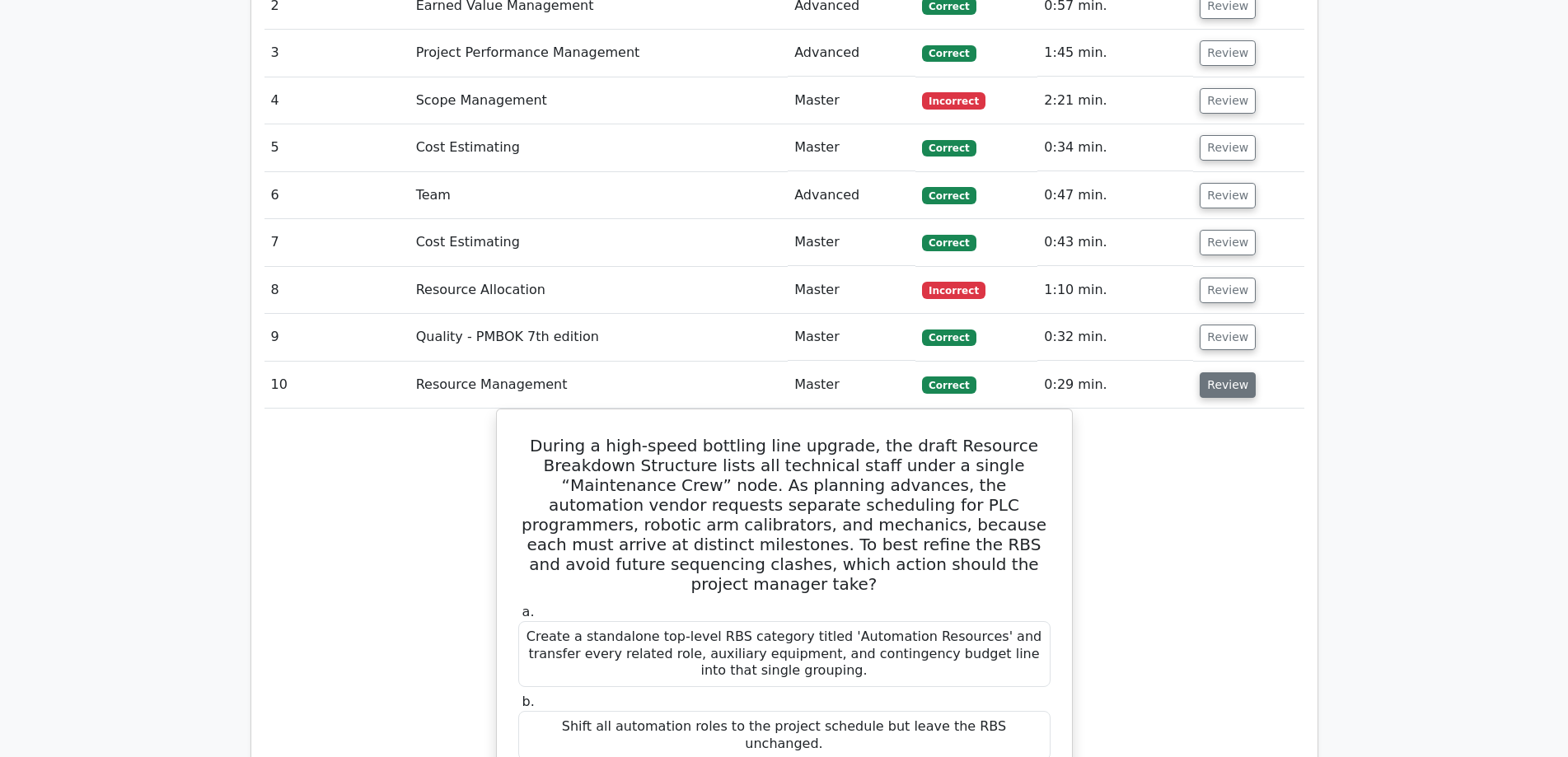
click at [1229, 373] on button "Review" at bounding box center [1228, 385] width 56 height 25
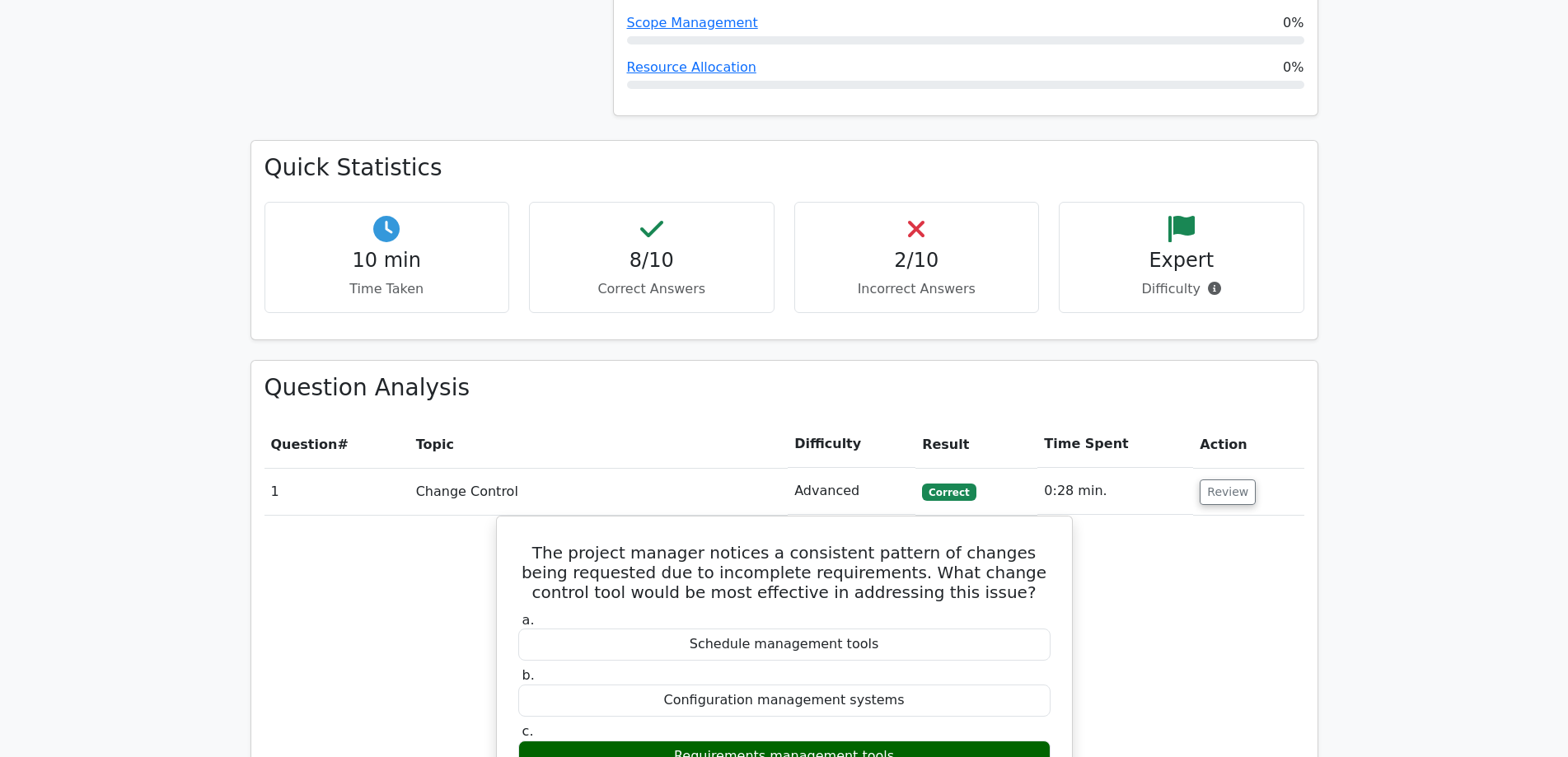
scroll to position [1236, 0]
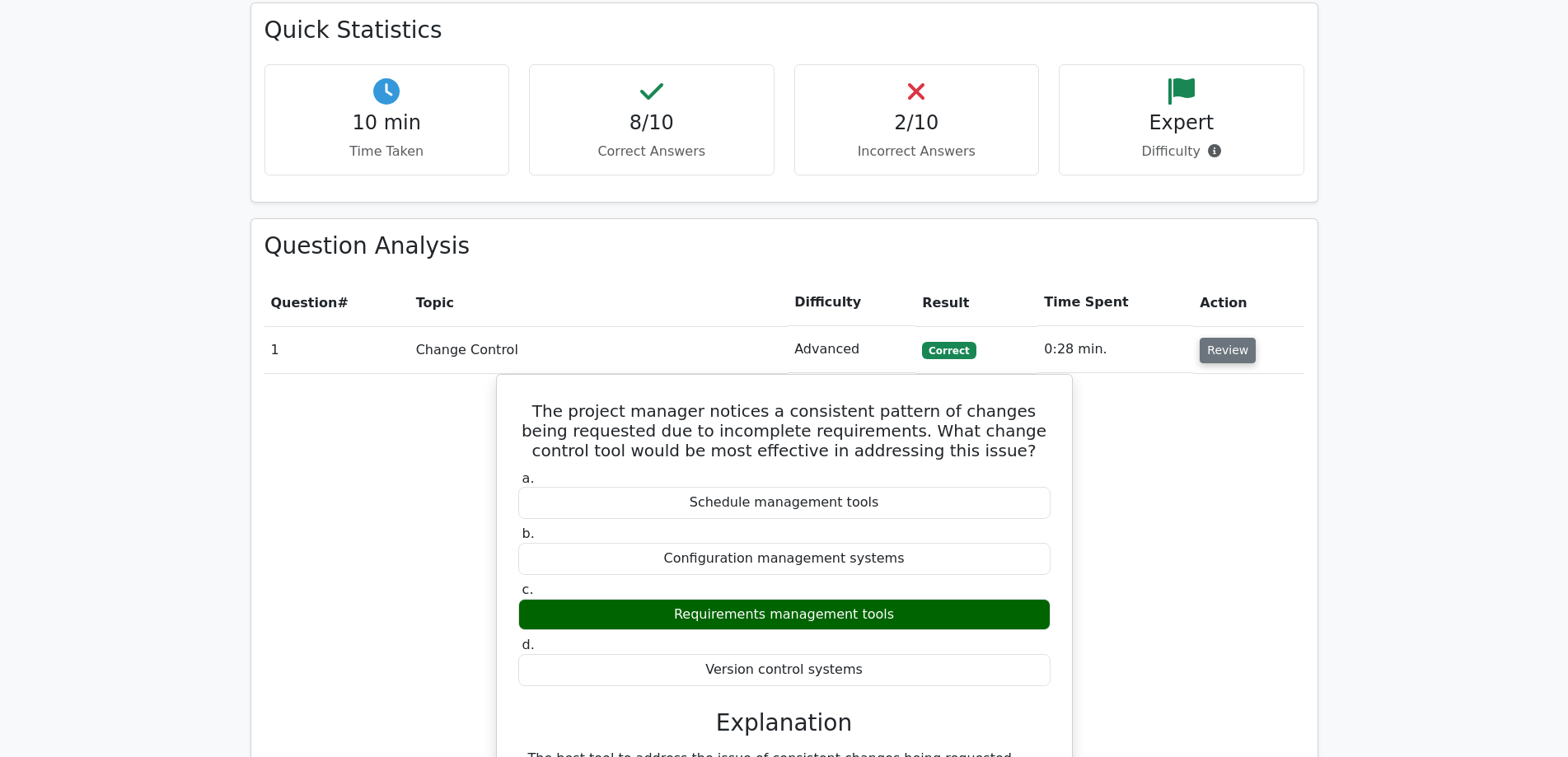
click at [1216, 338] on button "Review" at bounding box center [1228, 350] width 56 height 25
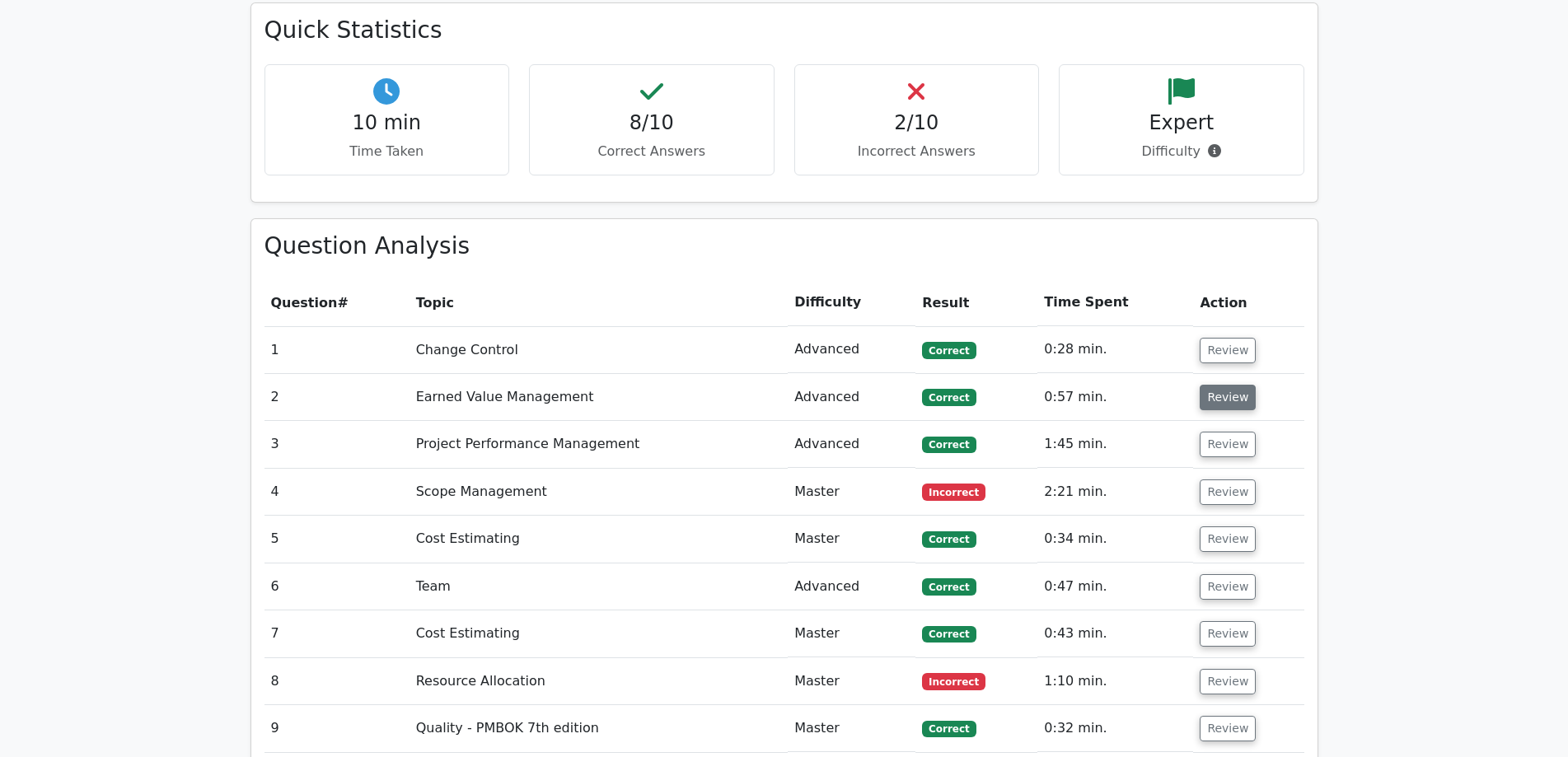
click at [1217, 384] on button "Review" at bounding box center [1228, 397] width 56 height 25
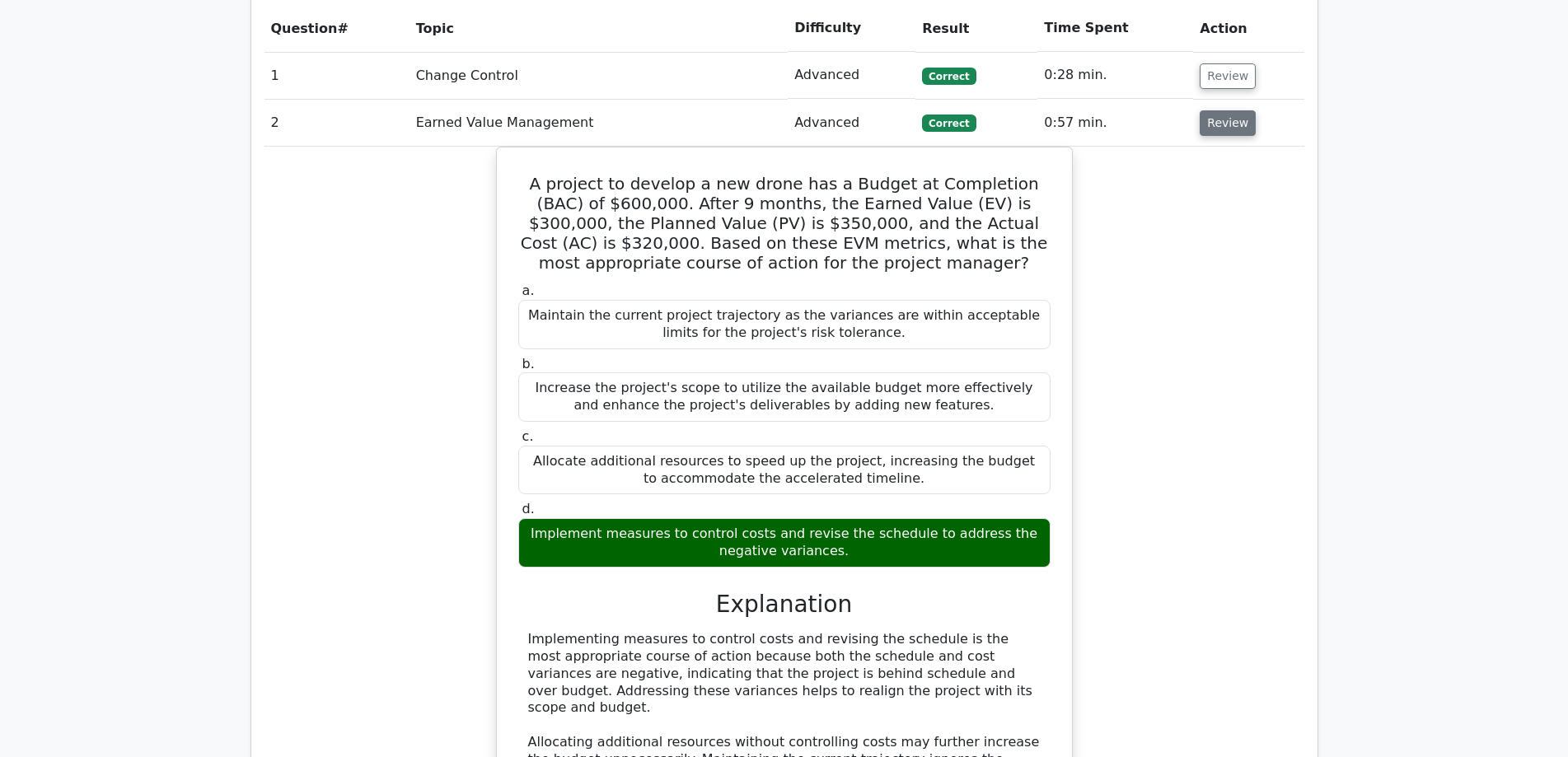
scroll to position [1374, 0]
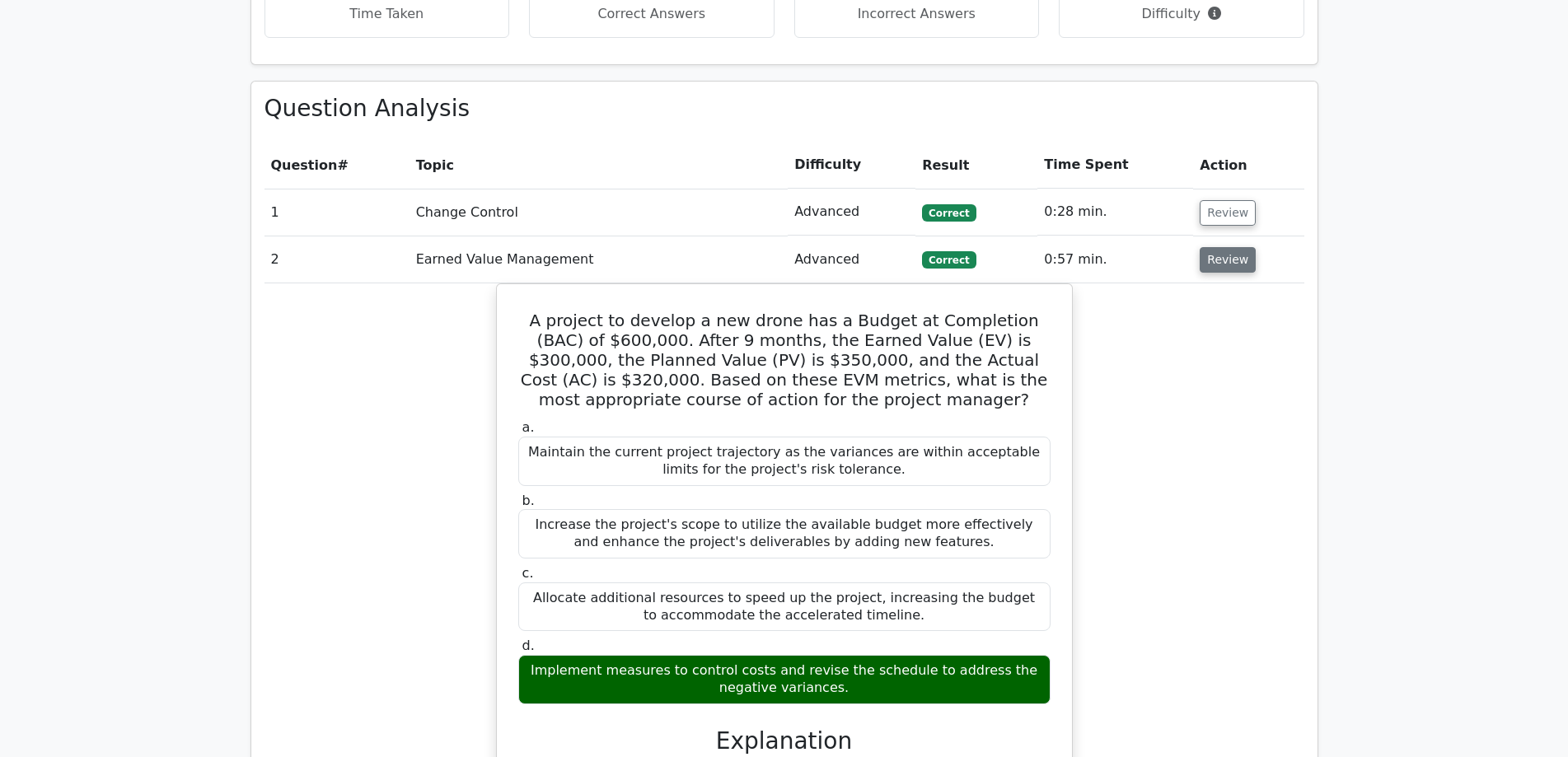
click at [1210, 247] on button "Review" at bounding box center [1228, 260] width 56 height 25
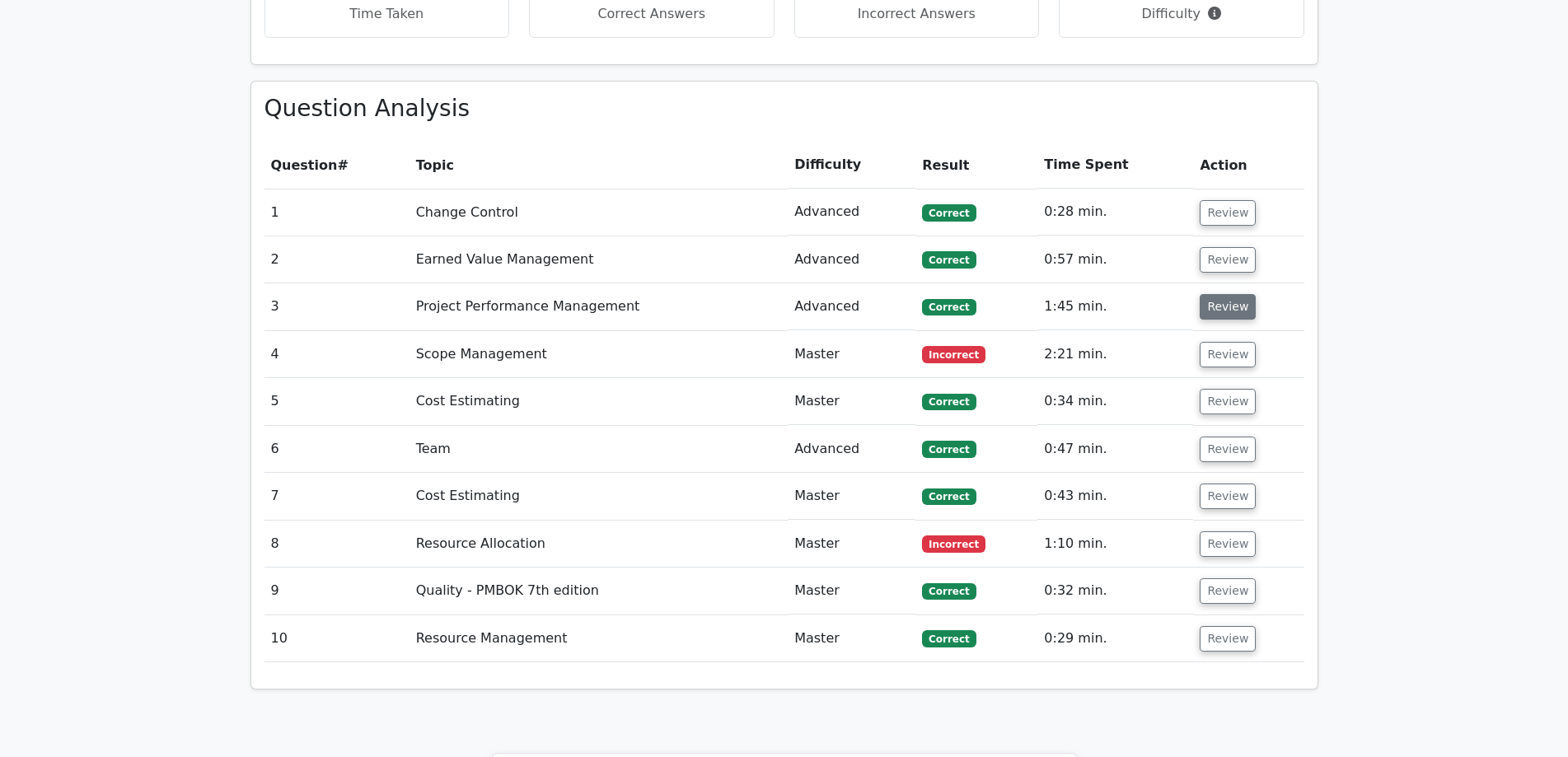
click at [1222, 294] on button "Review" at bounding box center [1228, 307] width 56 height 25
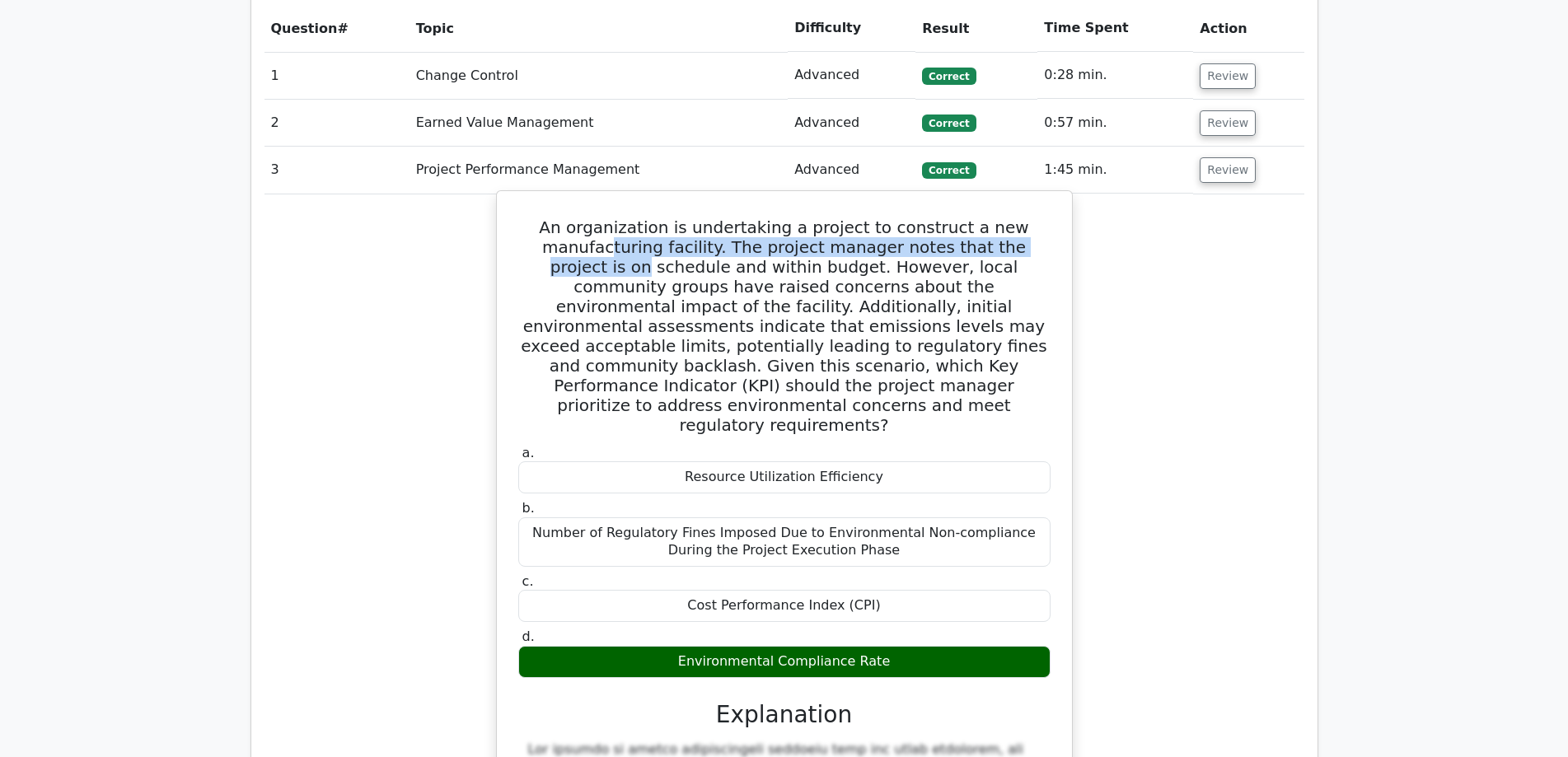
drag, startPoint x: 580, startPoint y: 169, endPoint x: 1050, endPoint y: 169, distance: 470.0
click at [1050, 217] on h5 "An organization is undertaking a project to construct a new manufacturing facil…" at bounding box center [784, 326] width 535 height 217
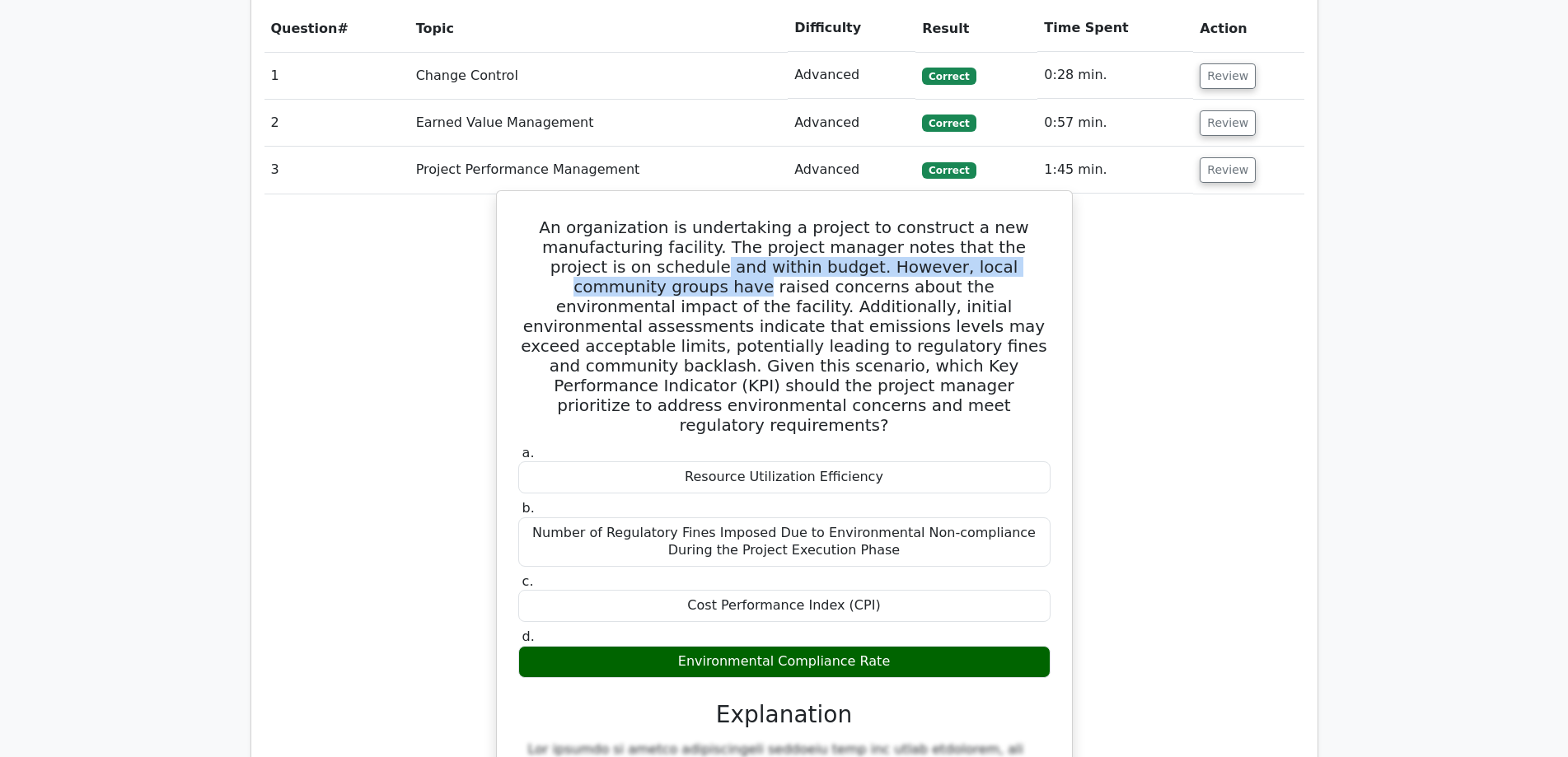
drag, startPoint x: 594, startPoint y: 188, endPoint x: 1044, endPoint y: 189, distance: 450.0
click at [1044, 217] on h5 "An organization is undertaking a project to construct a new manufacturing facil…" at bounding box center [784, 326] width 535 height 217
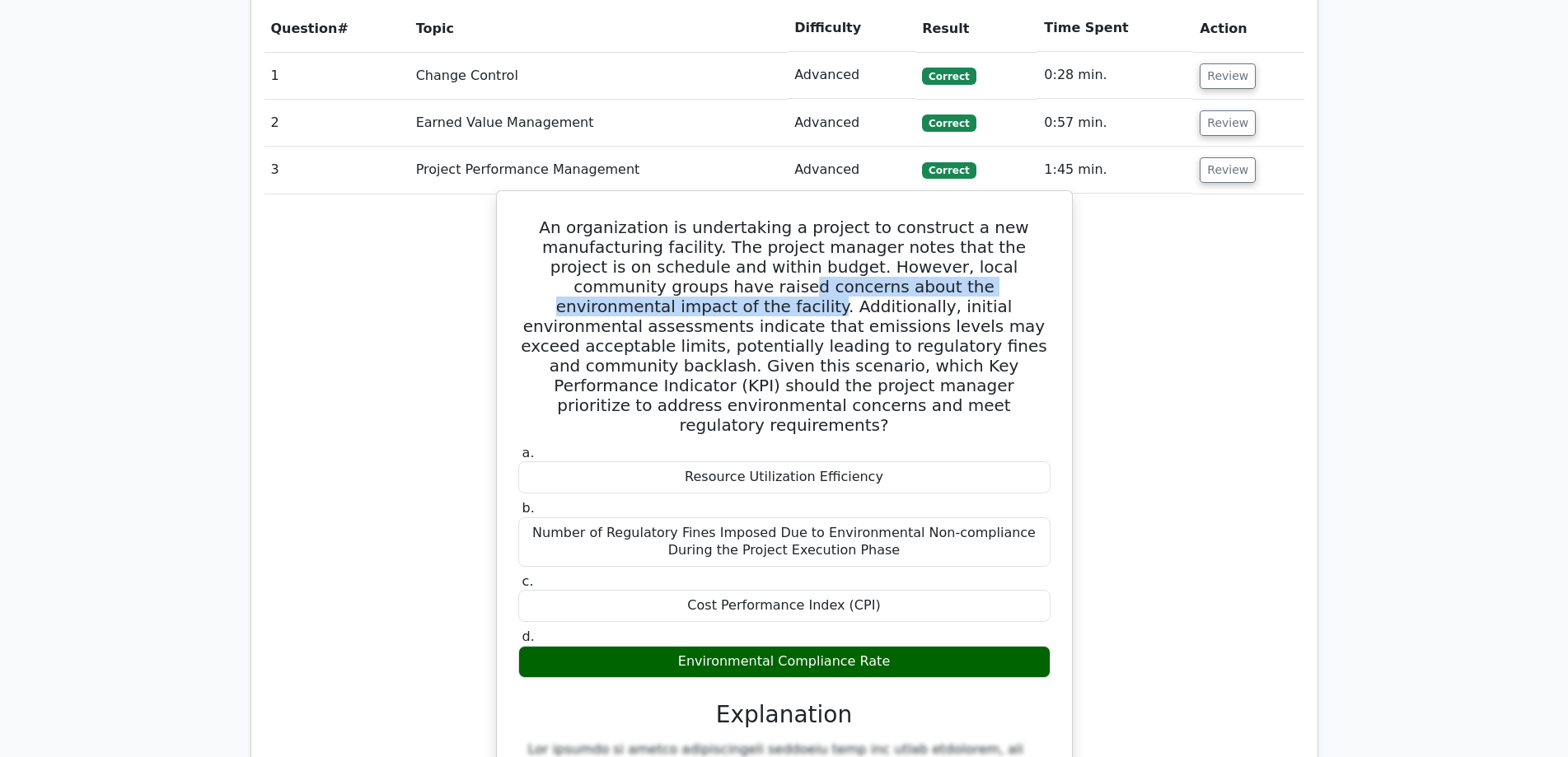
drag, startPoint x: 586, startPoint y: 210, endPoint x: 1013, endPoint y: 205, distance: 427.0
click at [1013, 217] on h5 "An organization is undertaking a project to construct a new manufacturing facil…" at bounding box center [784, 326] width 535 height 217
click at [602, 229] on h5 "An organization is undertaking a project to construct a new manufacturing facil…" at bounding box center [784, 326] width 535 height 217
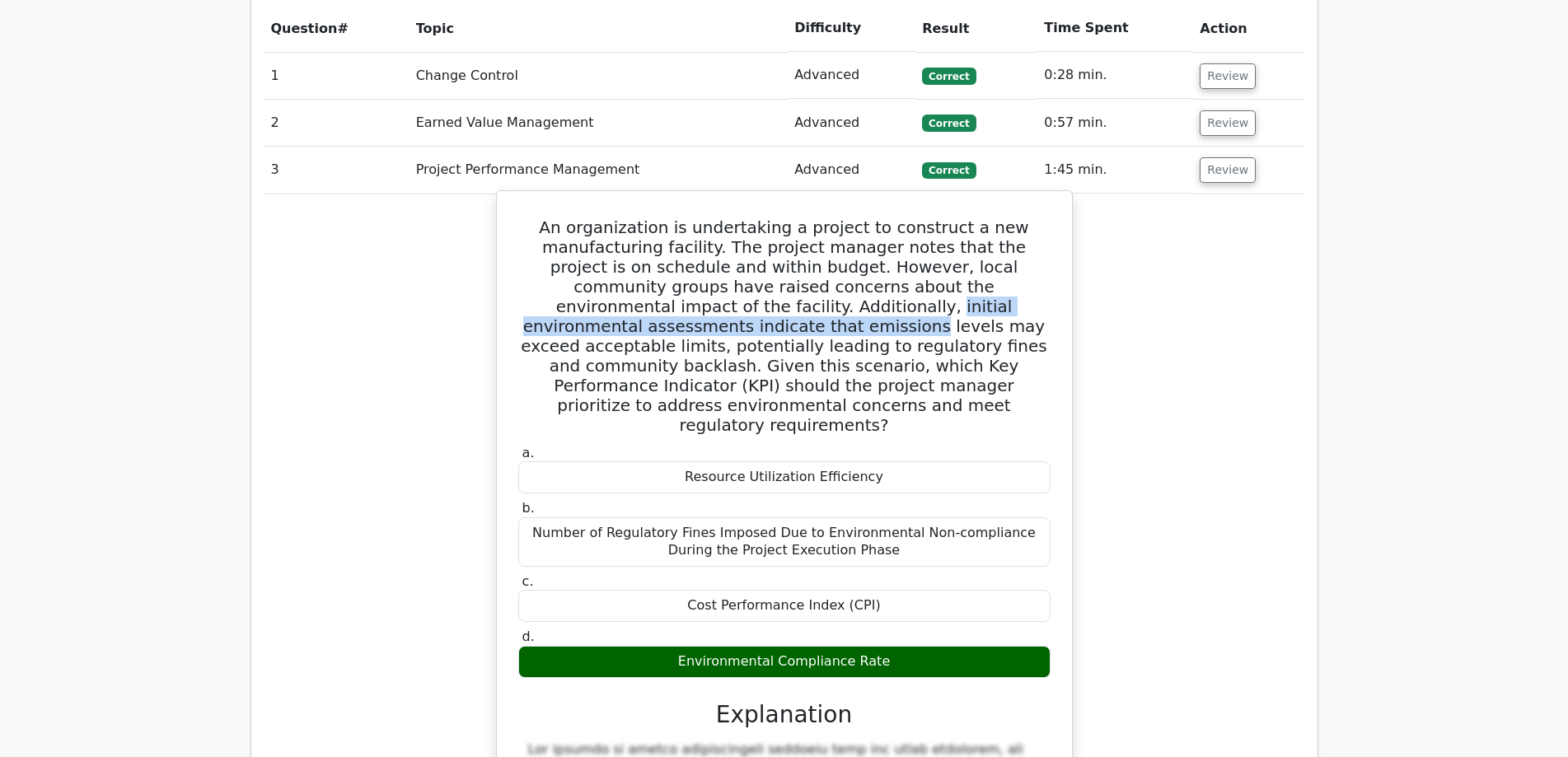
drag, startPoint x: 615, startPoint y: 230, endPoint x: 1046, endPoint y: 227, distance: 431.0
click at [1046, 227] on h5 "An organization is undertaking a project to construct a new manufacturing facil…" at bounding box center [784, 326] width 535 height 217
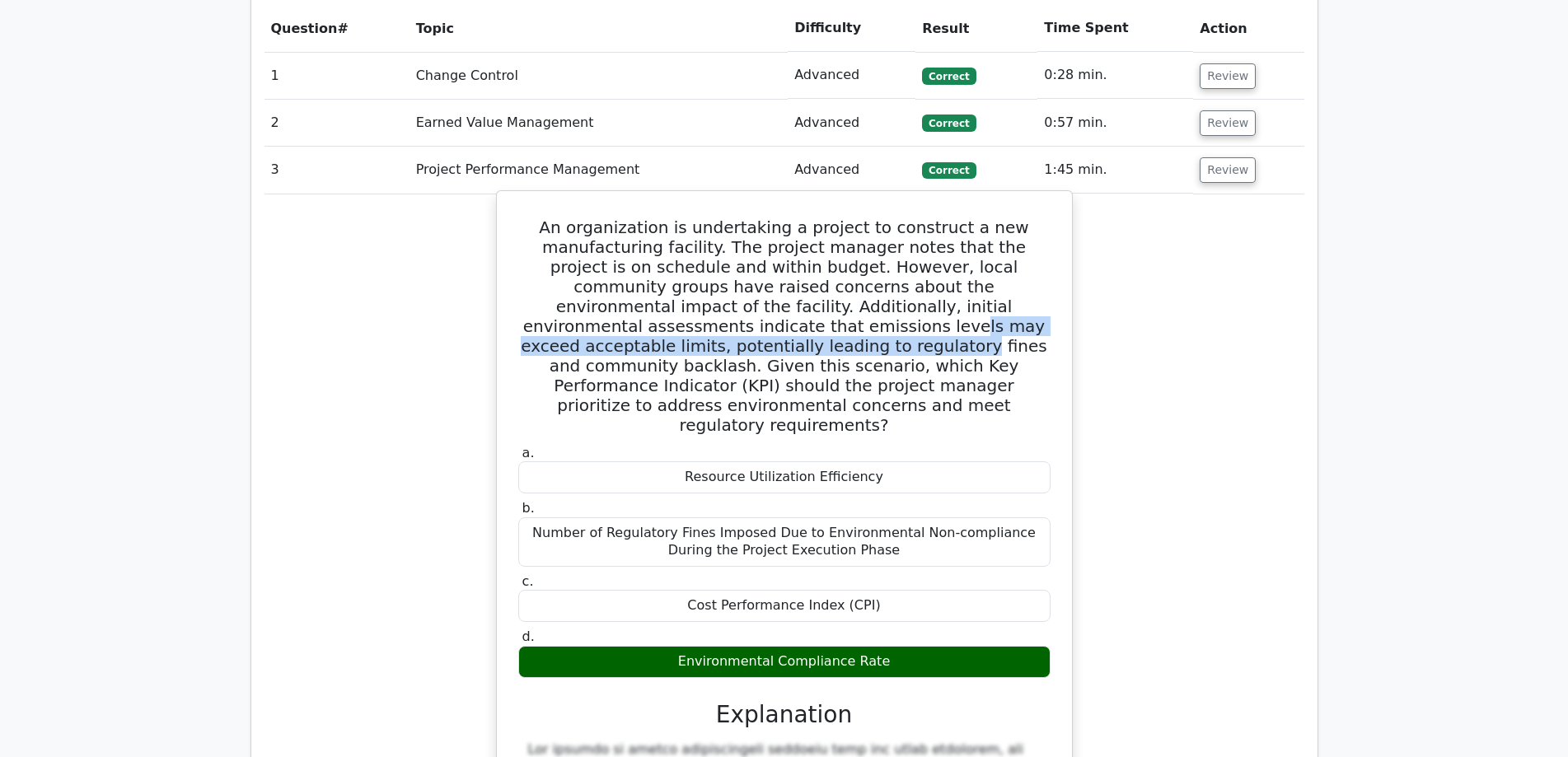
drag, startPoint x: 554, startPoint y: 250, endPoint x: 1057, endPoint y: 246, distance: 503.0
click at [1057, 246] on div "An organization is undertaking a project to construct a new manufacturing facil…" at bounding box center [784, 663] width 562 height 931
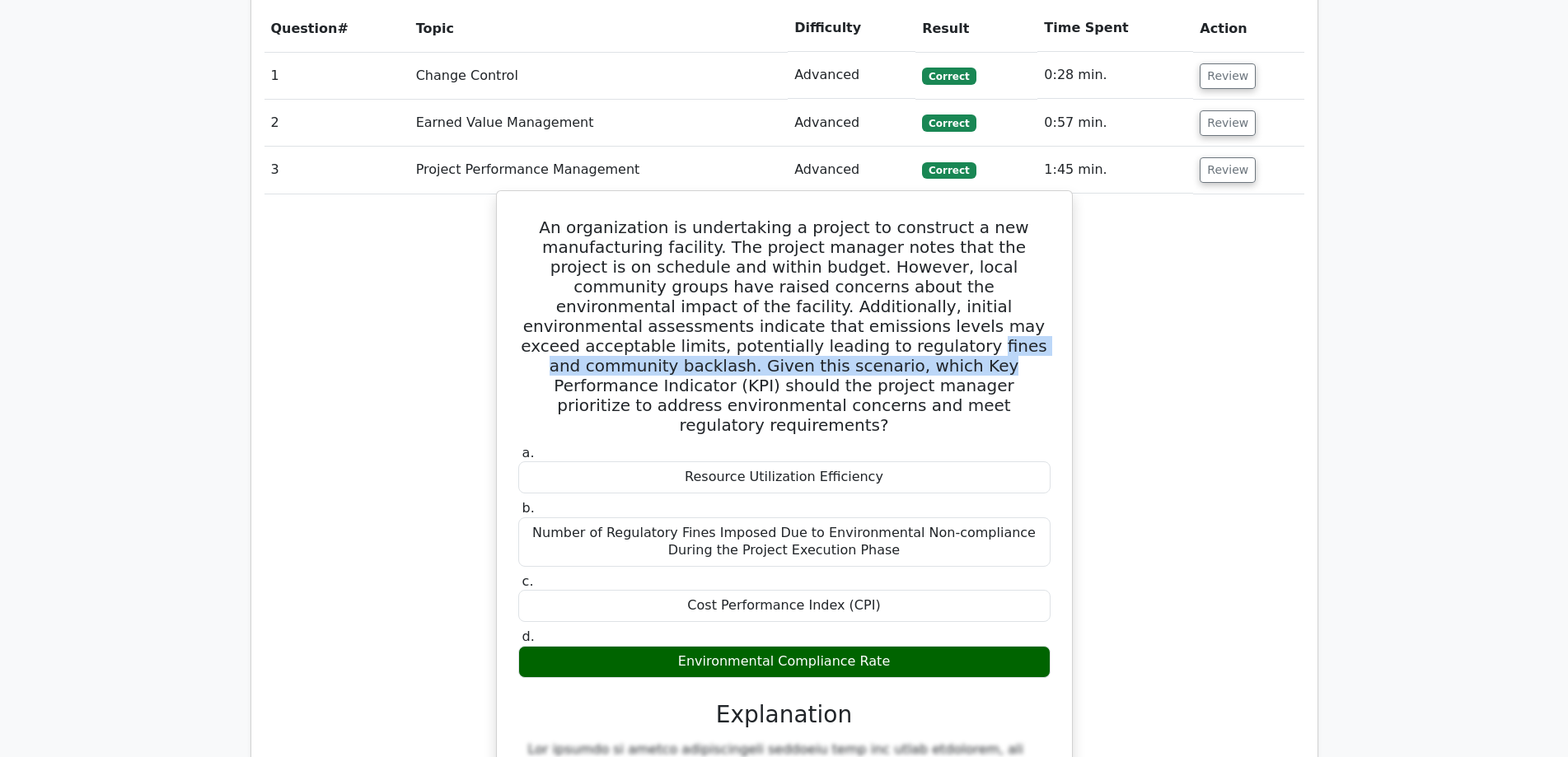
drag, startPoint x: 553, startPoint y: 269, endPoint x: 1016, endPoint y: 265, distance: 463.0
click at [1016, 265] on h5 "An organization is undertaking a project to construct a new manufacturing facil…" at bounding box center [784, 326] width 535 height 217
click at [647, 289] on h5 "An organization is undertaking a project to construct a new manufacturing facil…" at bounding box center [784, 326] width 535 height 217
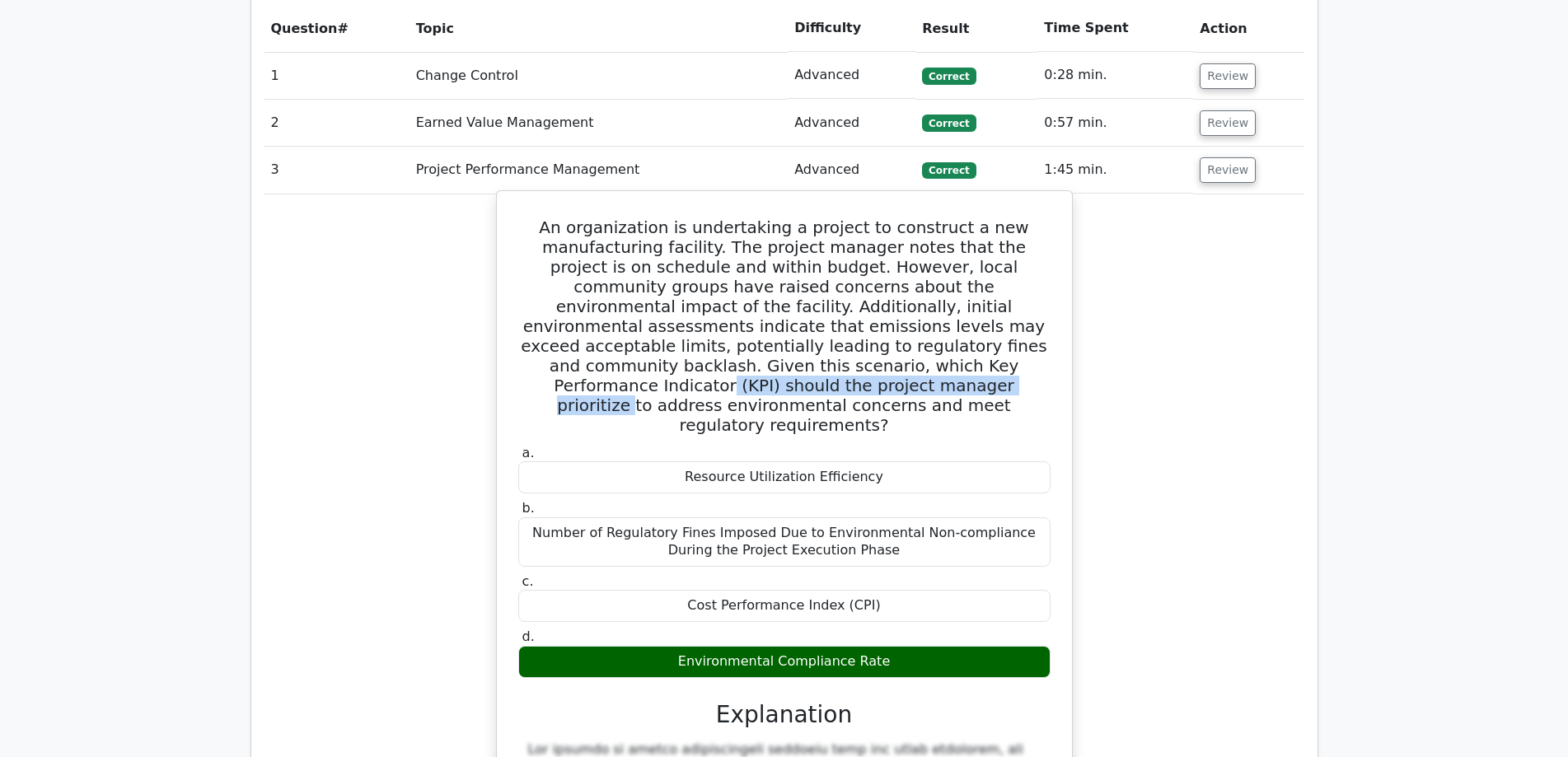
drag, startPoint x: 723, startPoint y: 288, endPoint x: 1023, endPoint y: 283, distance: 300.0
click at [1023, 283] on h5 "An organization is undertaking a project to construct a new manufacturing facil…" at bounding box center [784, 326] width 535 height 217
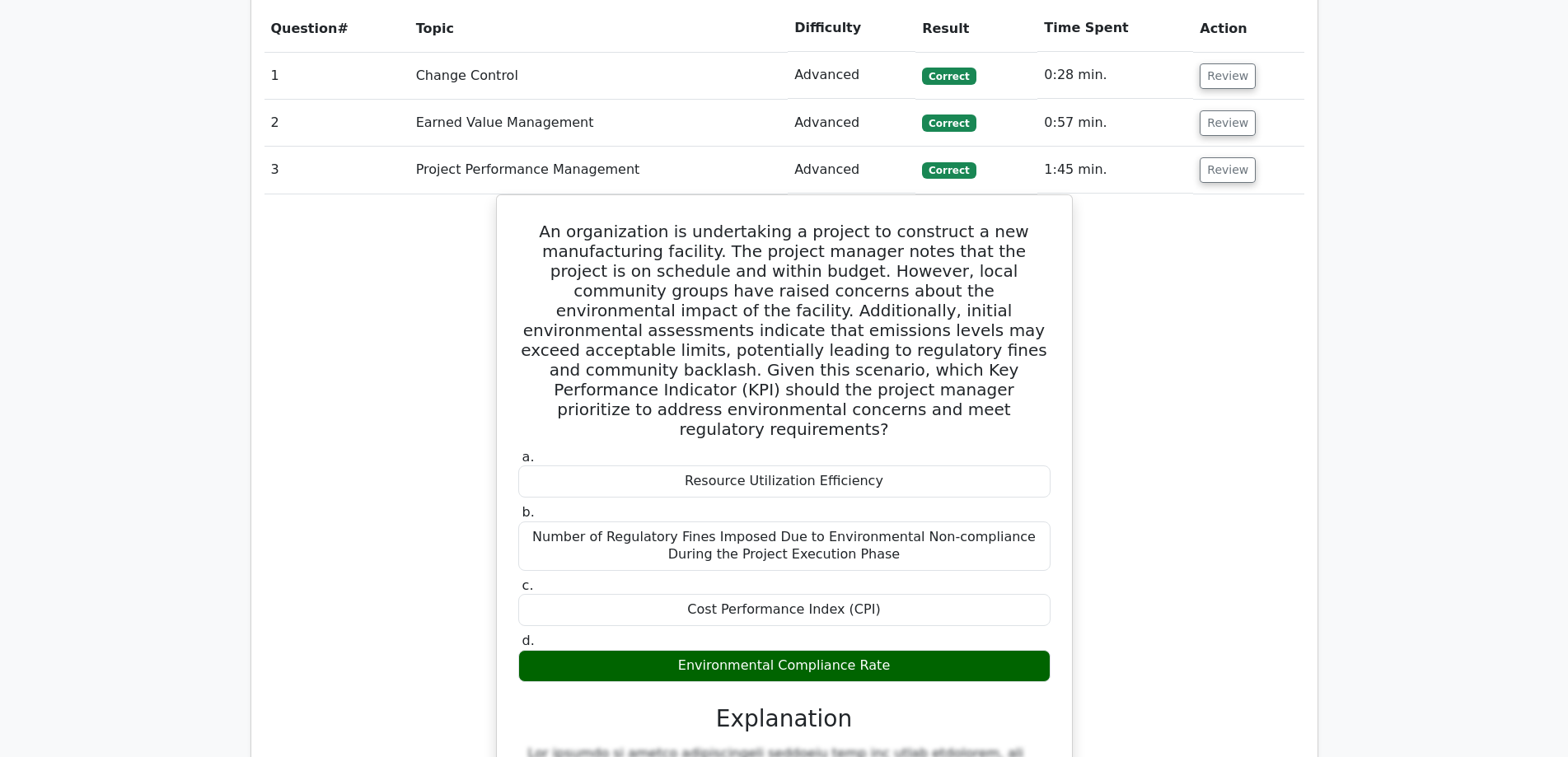
click at [1277, 282] on div "An organization is undertaking a project to construct a new manufacturing facil…" at bounding box center [784, 677] width 1039 height 966
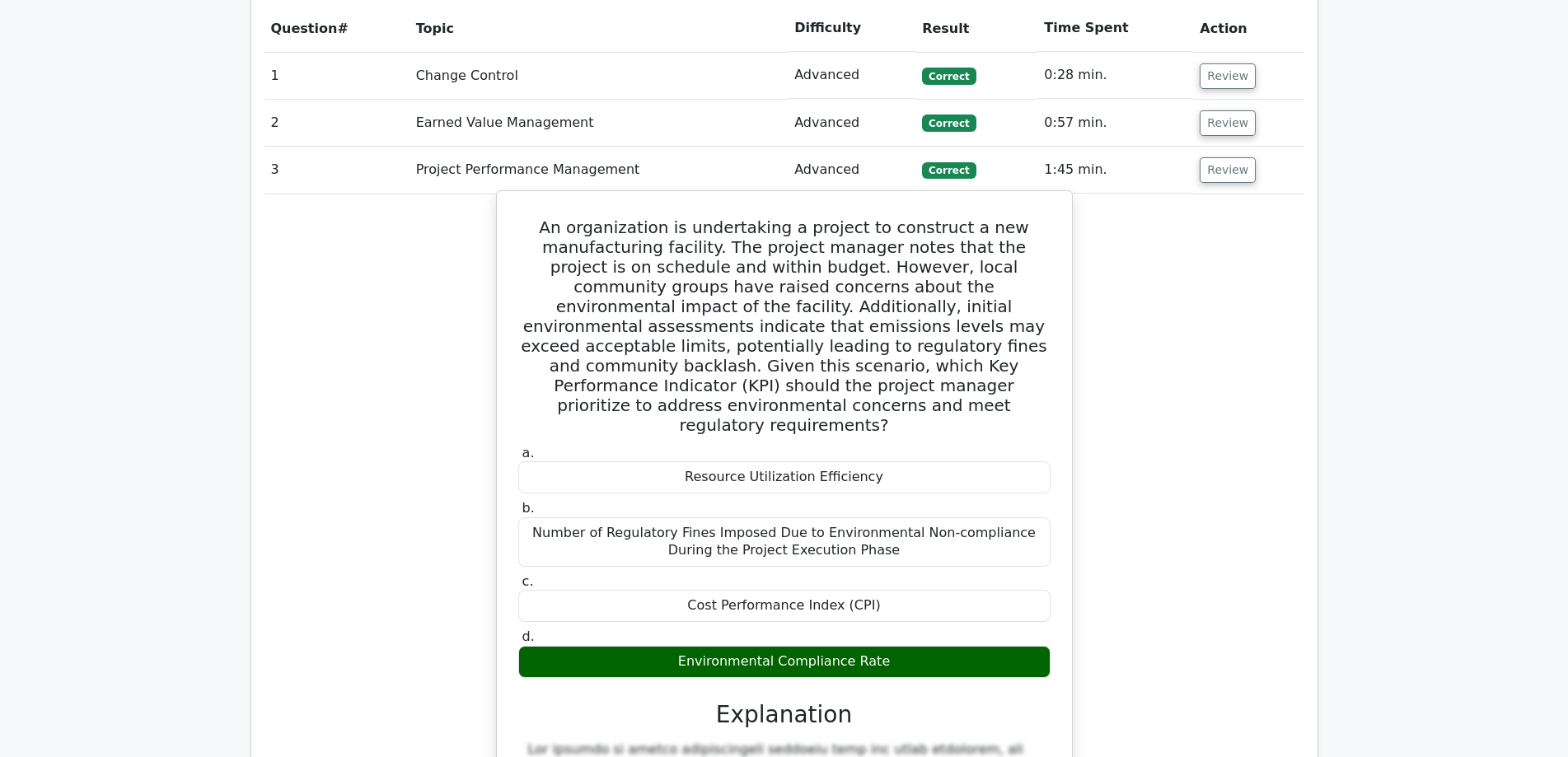
drag, startPoint x: 563, startPoint y: 153, endPoint x: 888, endPoint y: 552, distance: 514.6
click at [888, 552] on div "An organization is undertaking a project to construct a new manufacturing facil…" at bounding box center [784, 663] width 562 height 931
copy div "An organization is undertaking a project to construct a new manufacturing facil…"
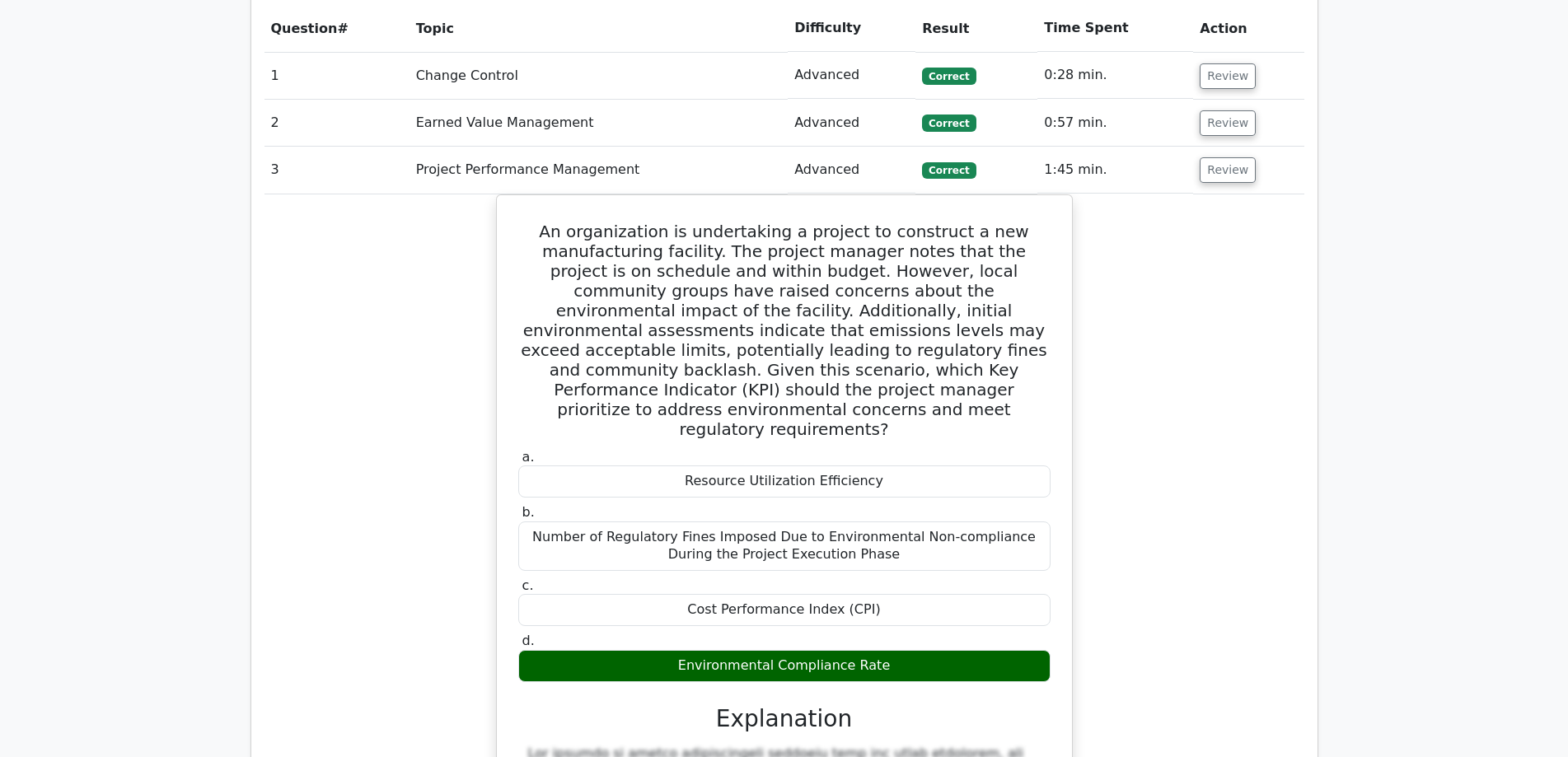
click at [1131, 345] on div "An organization is undertaking a project to construct a new manufacturing facil…" at bounding box center [784, 677] width 1039 height 966
click at [1217, 157] on button "Review" at bounding box center [1228, 170] width 56 height 25
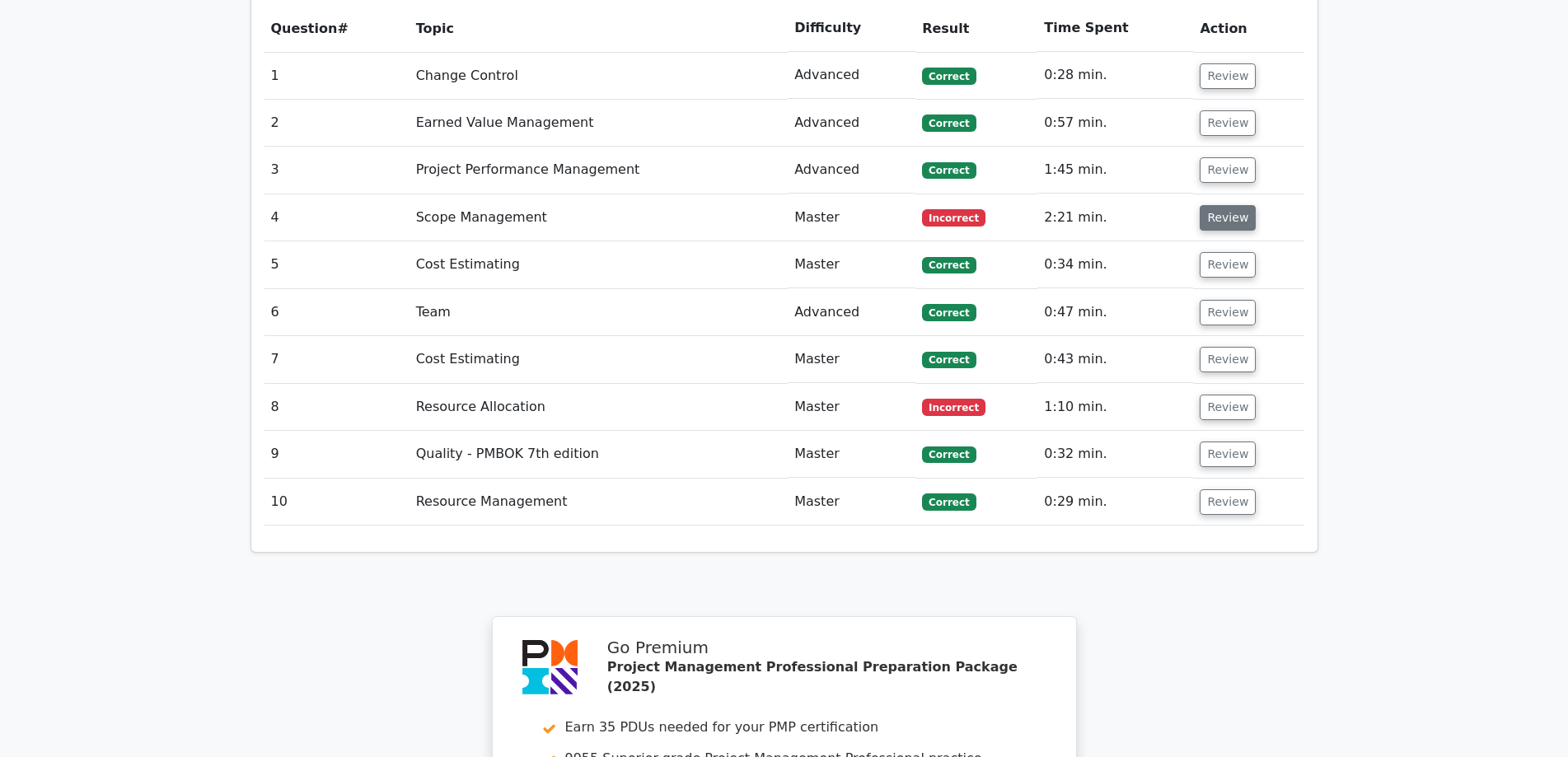
click at [1220, 205] on button "Review" at bounding box center [1228, 218] width 56 height 25
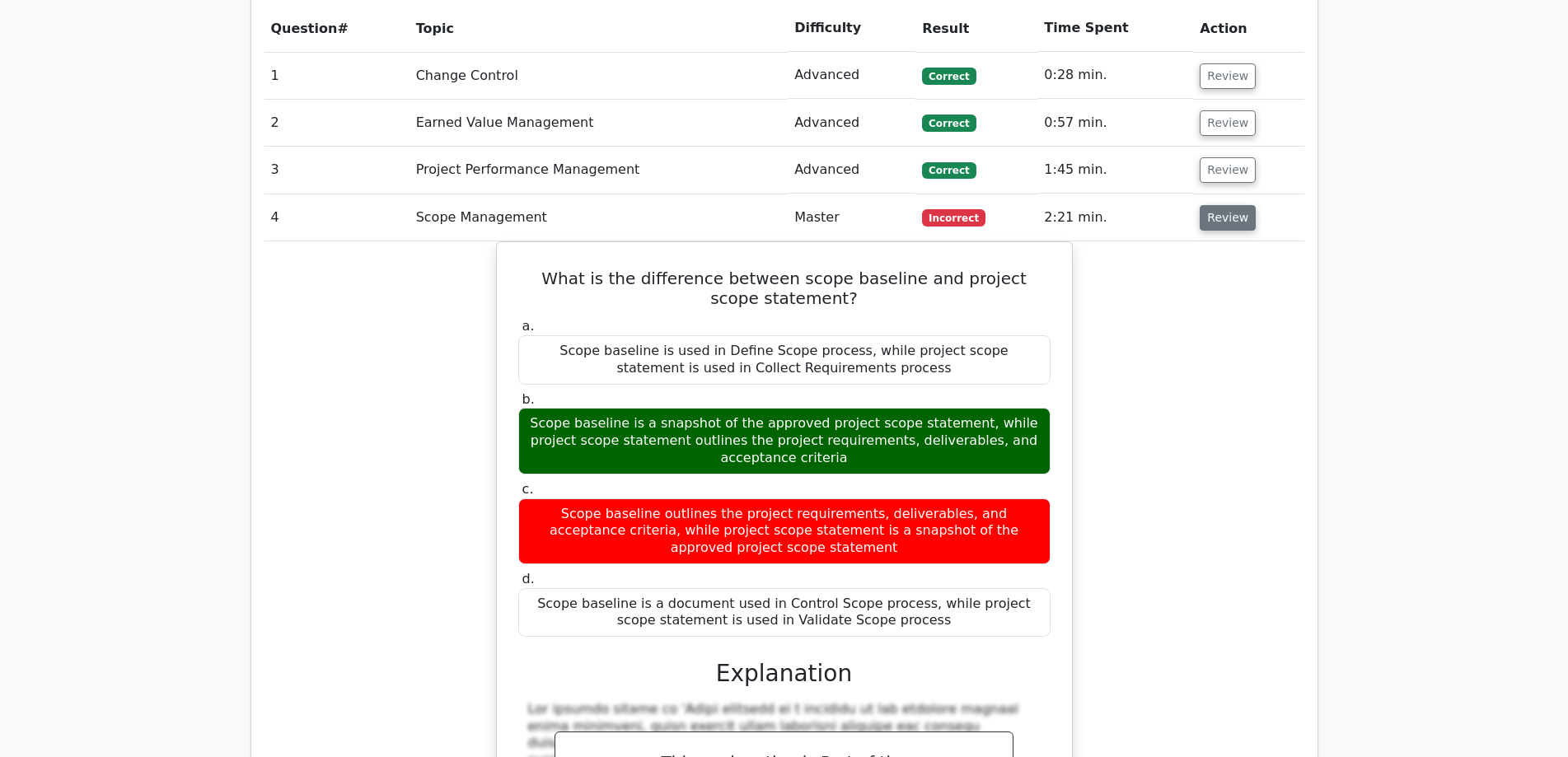
click at [1220, 205] on button "Review" at bounding box center [1228, 218] width 56 height 25
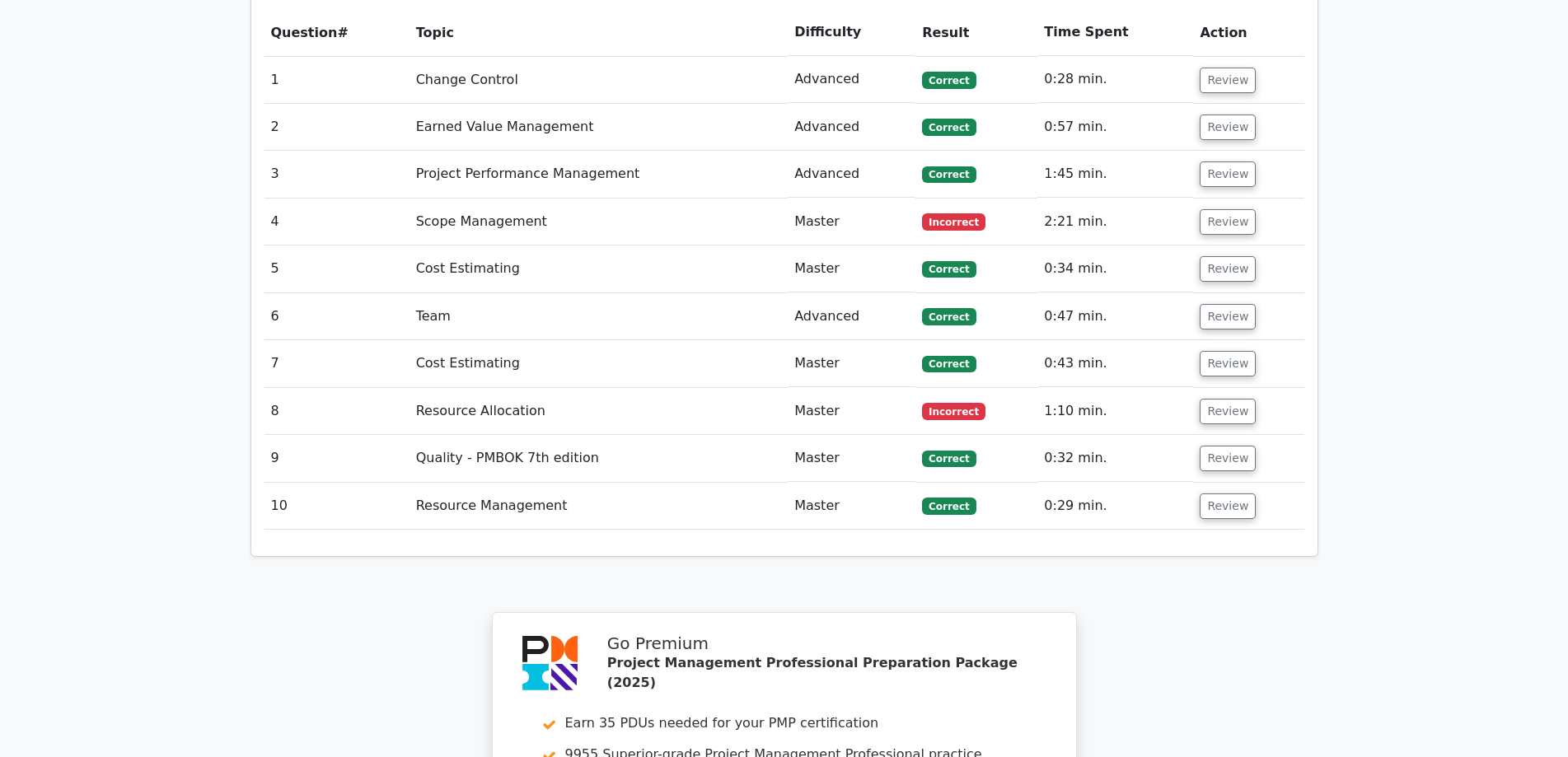
scroll to position [2021, 0]
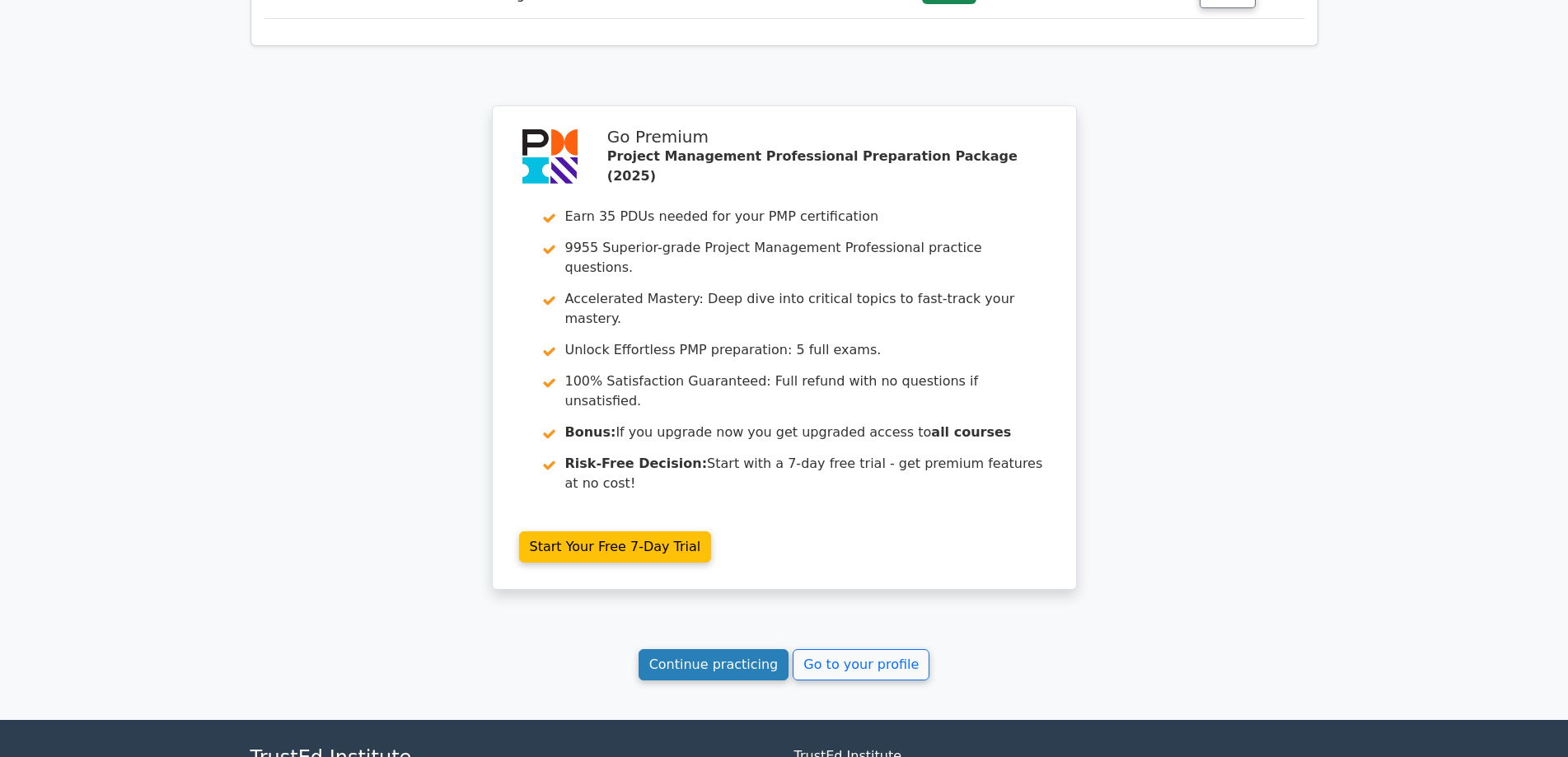
click at [722, 649] on link "Continue practicing" at bounding box center [714, 664] width 151 height 31
